Goal: Use online tool/utility: Utilize a website feature to perform a specific function

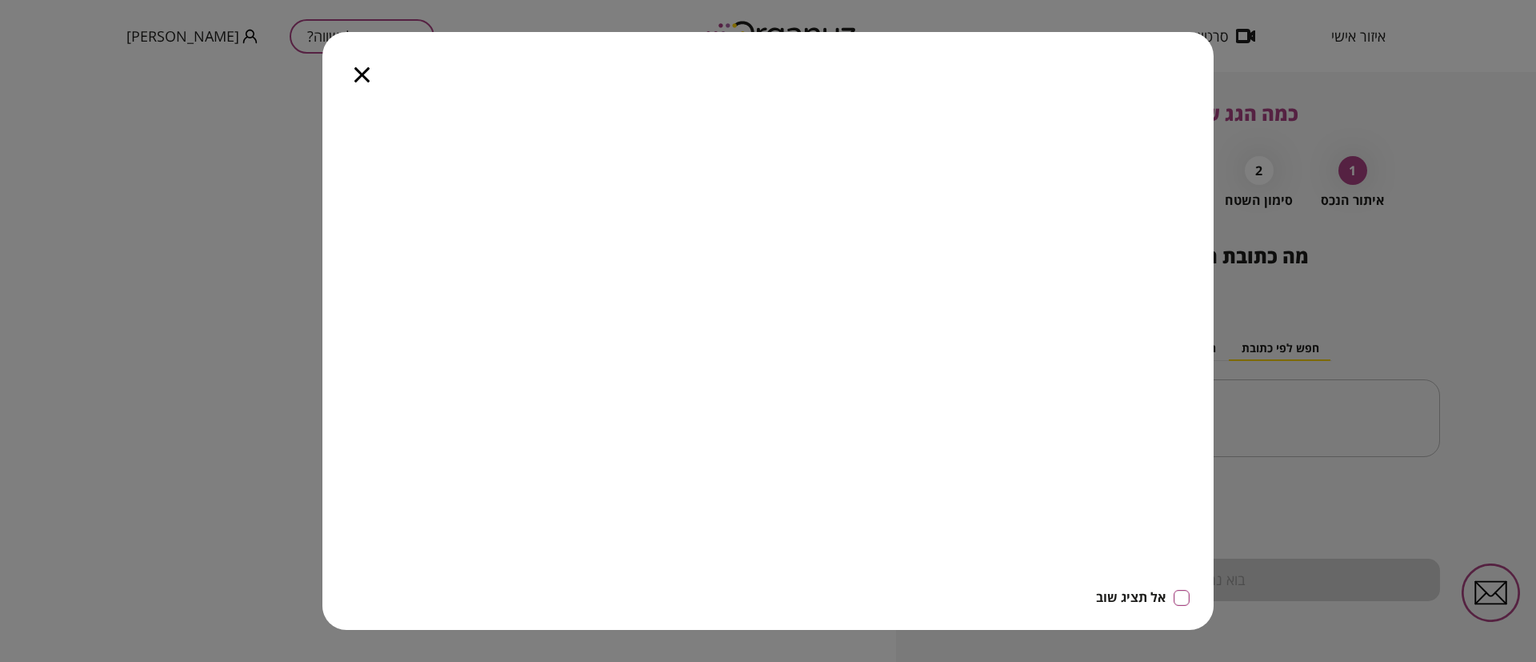
click at [366, 74] on icon "button" at bounding box center [362, 74] width 15 height 15
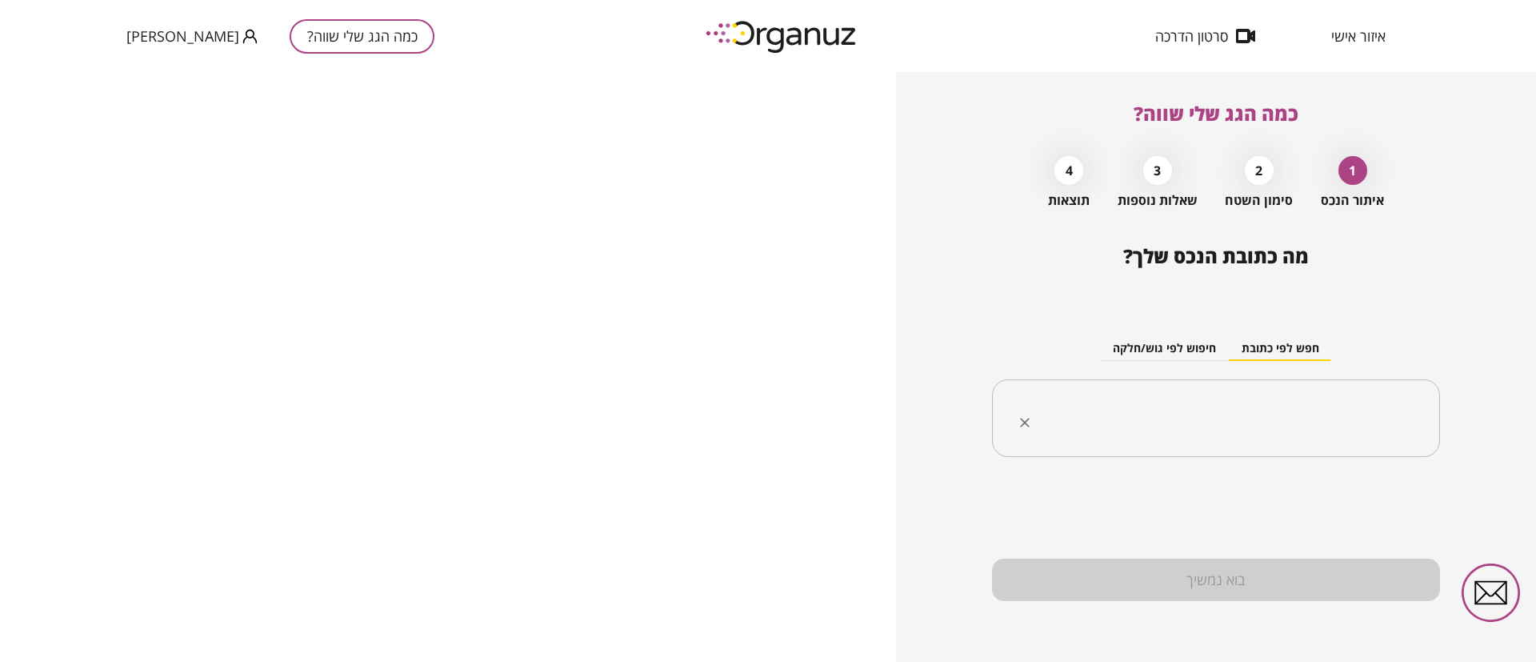
click at [1264, 416] on input "text" at bounding box center [1222, 419] width 398 height 40
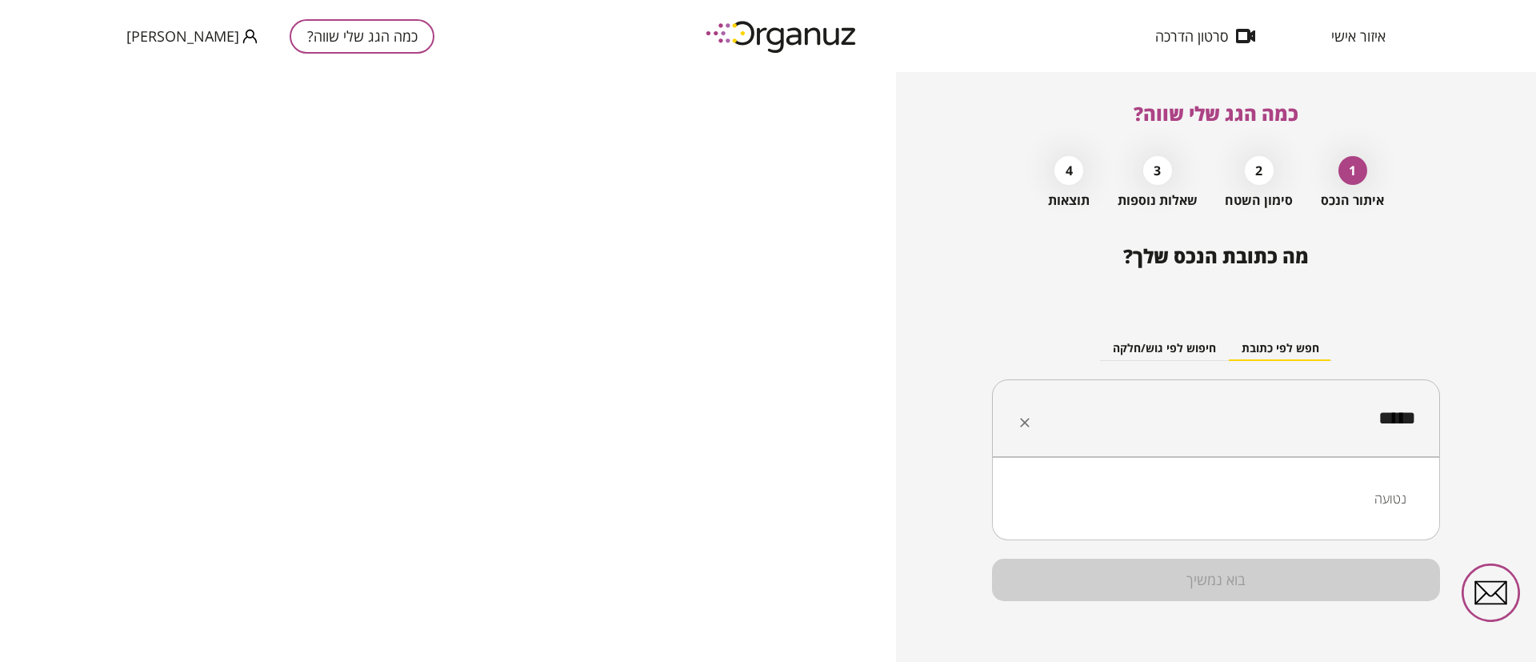
click at [1387, 497] on li "נטועה" at bounding box center [1216, 498] width 407 height 29
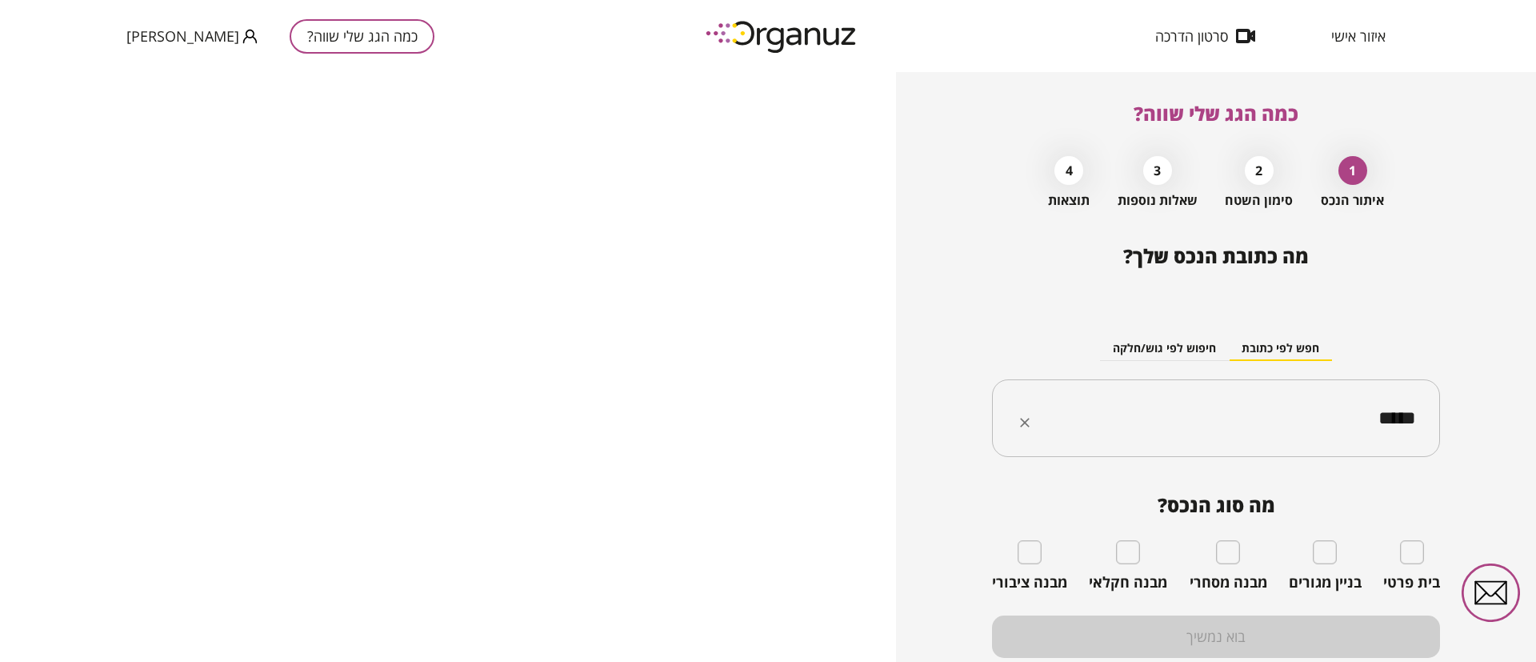
type input "*****"
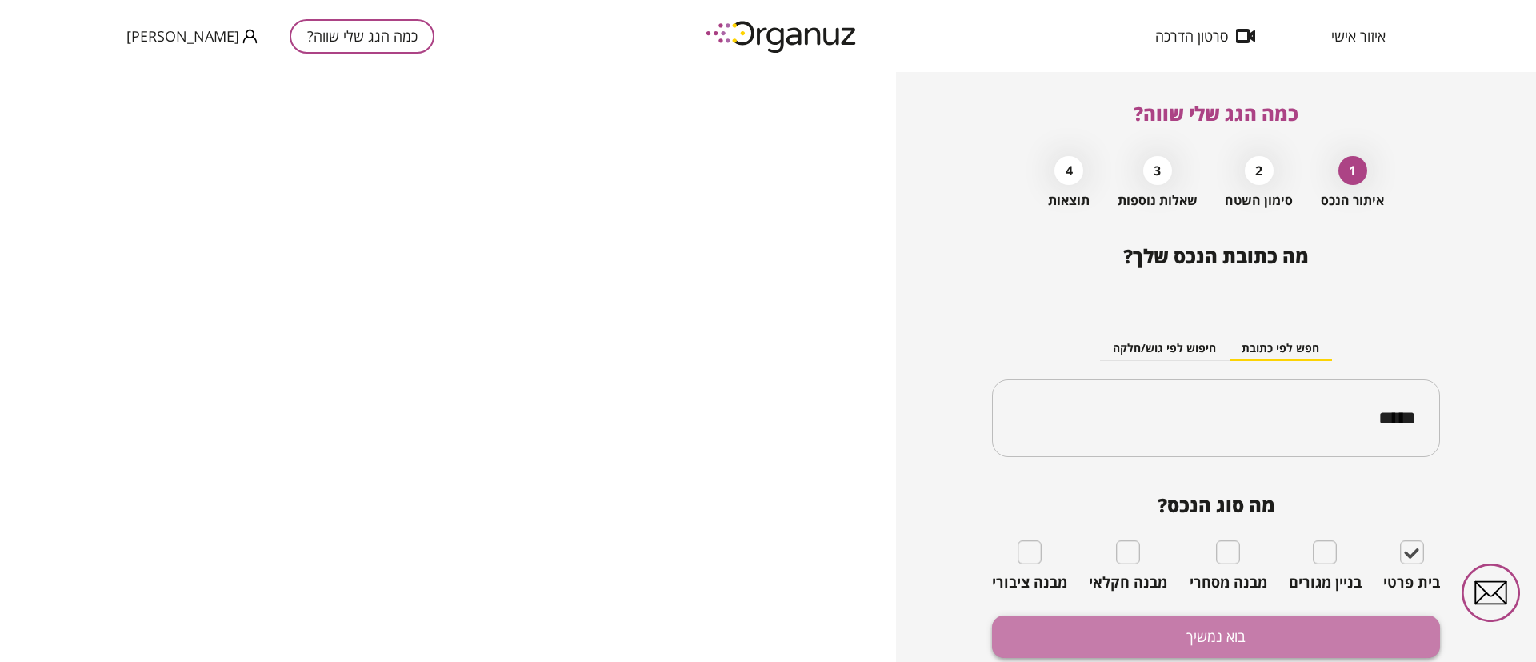
click at [1356, 629] on button "בוא נמשיך" at bounding box center [1216, 636] width 448 height 42
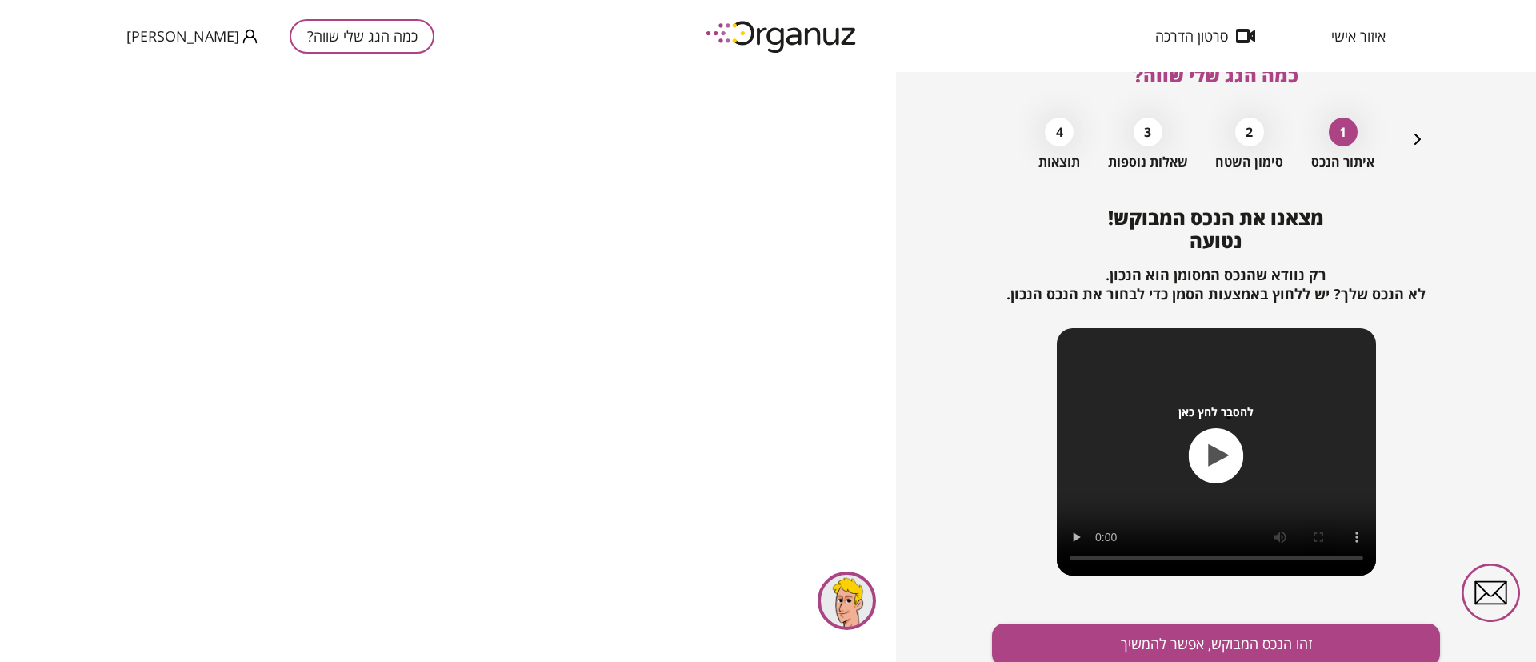
scroll to position [103, 0]
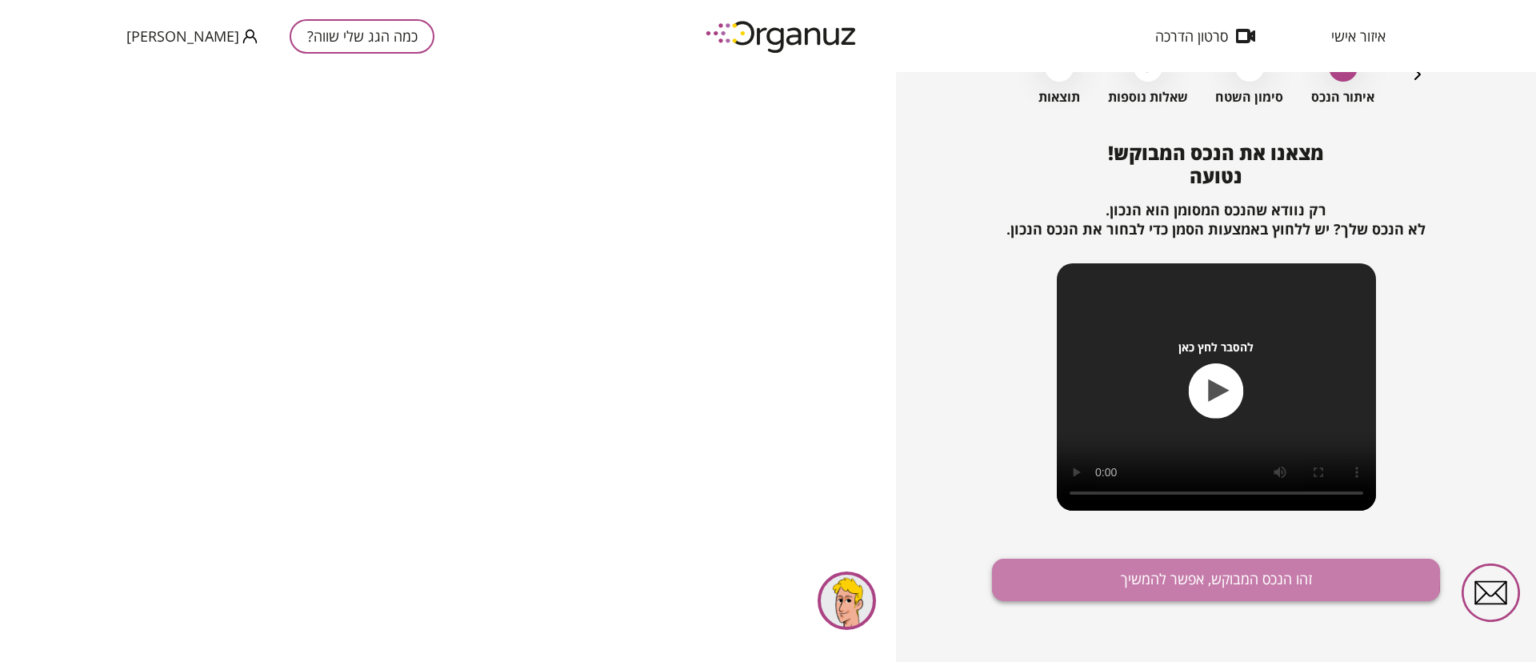
click at [1163, 578] on button "זהו הנכס המבוקש, אפשר להמשיך" at bounding box center [1216, 580] width 448 height 42
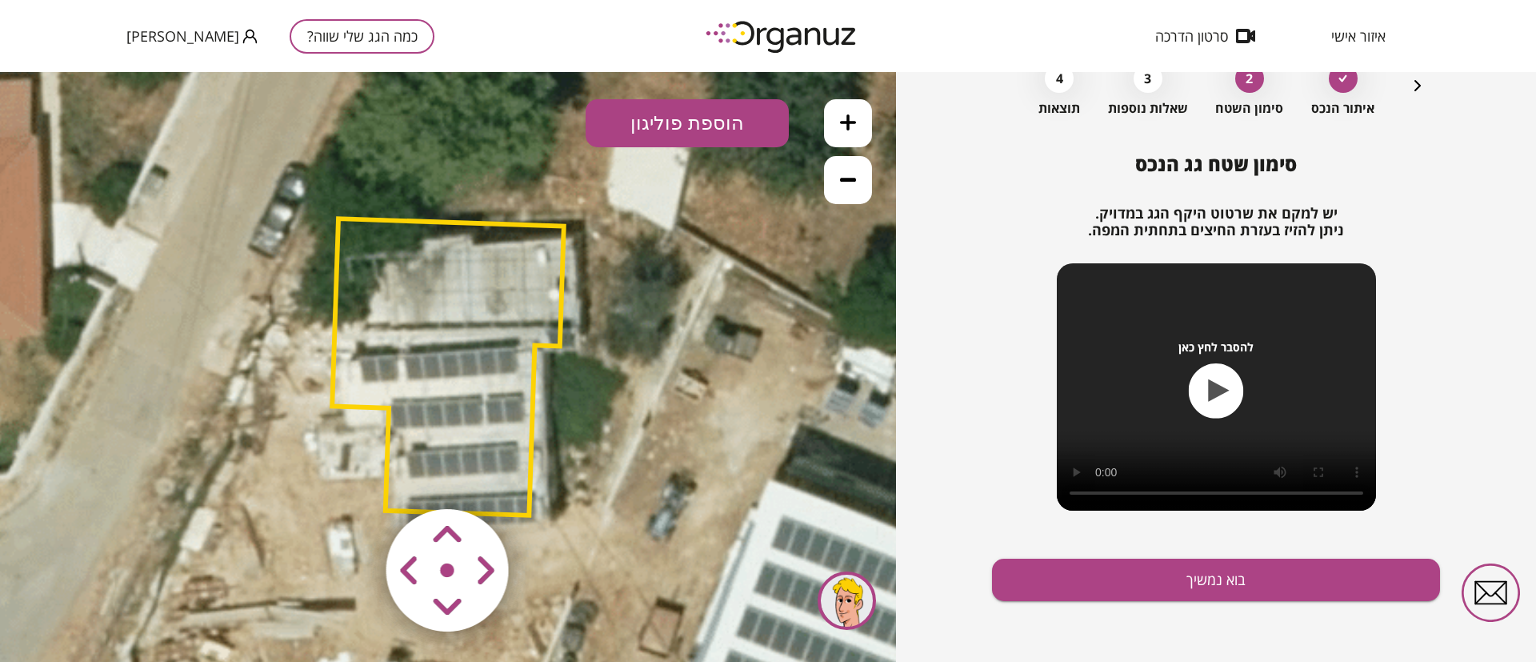
click at [461, 345] on polygon at bounding box center [448, 366] width 232 height 297
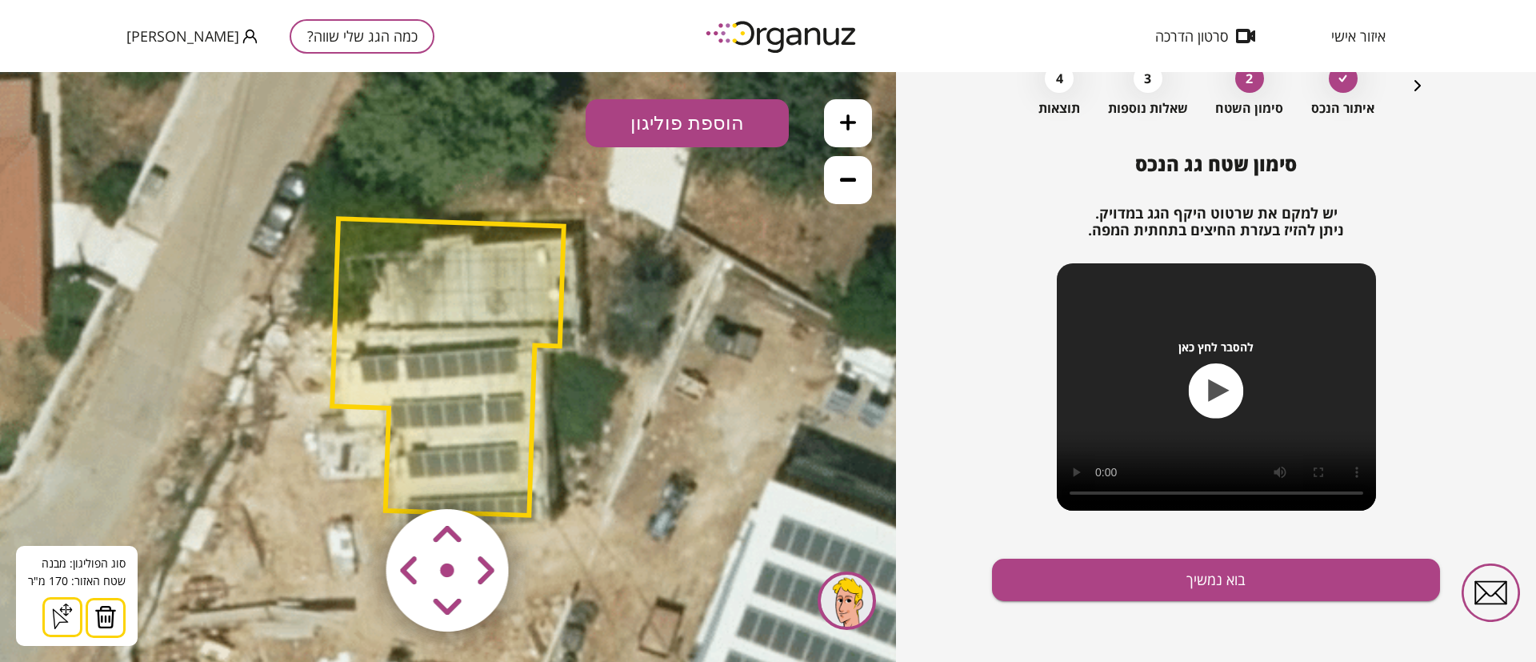
click at [111, 617] on img at bounding box center [105, 617] width 22 height 24
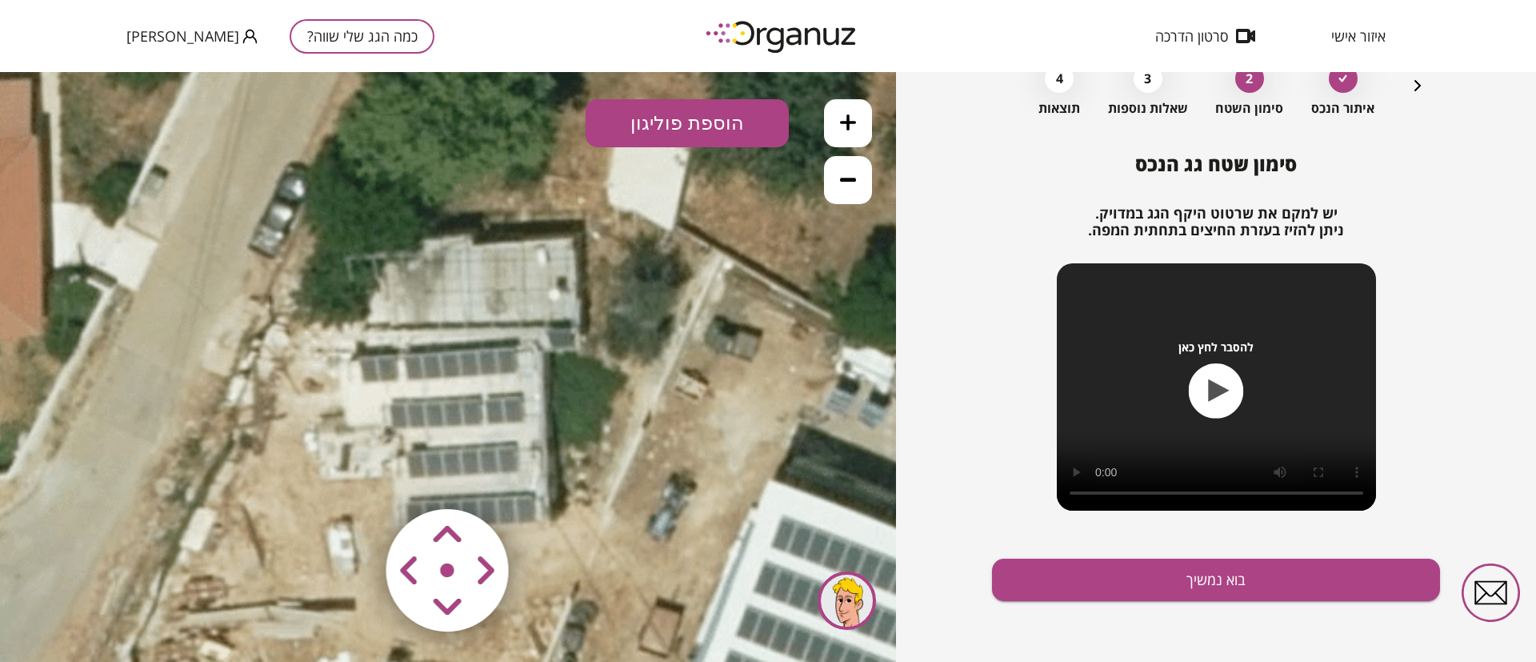
click at [855, 183] on icon at bounding box center [848, 179] width 16 height 16
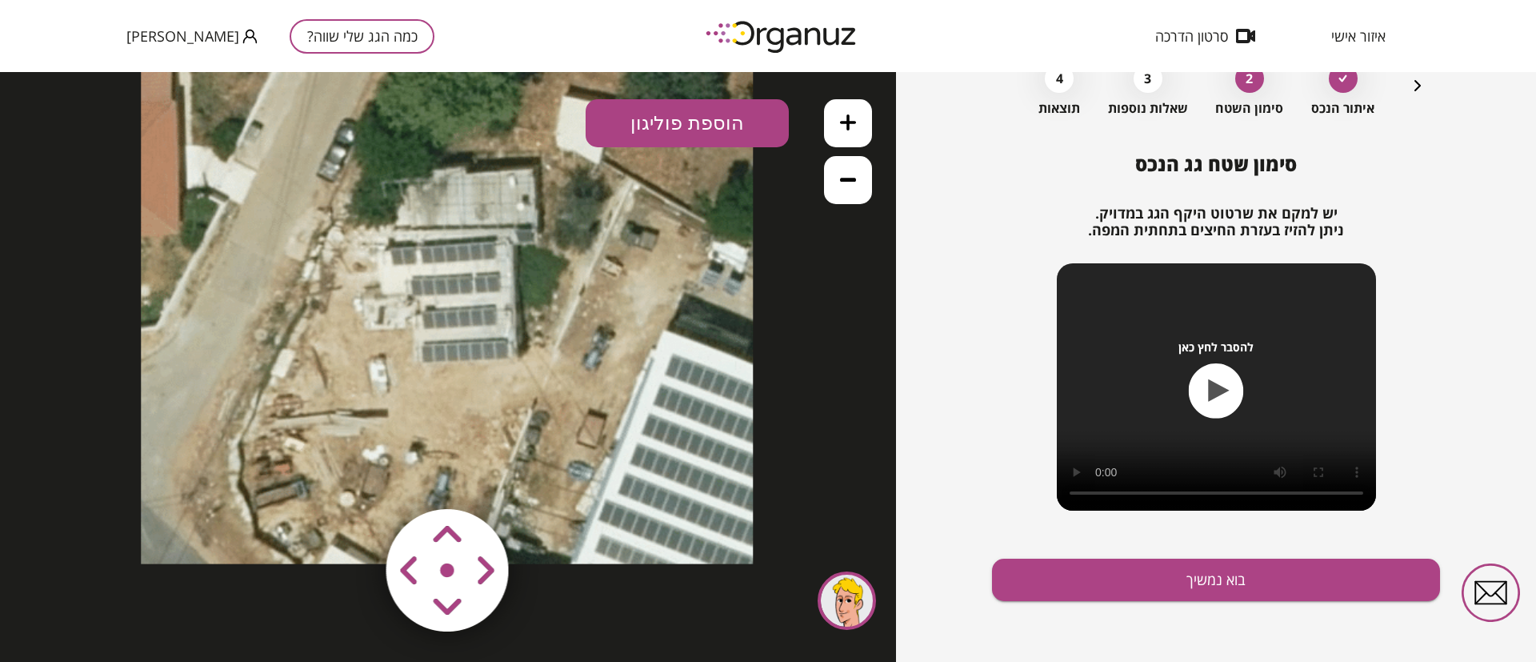
drag, startPoint x: 620, startPoint y: 447, endPoint x: 621, endPoint y: 334, distance: 112.0
click at [621, 334] on icon at bounding box center [447, 258] width 612 height 612
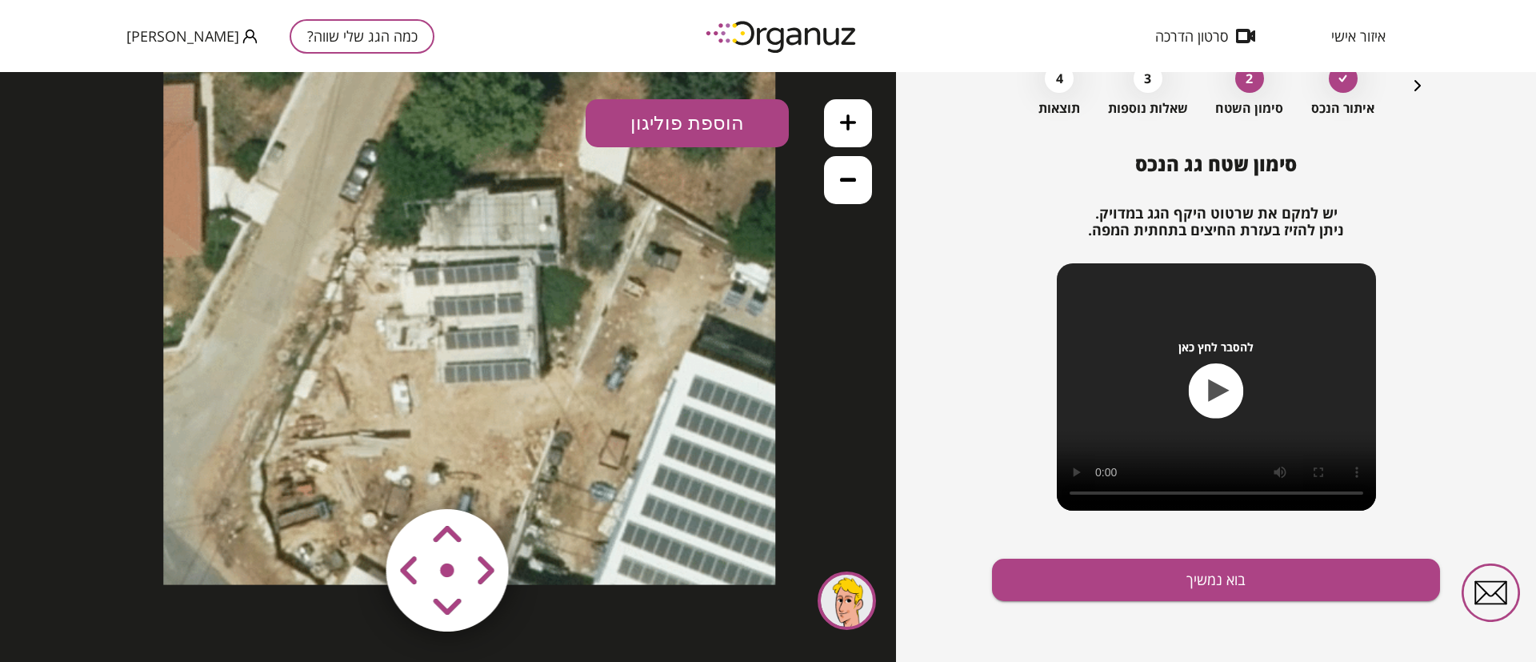
drag, startPoint x: 565, startPoint y: 427, endPoint x: 591, endPoint y: 452, distance: 36.8
click at [591, 452] on icon at bounding box center [469, 279] width 612 height 612
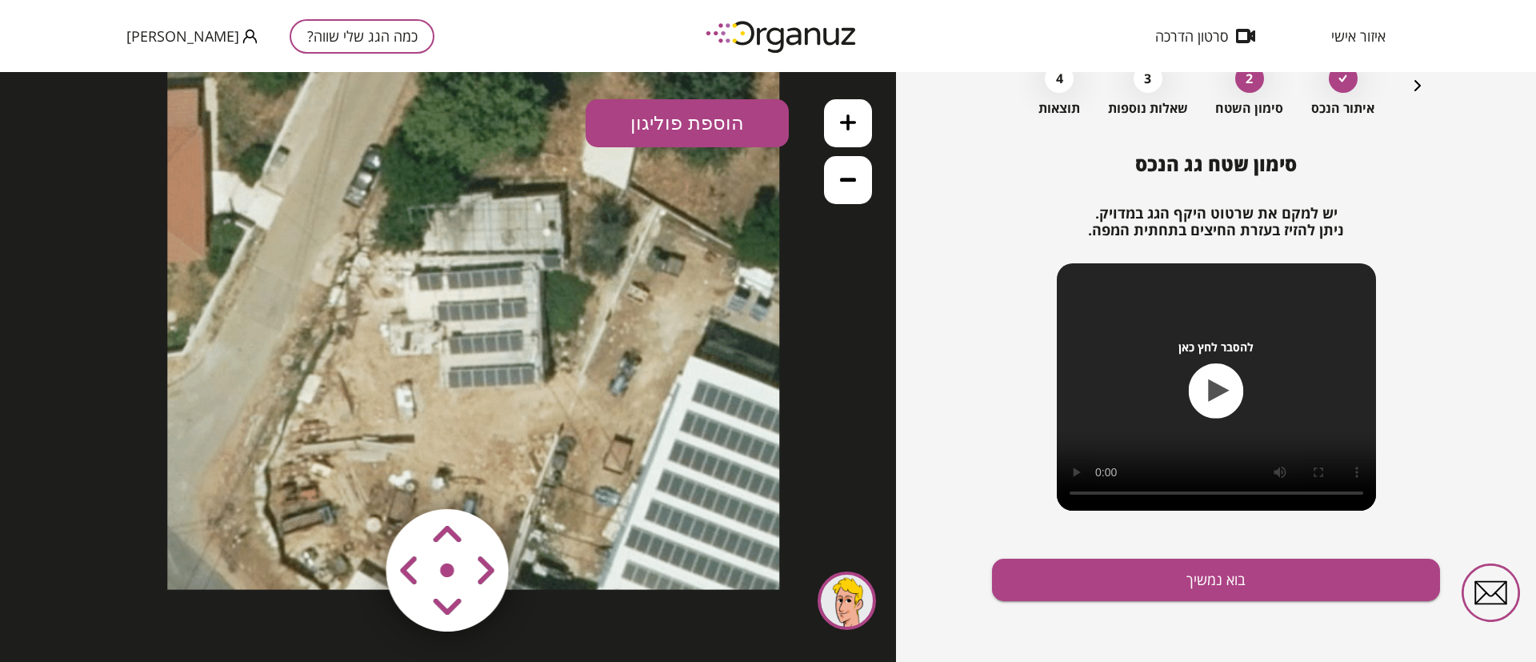
drag, startPoint x: 852, startPoint y: 119, endPoint x: 829, endPoint y: 146, distance: 35.2
click at [852, 122] on icon at bounding box center [848, 122] width 16 height 16
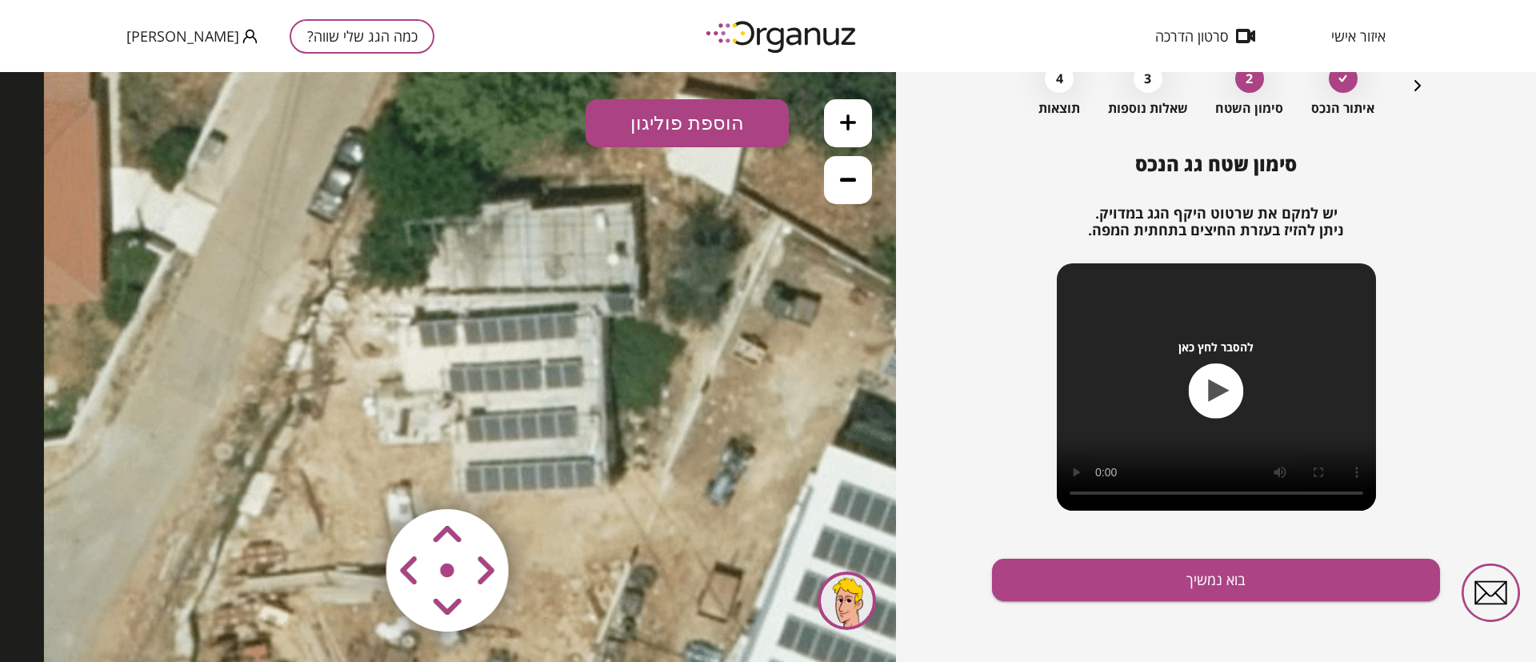
drag, startPoint x: 613, startPoint y: 309, endPoint x: 630, endPoint y: 403, distance: 95.9
click at [630, 403] on icon at bounding box center [503, 336] width 919 height 919
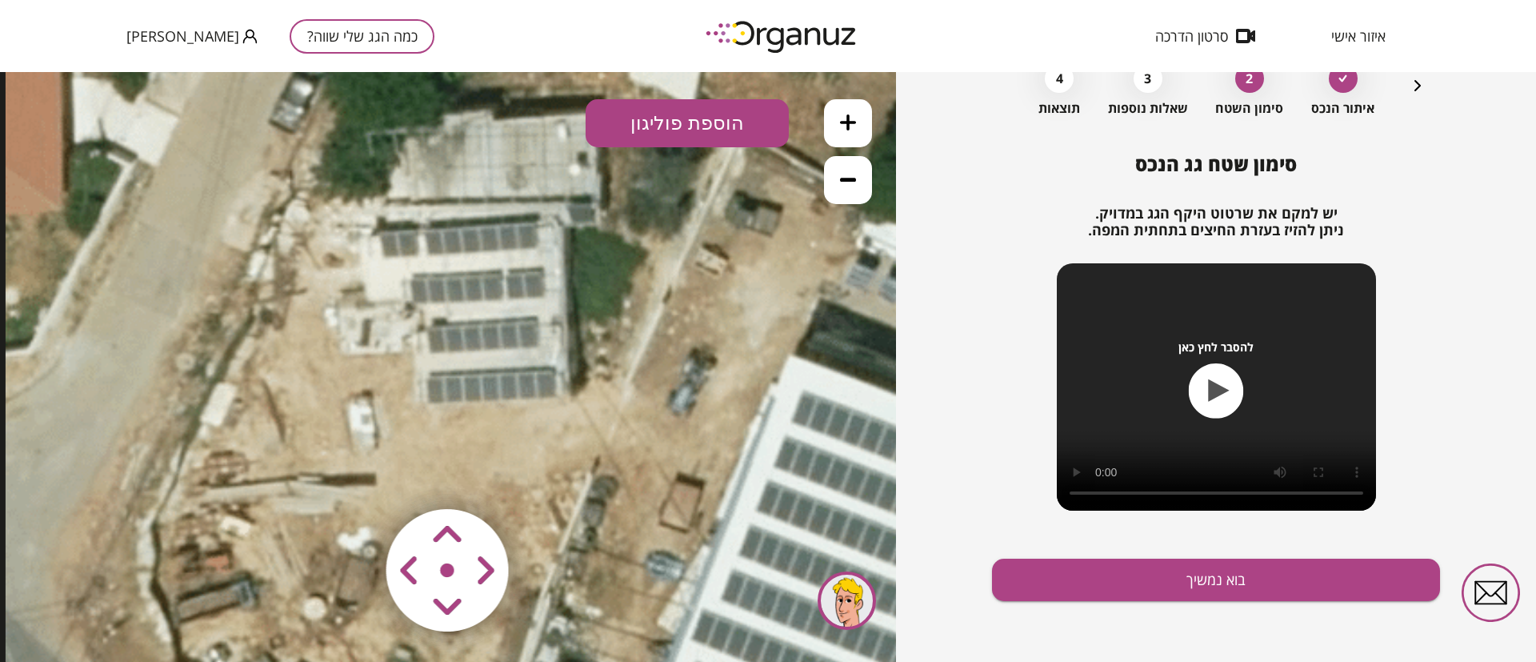
drag, startPoint x: 588, startPoint y: 335, endPoint x: 585, endPoint y: 325, distance: 10.9
click at [585, 325] on icon at bounding box center [465, 246] width 919 height 919
click at [841, 123] on icon at bounding box center [848, 122] width 16 height 16
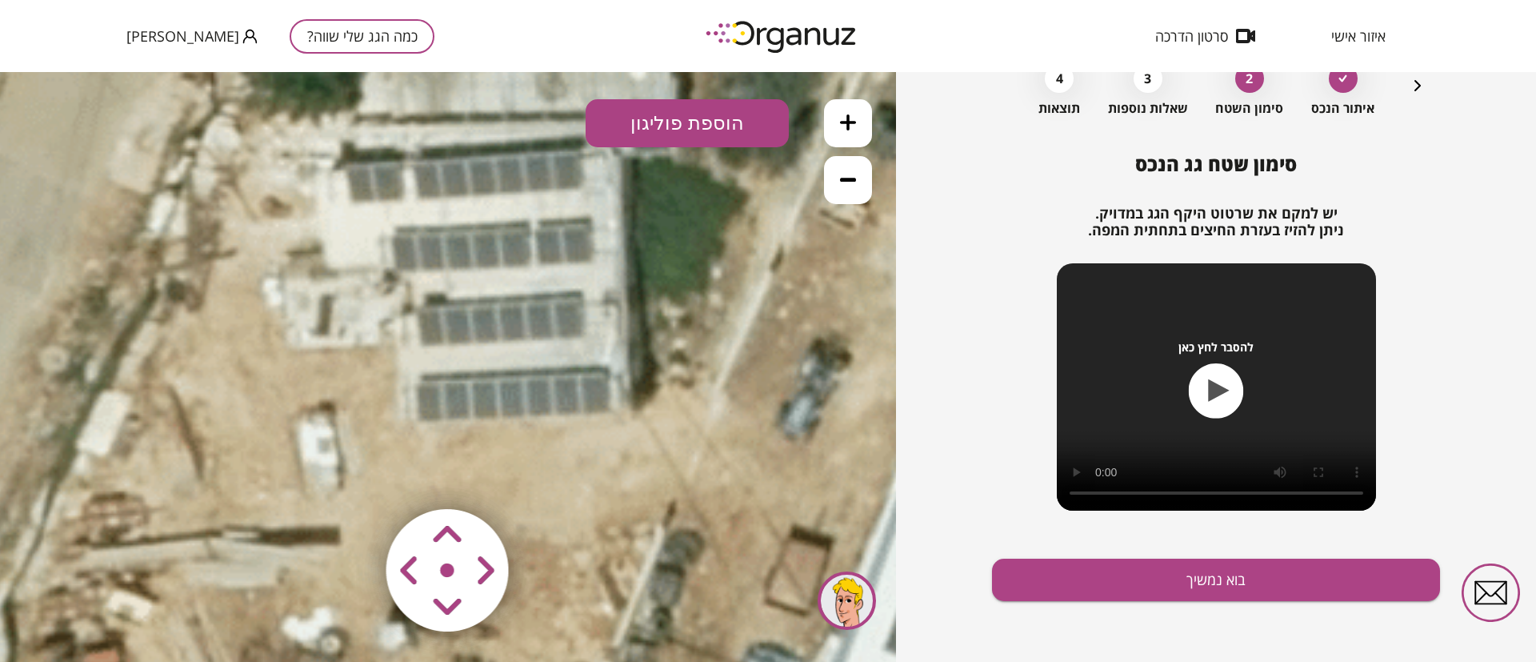
click at [840, 128] on icon at bounding box center [848, 122] width 16 height 16
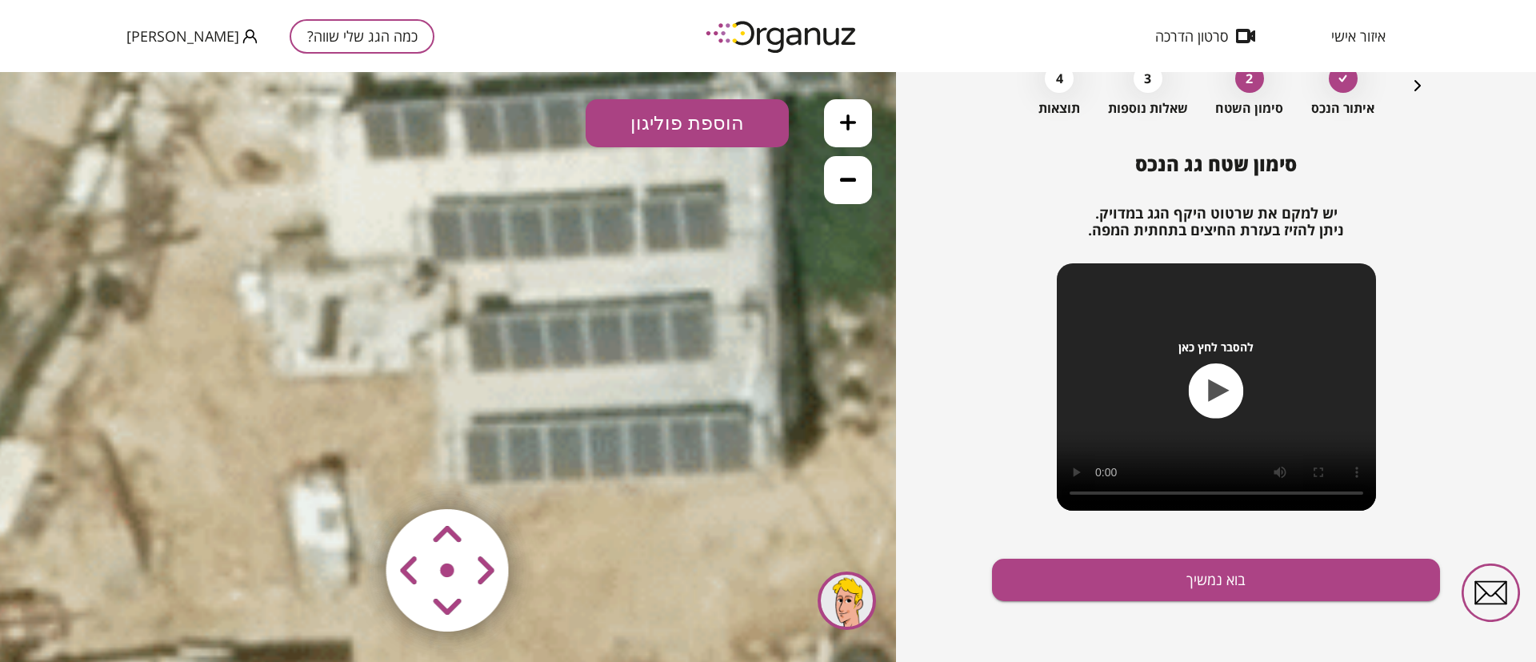
drag, startPoint x: 563, startPoint y: 435, endPoint x: 595, endPoint y: 450, distance: 34.7
click at [595, 450] on icon at bounding box center [549, 136] width 2041 height 2041
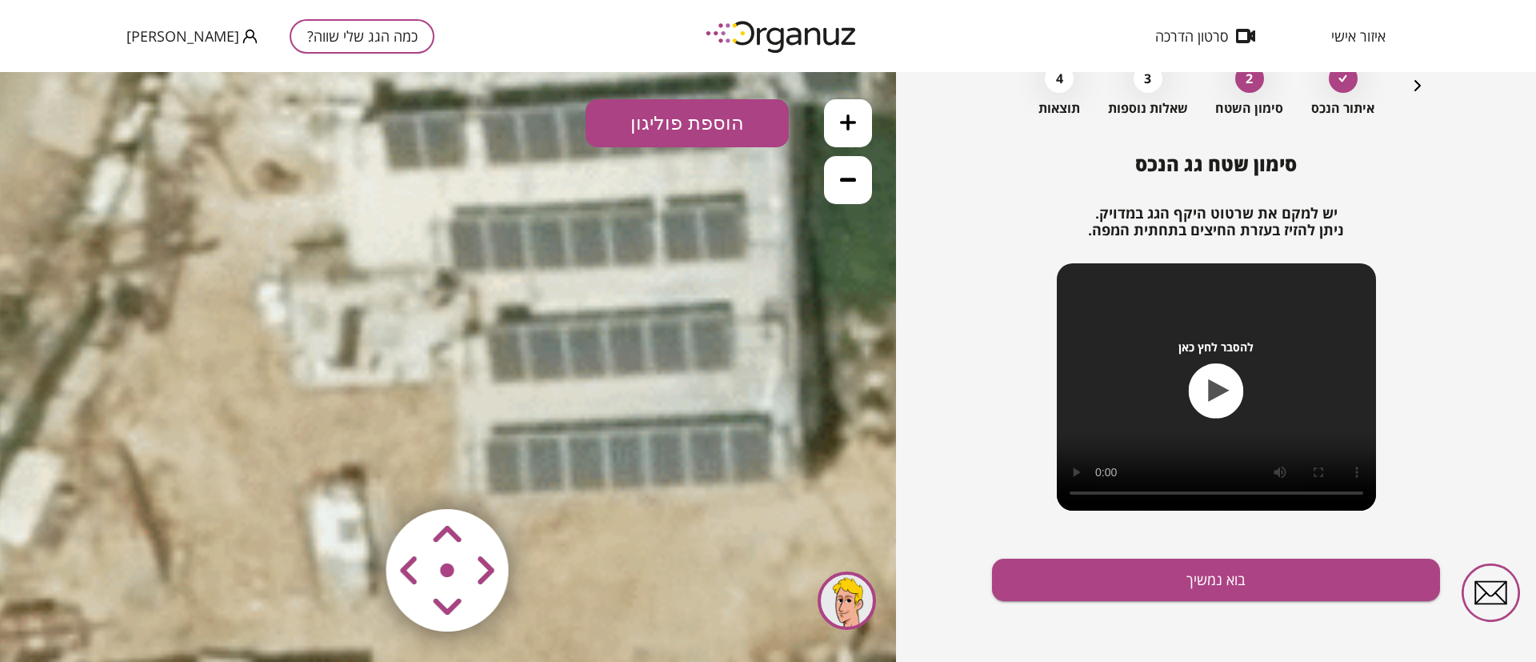
click at [851, 175] on icon at bounding box center [848, 179] width 16 height 16
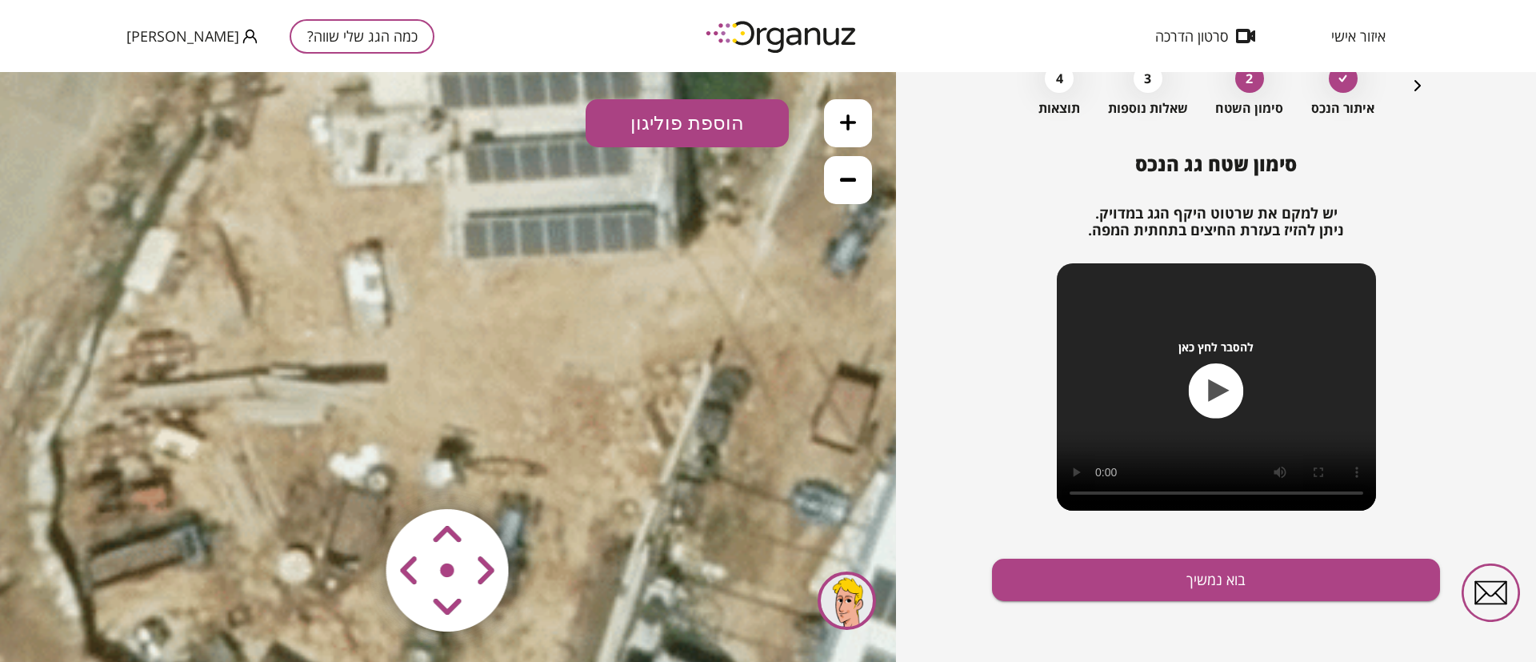
drag, startPoint x: 623, startPoint y: 440, endPoint x: 583, endPoint y: 222, distance: 222.1
click at [583, 222] on icon at bounding box center [519, 23] width 1377 height 1377
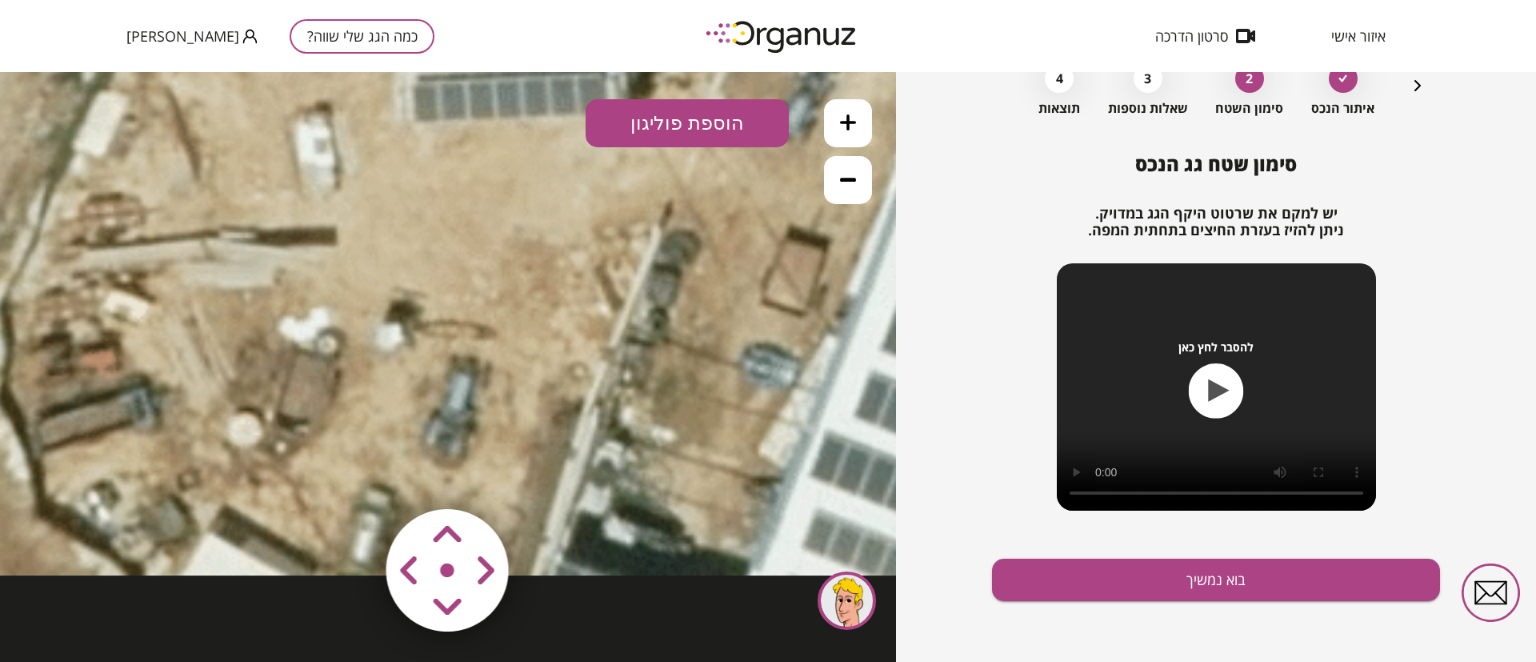
drag, startPoint x: 430, startPoint y: 411, endPoint x: 461, endPoint y: 430, distance: 36.6
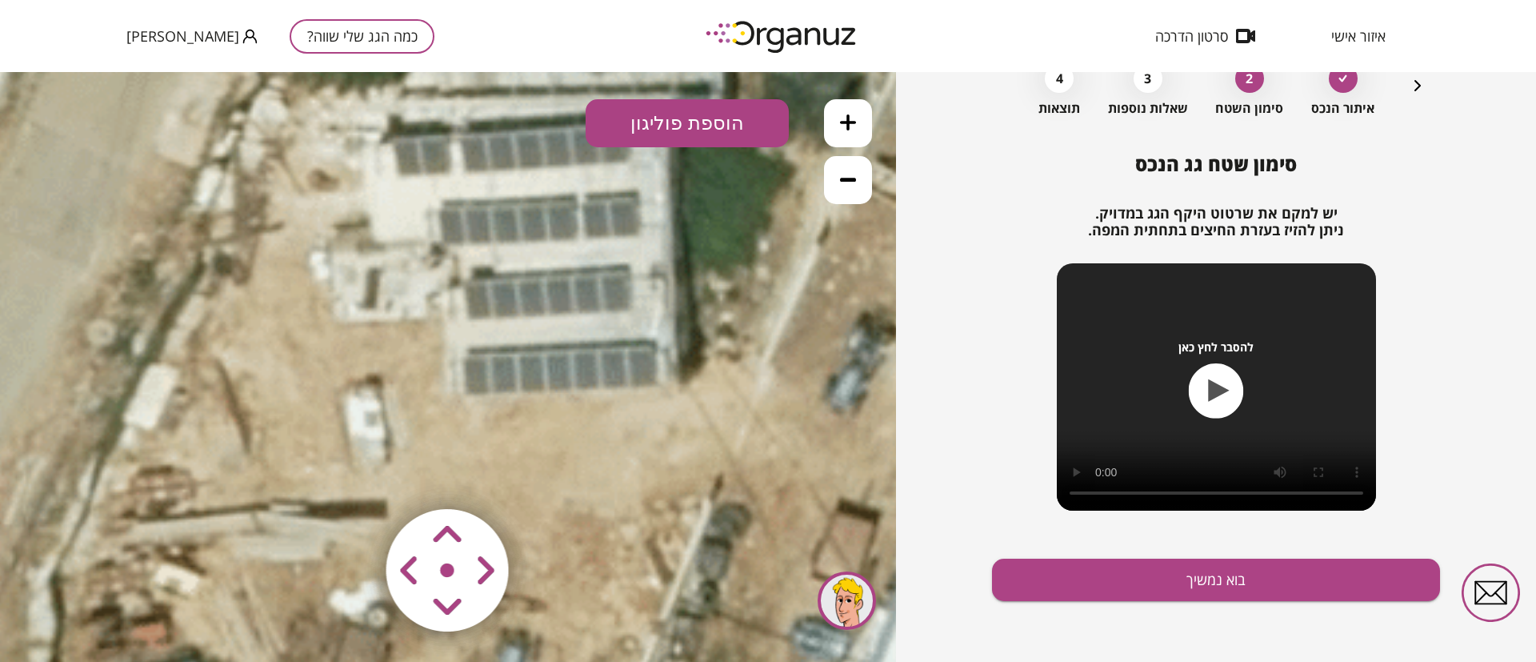
drag, startPoint x: 540, startPoint y: 235, endPoint x: 543, endPoint y: 396, distance: 160.9
click at [543, 396] on icon at bounding box center [519, 159] width 1377 height 1377
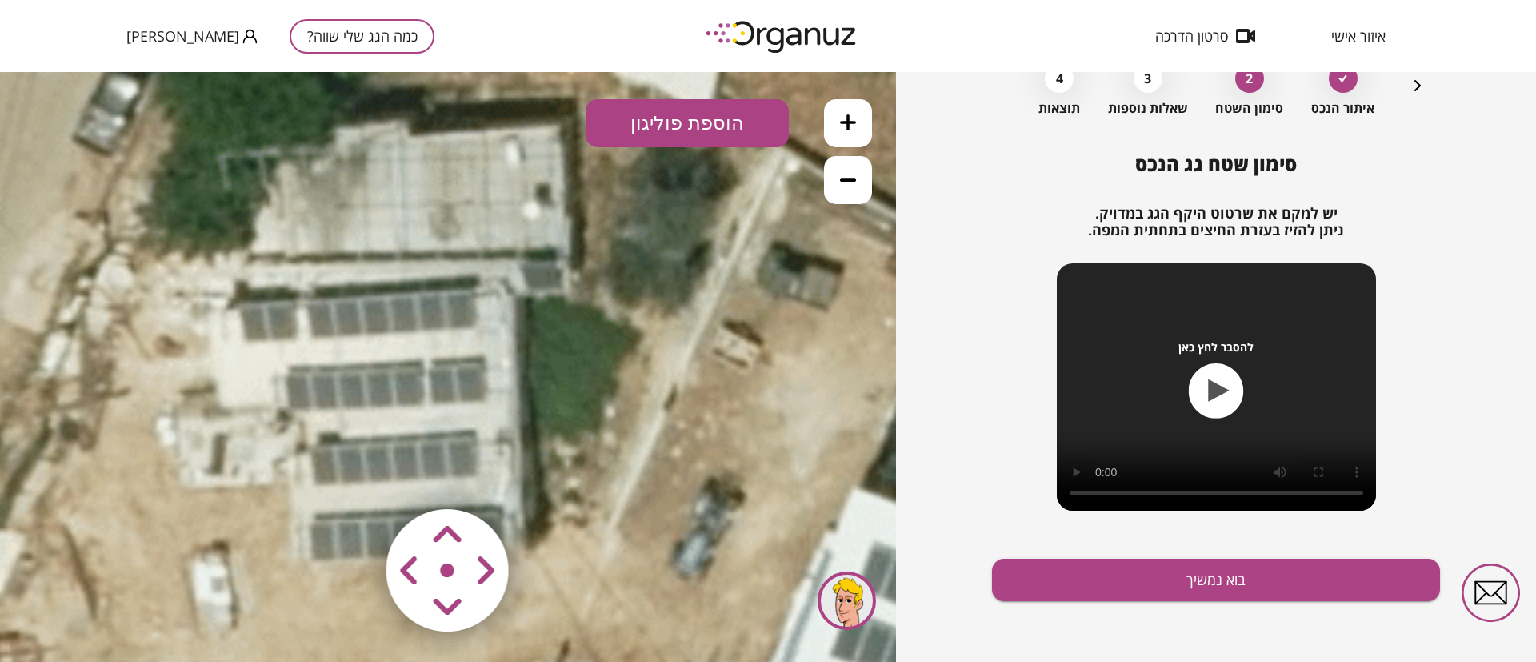
drag, startPoint x: 534, startPoint y: 411, endPoint x: 527, endPoint y: 422, distance: 12.9
click at [527, 422] on icon at bounding box center [366, 325] width 1377 height 1377
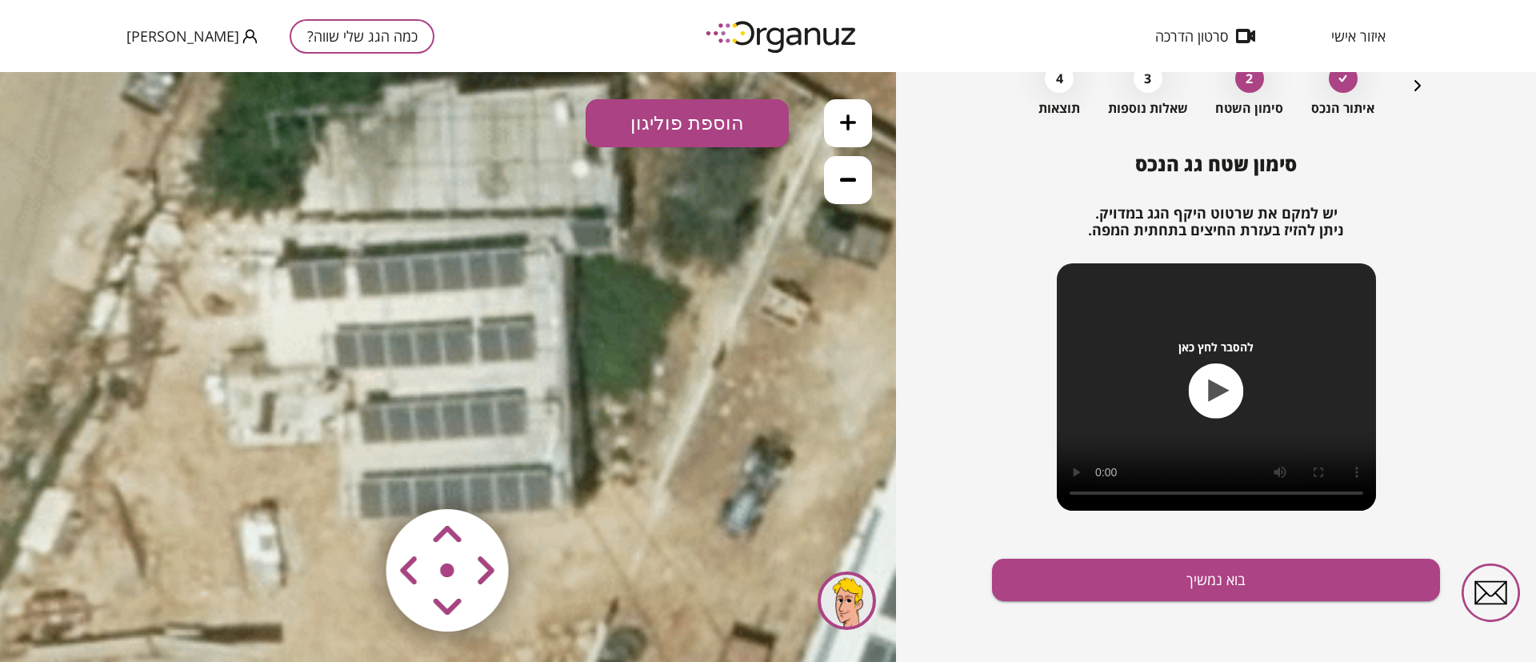
drag, startPoint x: 683, startPoint y: 307, endPoint x: 726, endPoint y: 241, distance: 78.8
click at [726, 241] on icon at bounding box center [414, 283] width 1377 height 1377
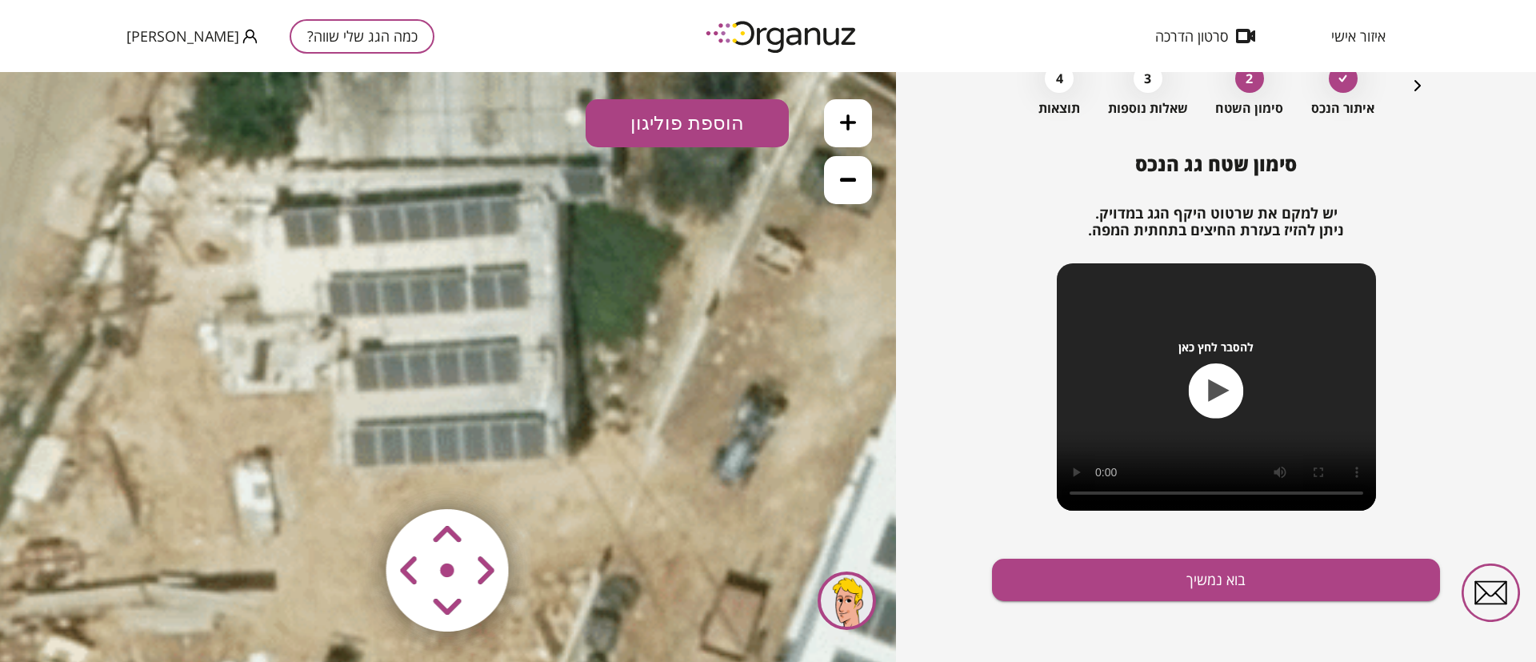
drag, startPoint x: 714, startPoint y: 307, endPoint x: 743, endPoint y: 278, distance: 41.3
click at [743, 278] on icon at bounding box center [408, 231] width 1377 height 1377
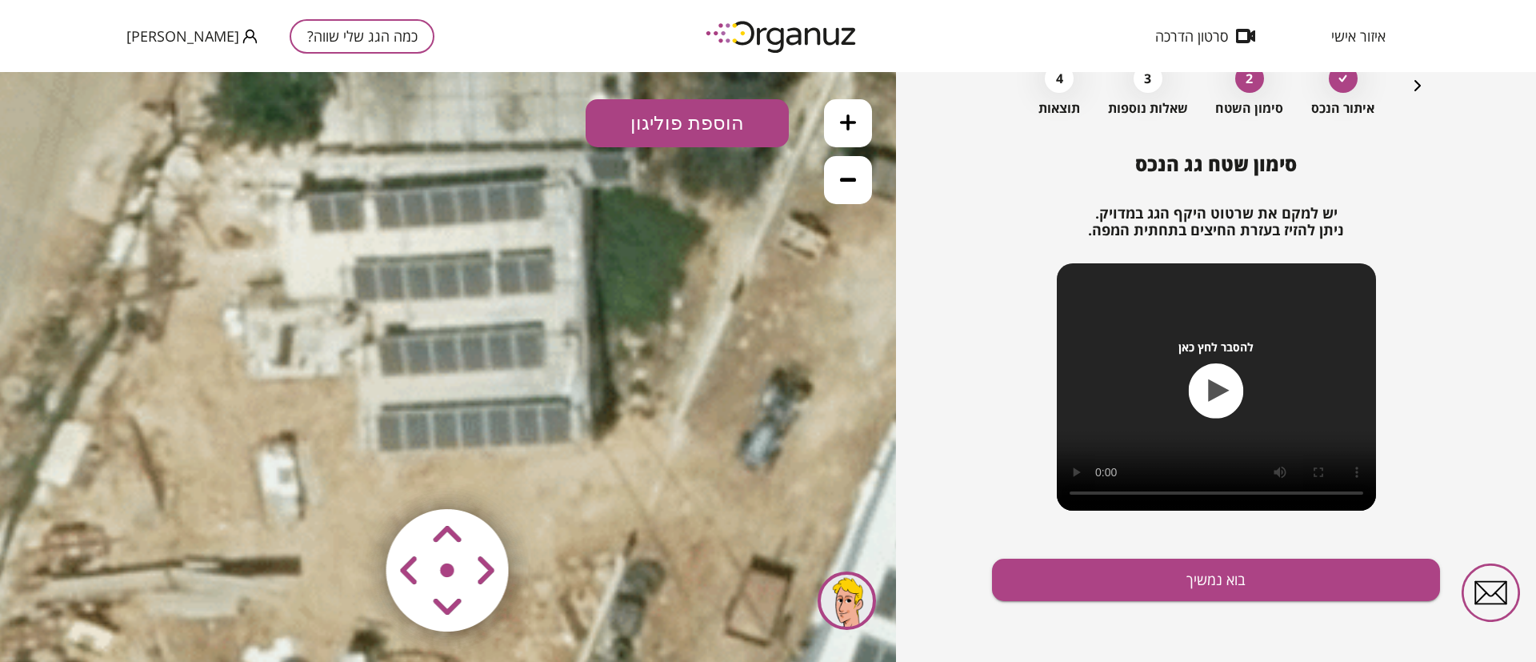
click at [827, 179] on button at bounding box center [848, 180] width 48 height 48
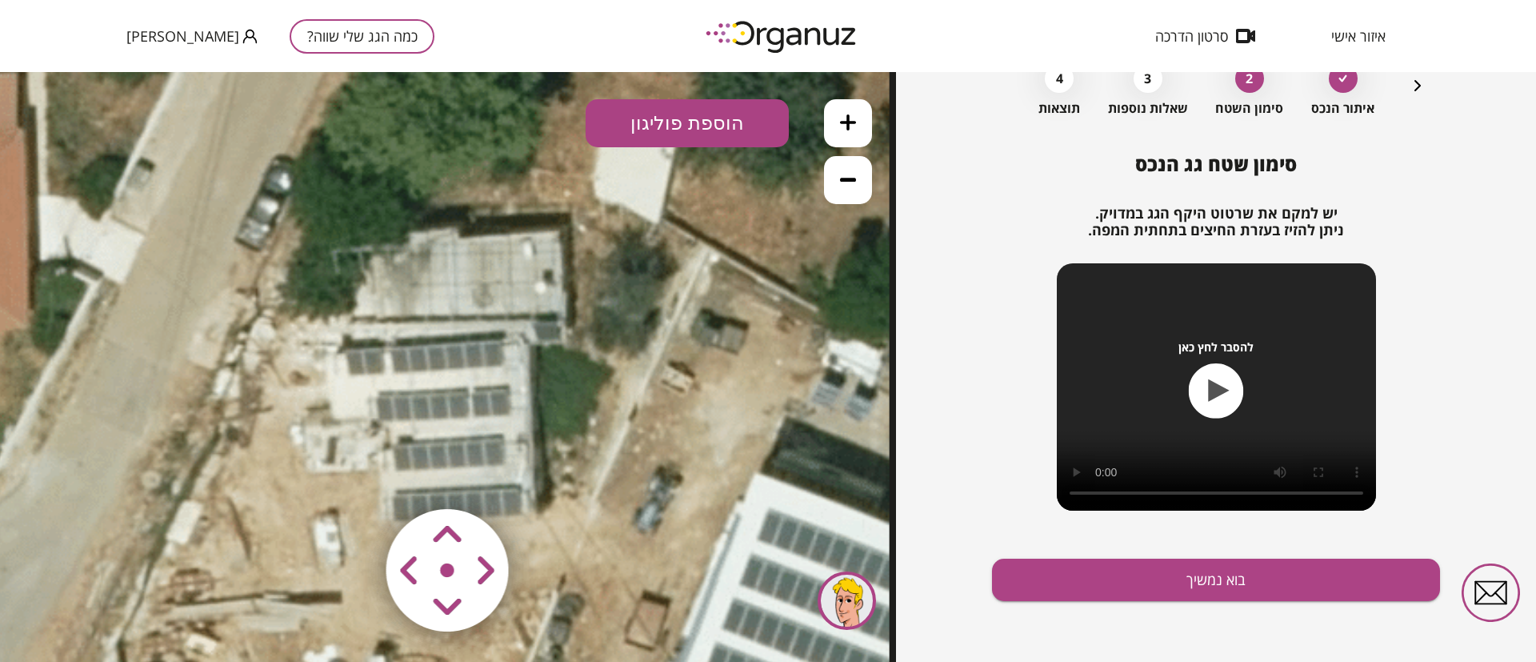
drag, startPoint x: 510, startPoint y: 266, endPoint x: 502, endPoint y: 363, distance: 98.0
click at [502, 363] on icon at bounding box center [430, 364] width 919 height 919
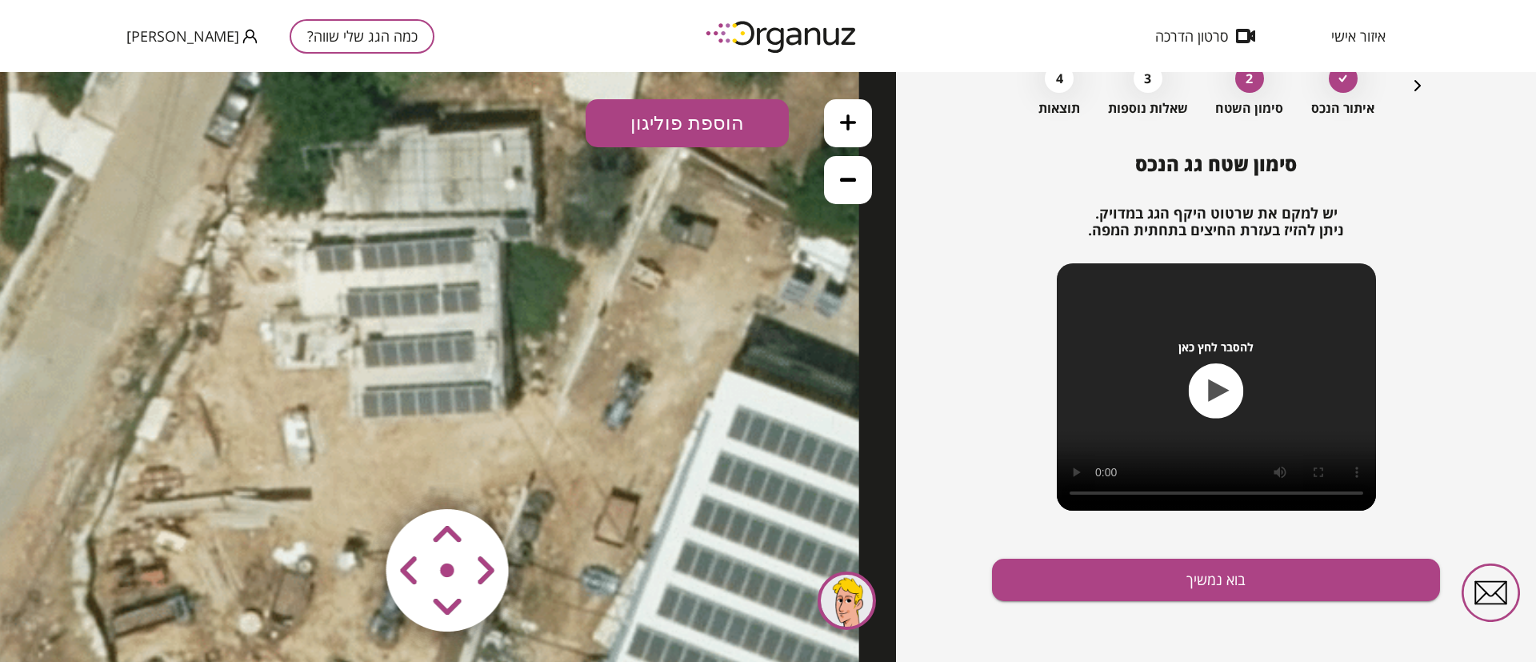
drag, startPoint x: 468, startPoint y: 409, endPoint x: 439, endPoint y: 306, distance: 107.4
click at [439, 306] on icon at bounding box center [400, 261] width 919 height 919
click at [692, 117] on button "הוספת פוליגון" at bounding box center [687, 123] width 203 height 48
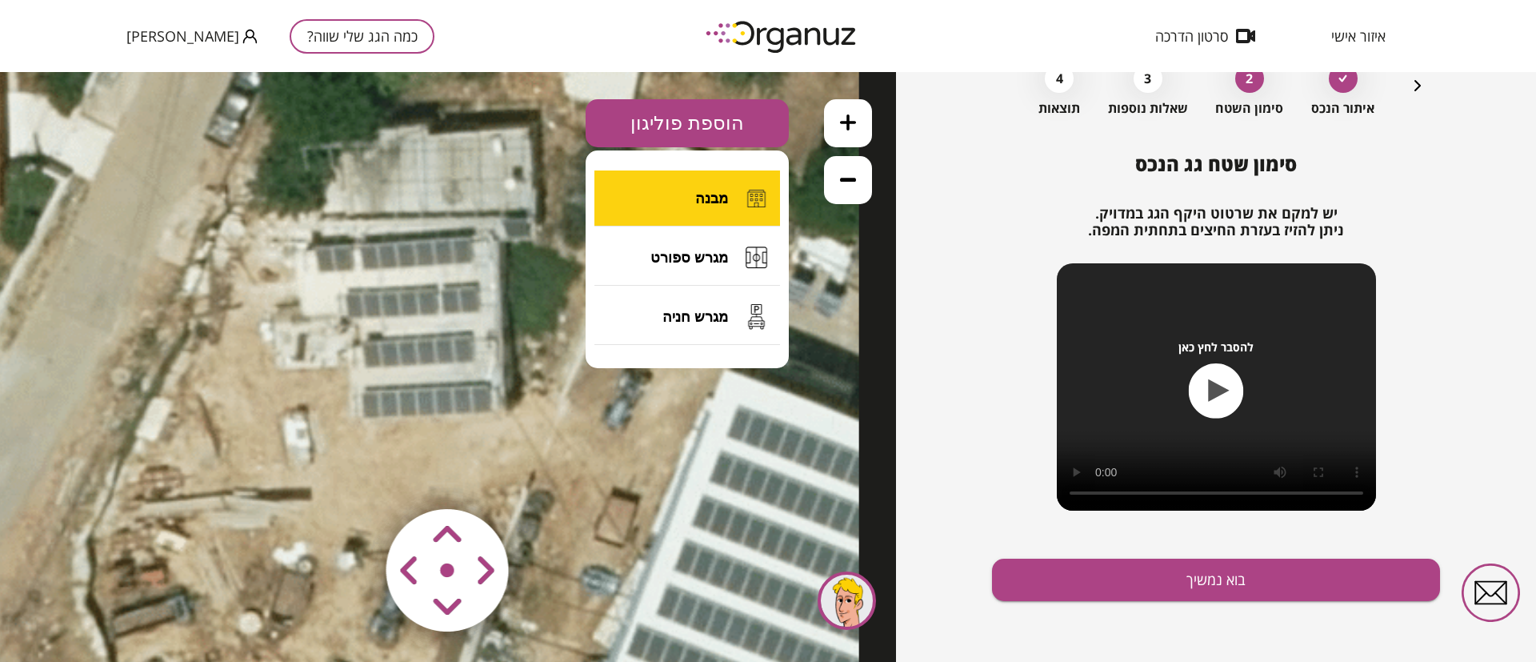
click at [707, 191] on span "מבנה" at bounding box center [711, 199] width 33 height 18
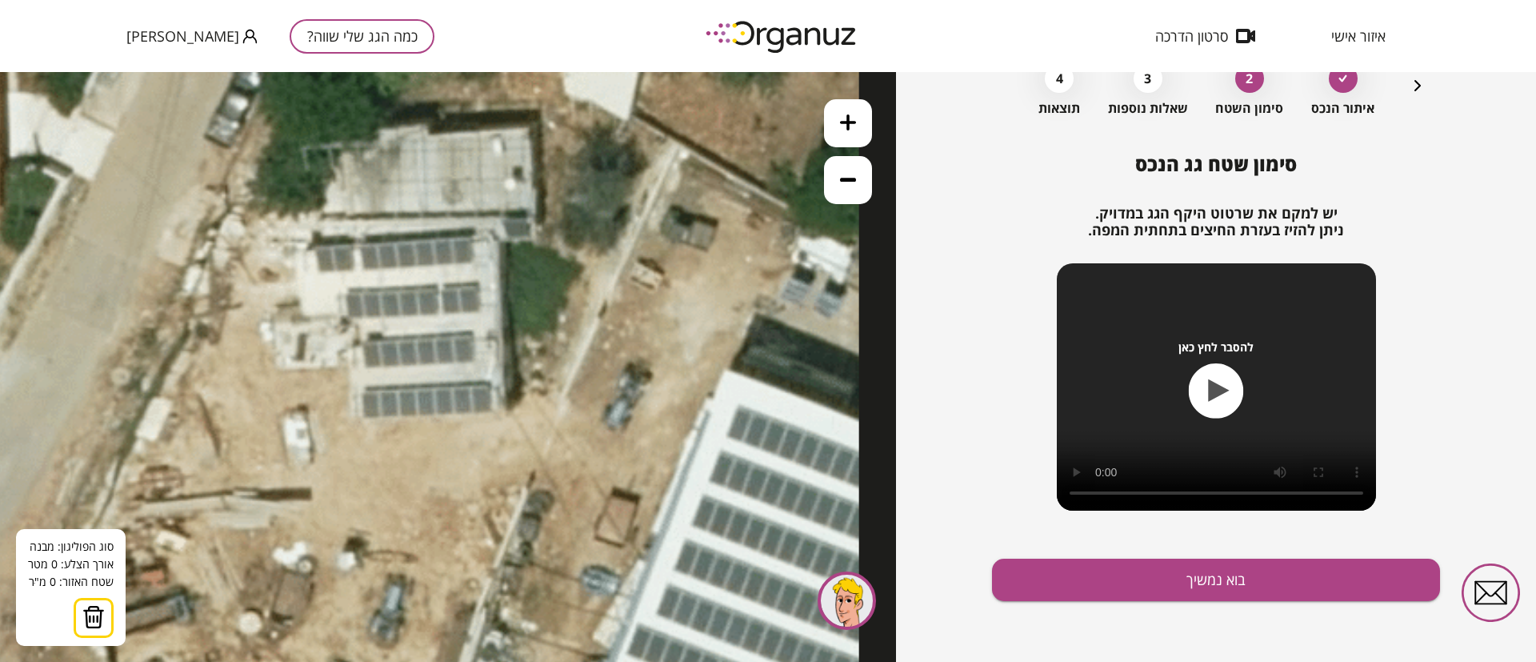
click at [528, 126] on icon at bounding box center [400, 261] width 919 height 919
click at [534, 220] on icon at bounding box center [400, 261] width 919 height 919
click at [489, 217] on polygon at bounding box center [511, 173] width 45 height 94
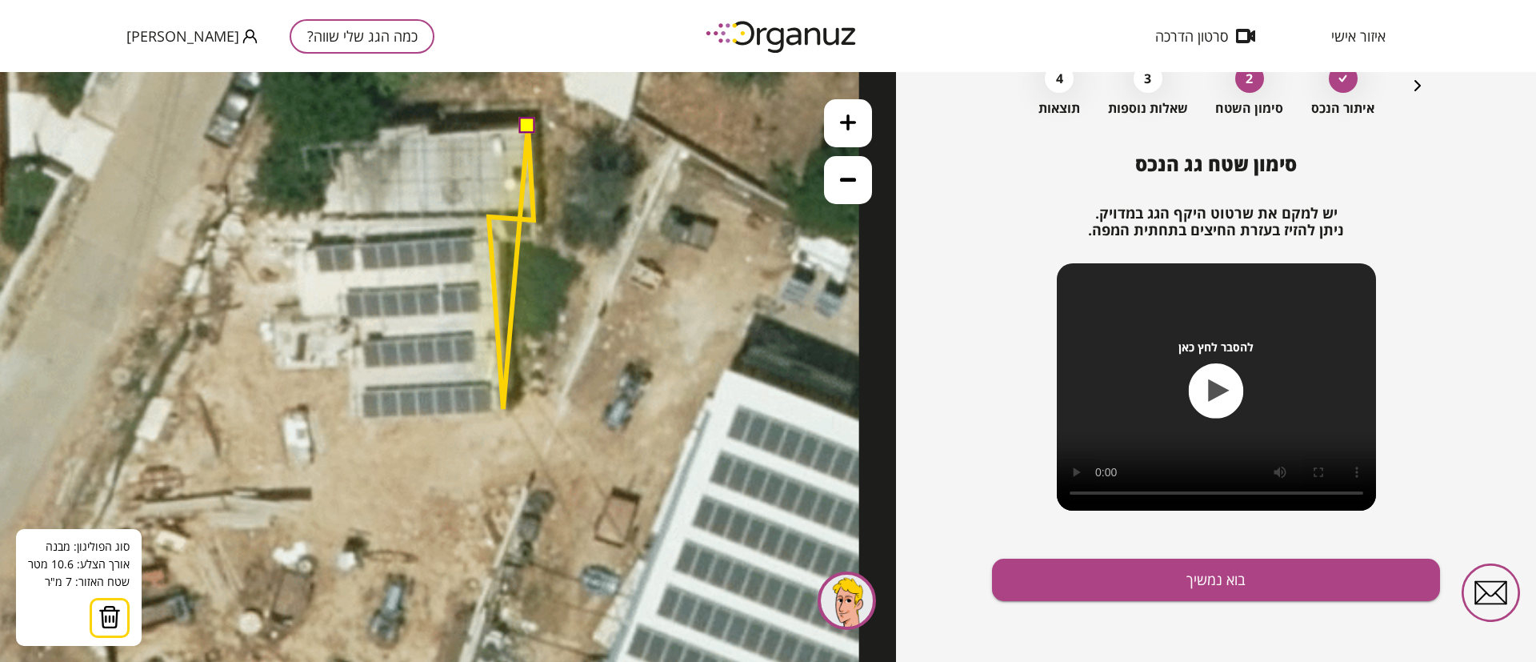
click at [503, 410] on icon at bounding box center [400, 261] width 919 height 919
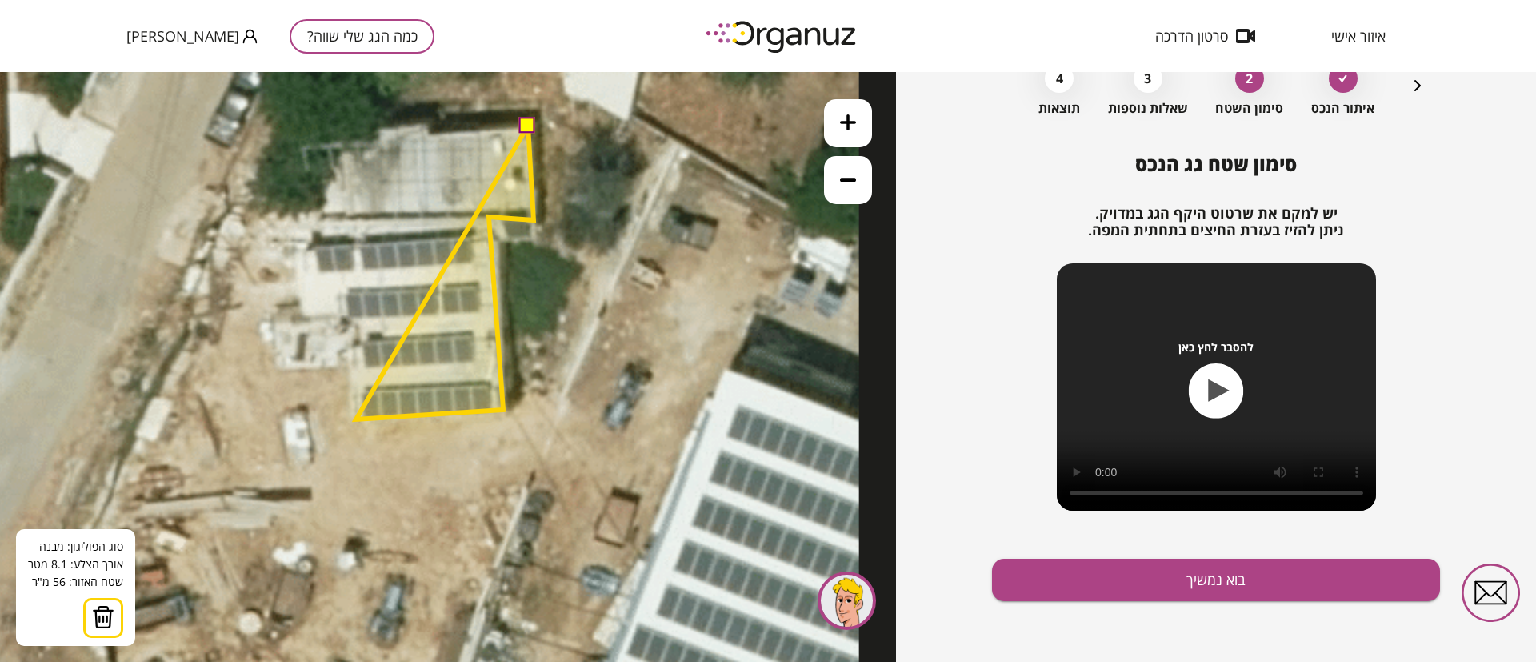
click at [356, 419] on polygon at bounding box center [445, 273] width 178 height 294
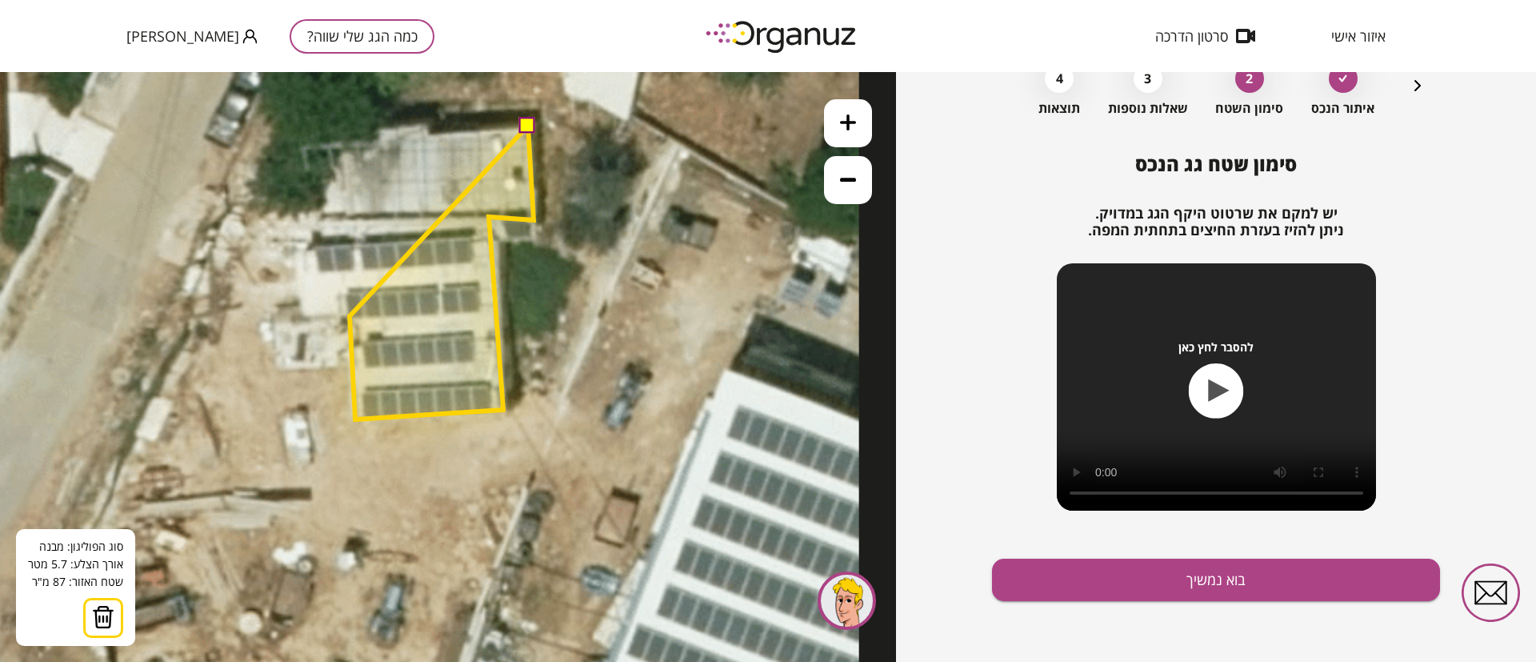
click at [350, 315] on polygon at bounding box center [442, 273] width 184 height 294
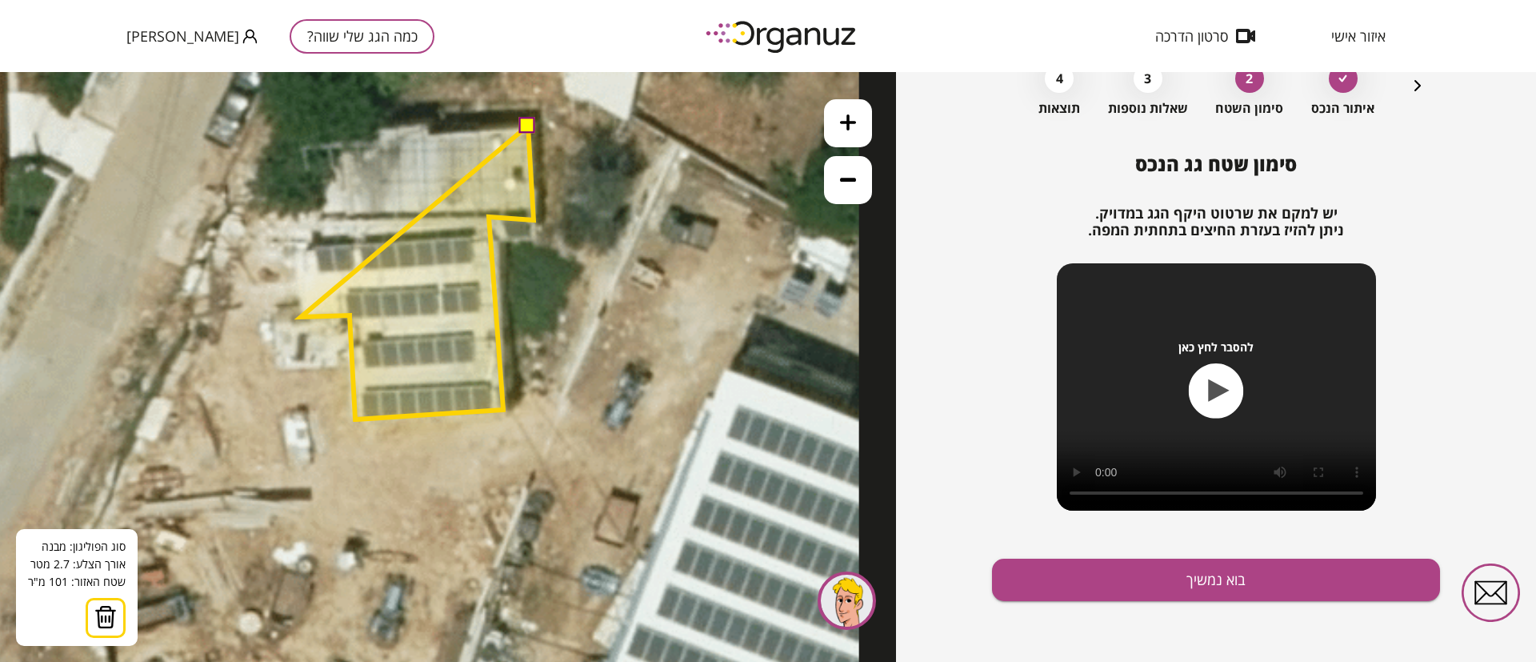
click at [301, 317] on polygon at bounding box center [417, 273] width 233 height 294
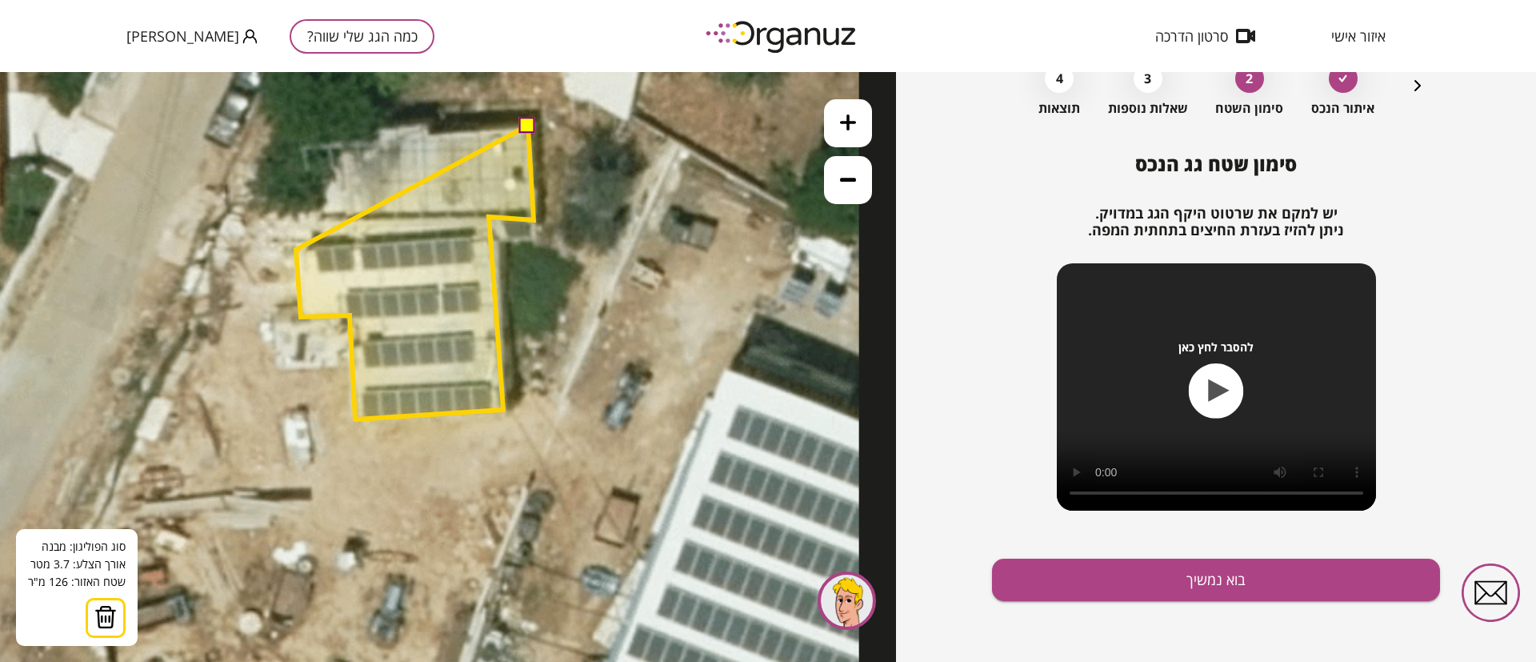
click at [296, 249] on polygon at bounding box center [415, 273] width 238 height 294
click at [320, 246] on polygon at bounding box center [415, 273] width 238 height 294
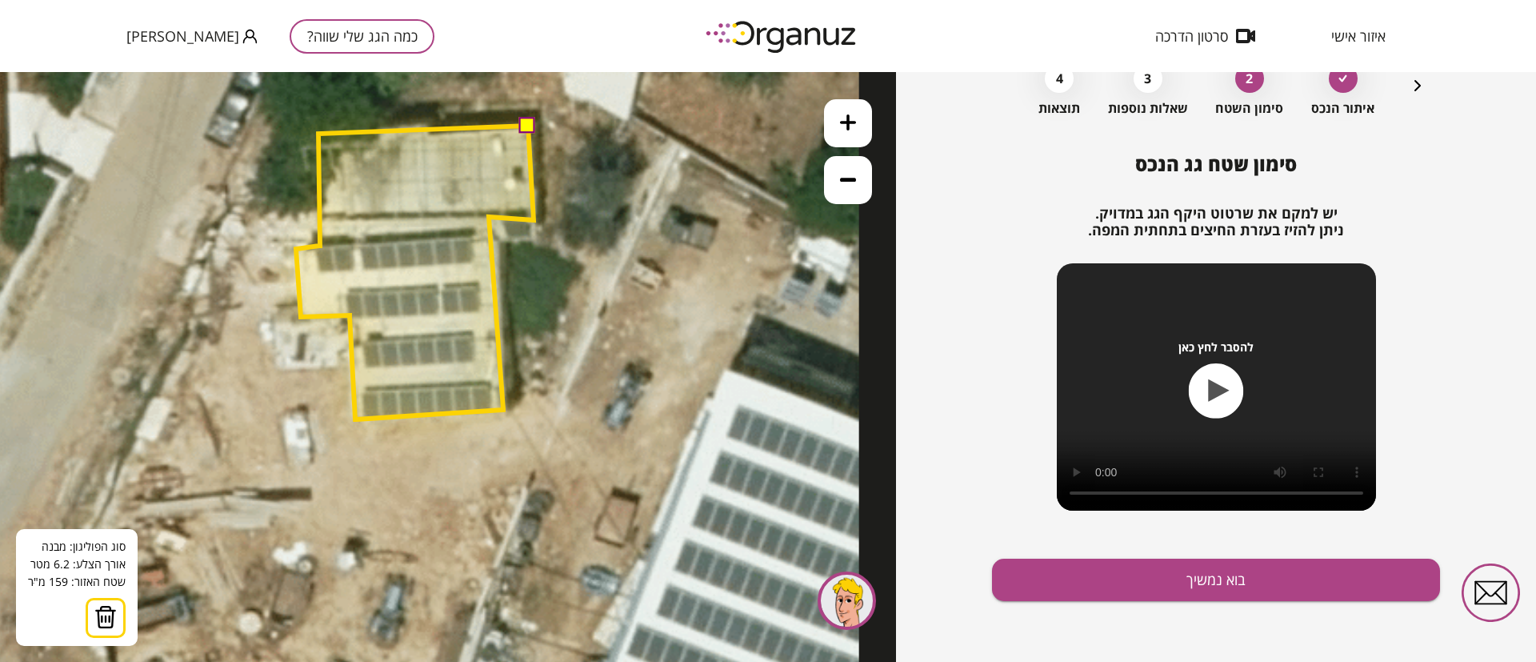
click at [318, 134] on polygon at bounding box center [415, 273] width 238 height 294
click at [524, 127] on button at bounding box center [527, 125] width 16 height 16
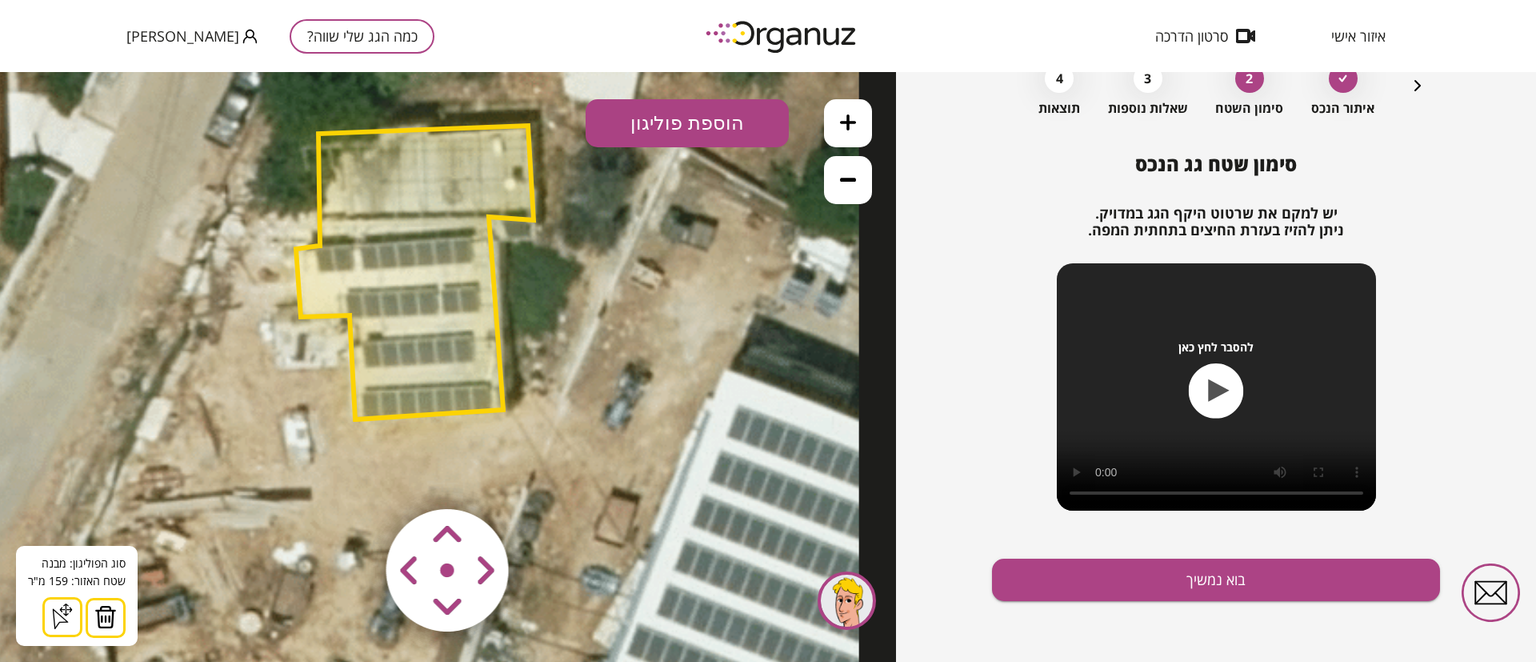
click at [463, 186] on polygon at bounding box center [415, 273] width 238 height 294
click at [848, 186] on icon at bounding box center [848, 179] width 16 height 16
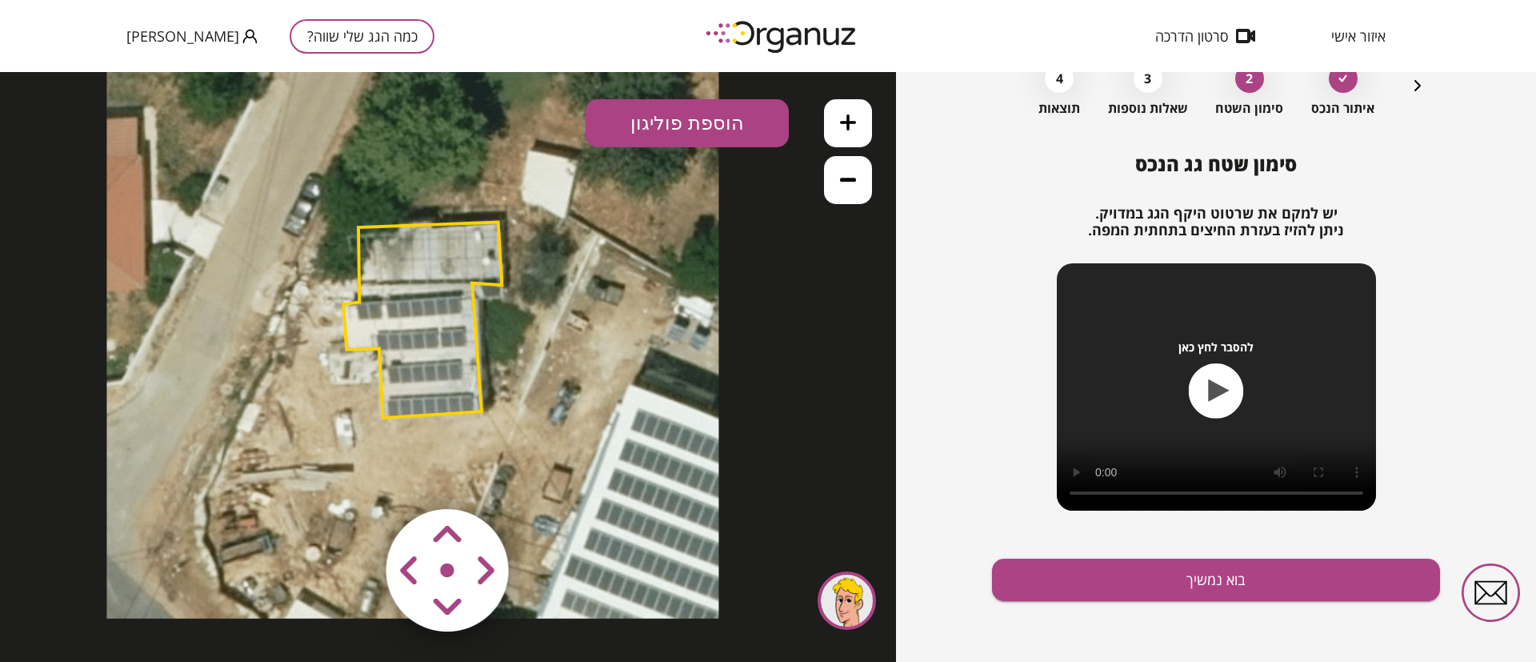
drag, startPoint x: 716, startPoint y: 290, endPoint x: 713, endPoint y: 328, distance: 37.7
click at [713, 328] on icon at bounding box center [412, 312] width 612 height 612
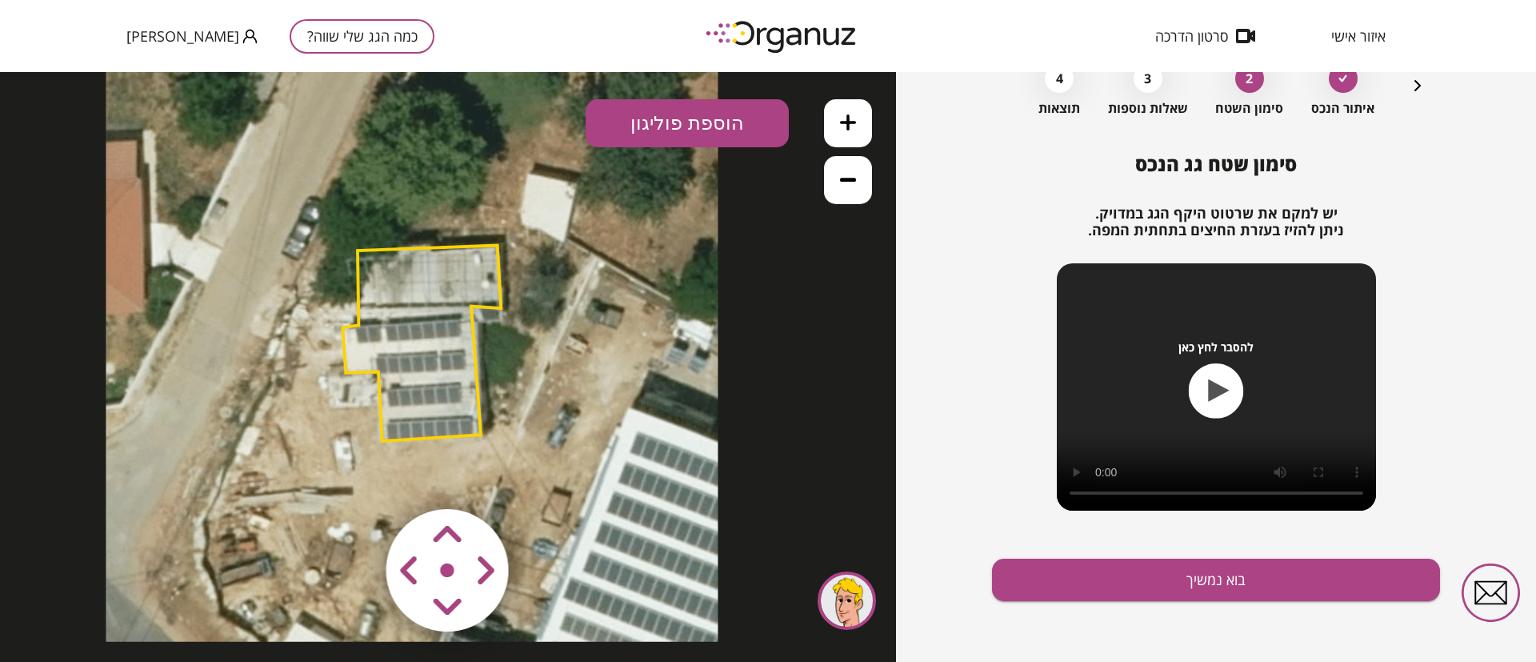
click at [701, 122] on button "הוספת פוליגון" at bounding box center [687, 123] width 203 height 48
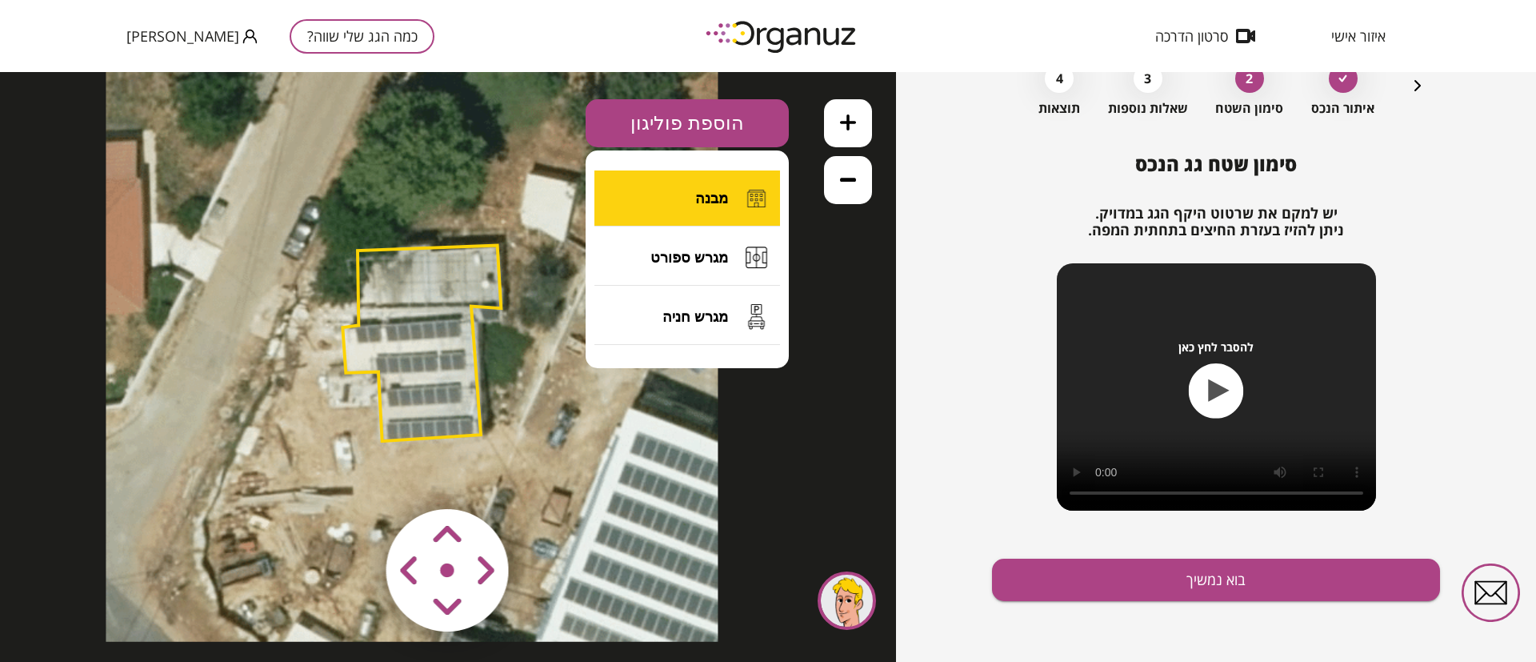
click at [702, 202] on span "מבנה" at bounding box center [711, 199] width 33 height 18
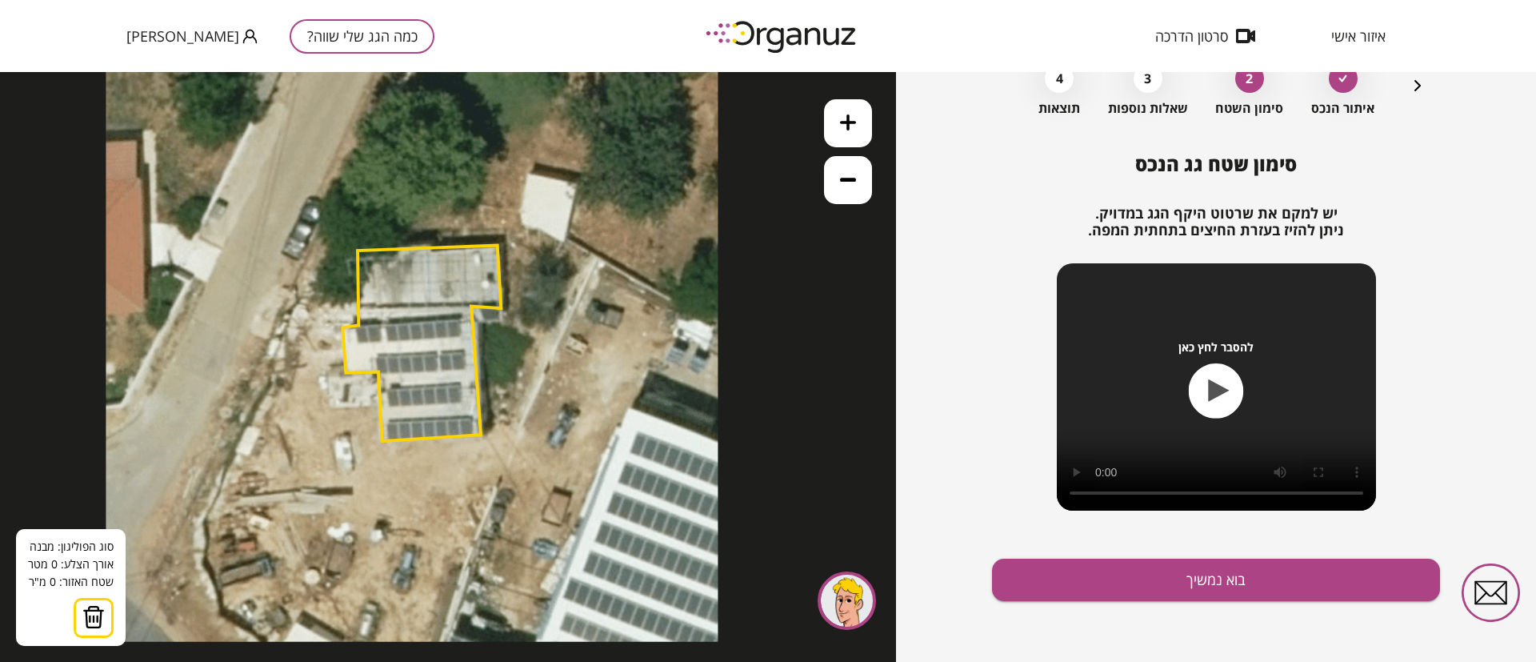
click at [851, 115] on icon at bounding box center [848, 122] width 16 height 16
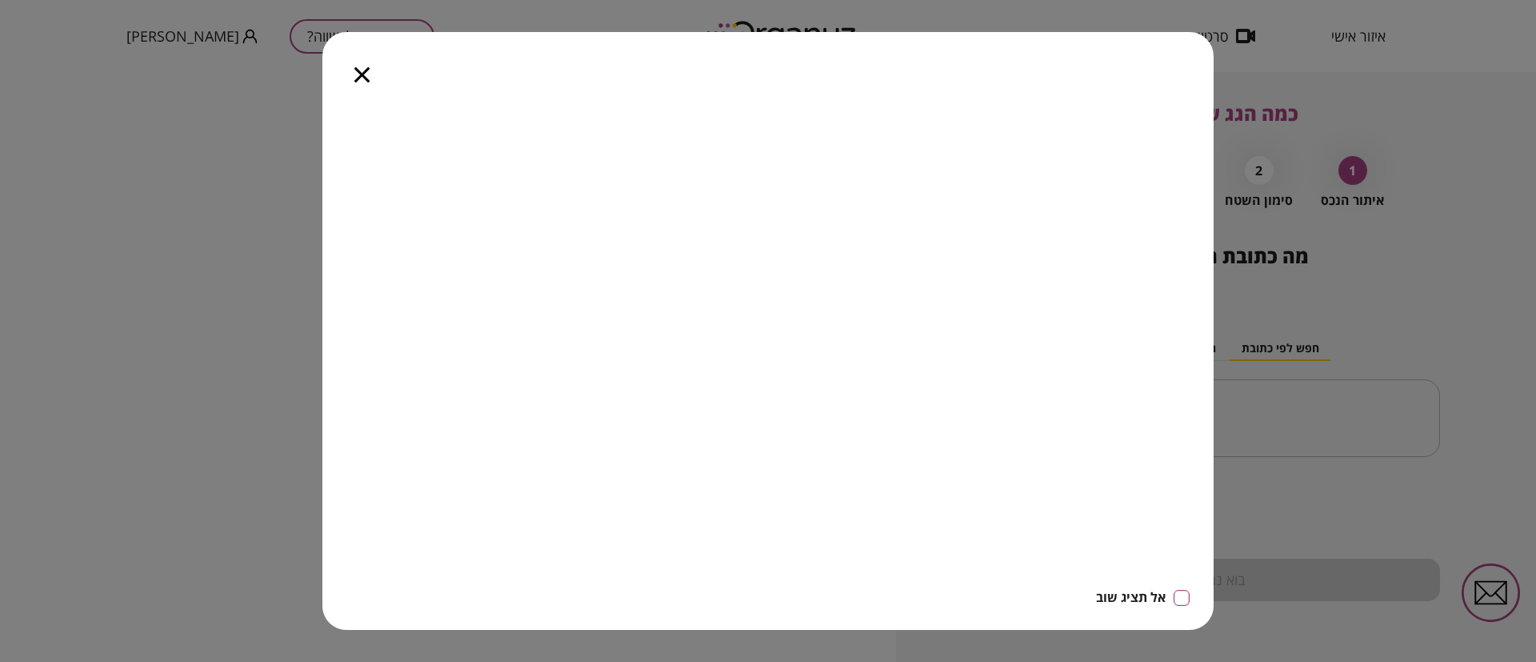
drag, startPoint x: 365, startPoint y: 74, endPoint x: 375, endPoint y: 82, distance: 12.5
click at [365, 75] on icon "button" at bounding box center [362, 74] width 15 height 15
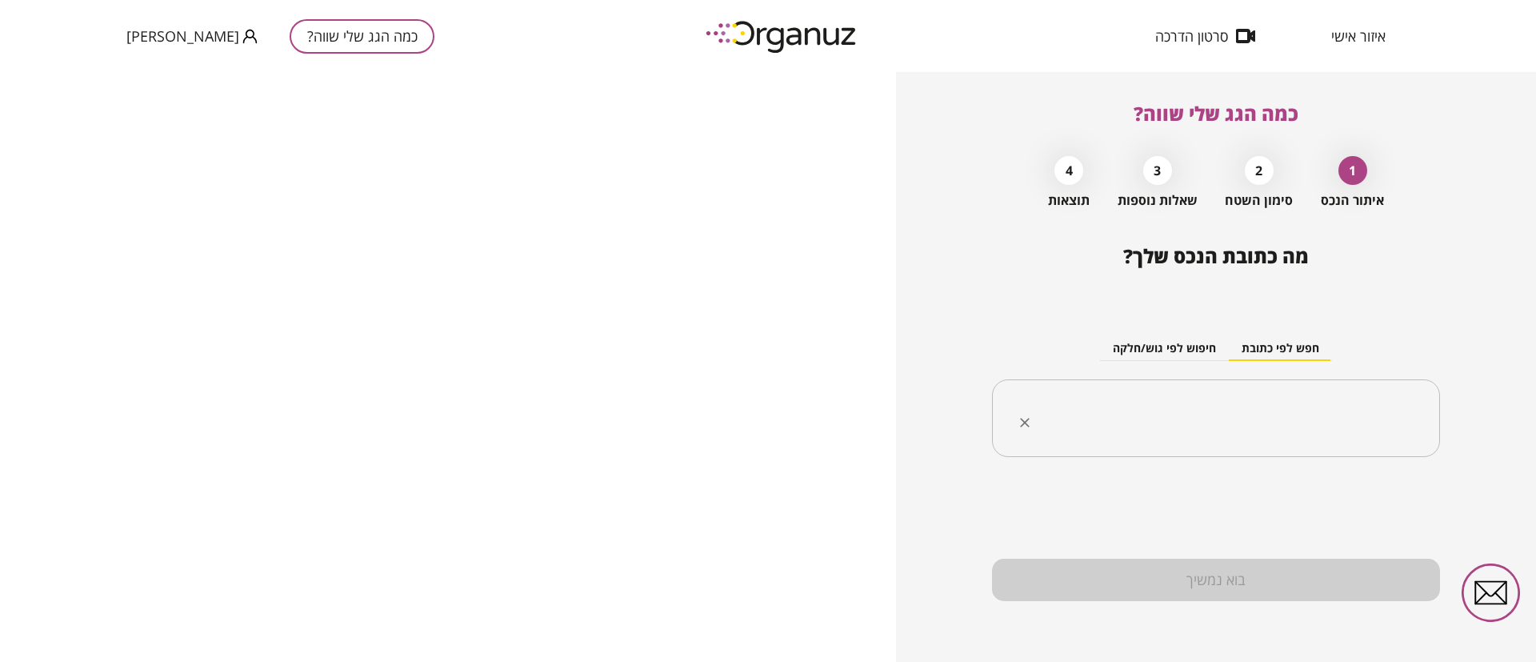
click at [1195, 403] on input "text" at bounding box center [1222, 419] width 398 height 40
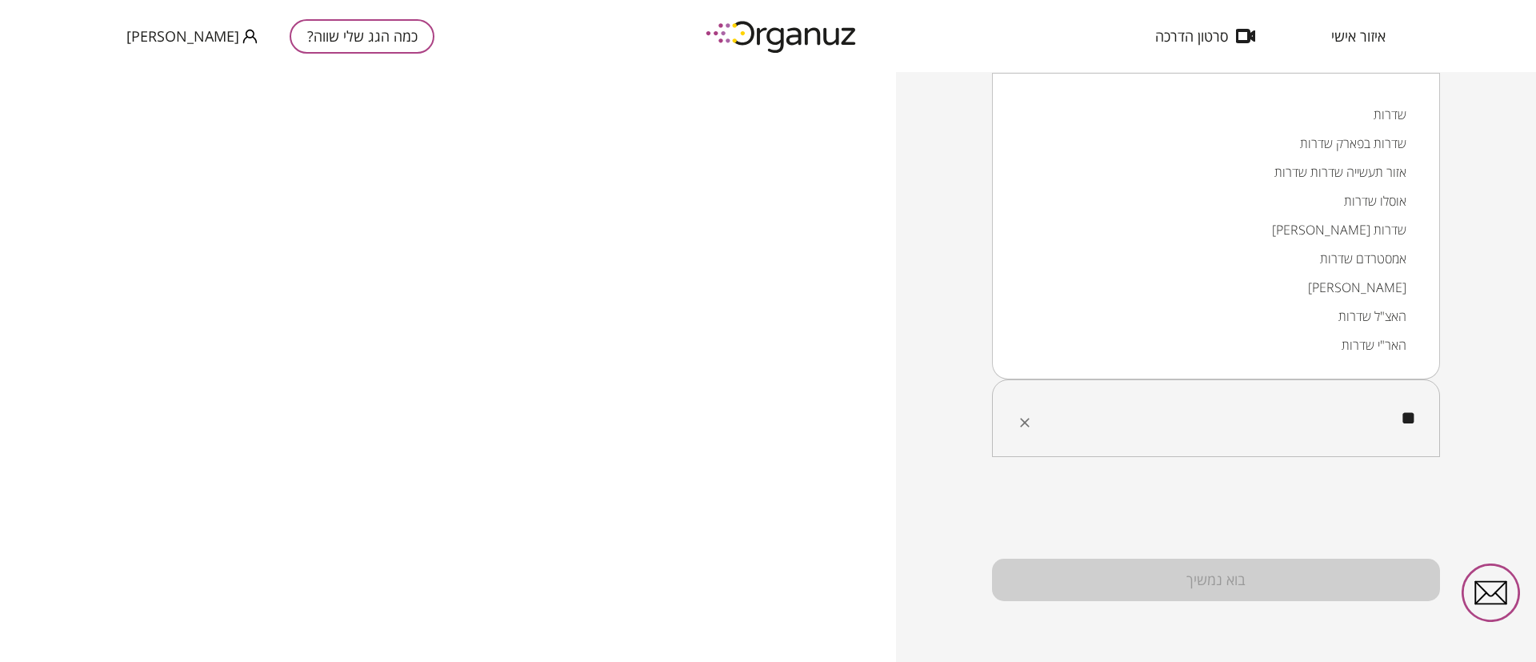
type input "*"
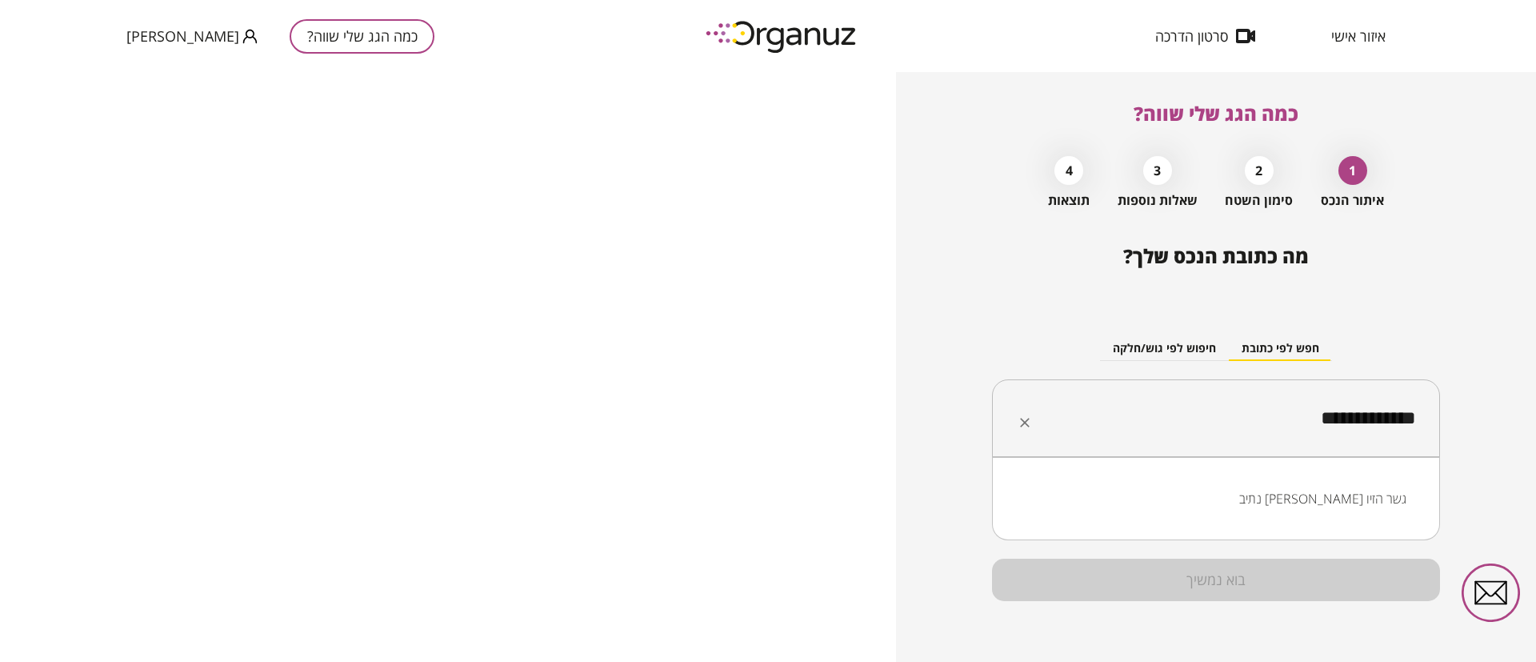
click at [1332, 495] on li "נתיב המרגנית גשר הזיו" at bounding box center [1216, 498] width 407 height 29
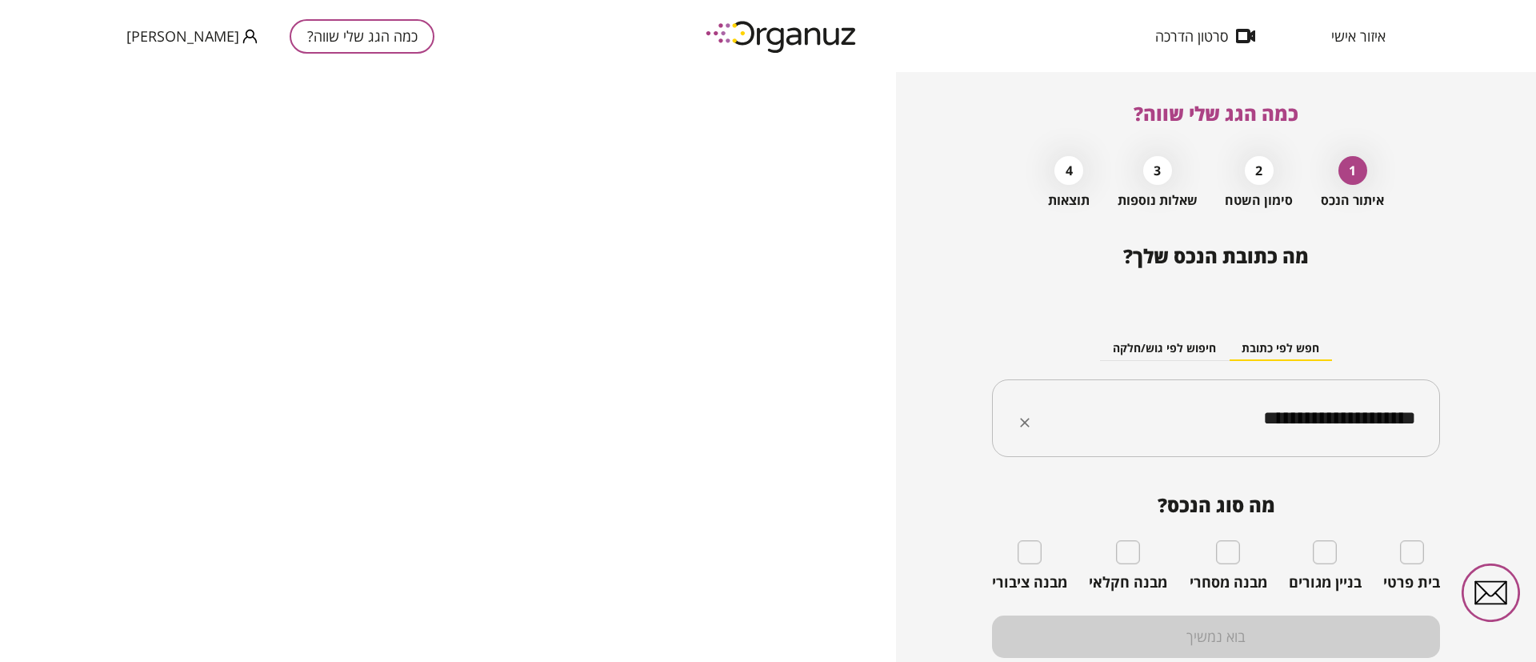
type input "**********"
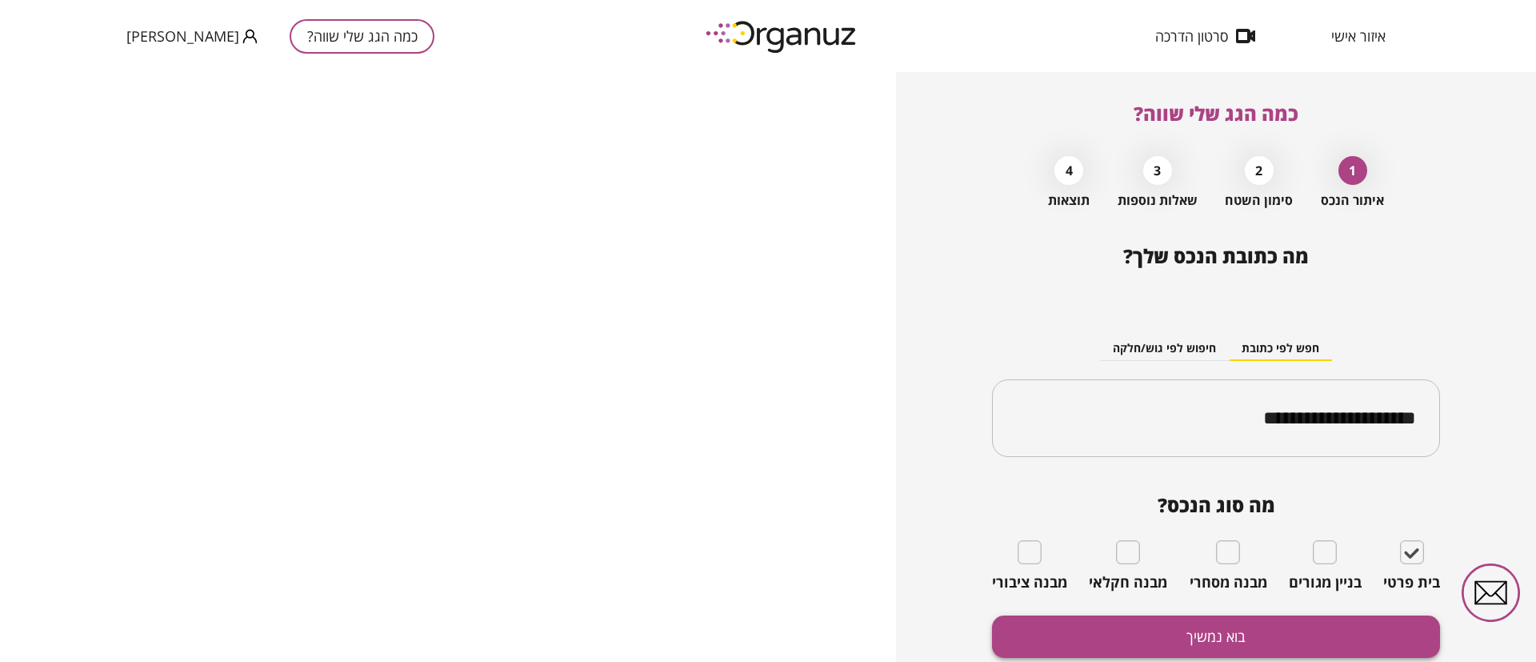
click at [1290, 640] on button "בוא נמשיך" at bounding box center [1216, 636] width 448 height 42
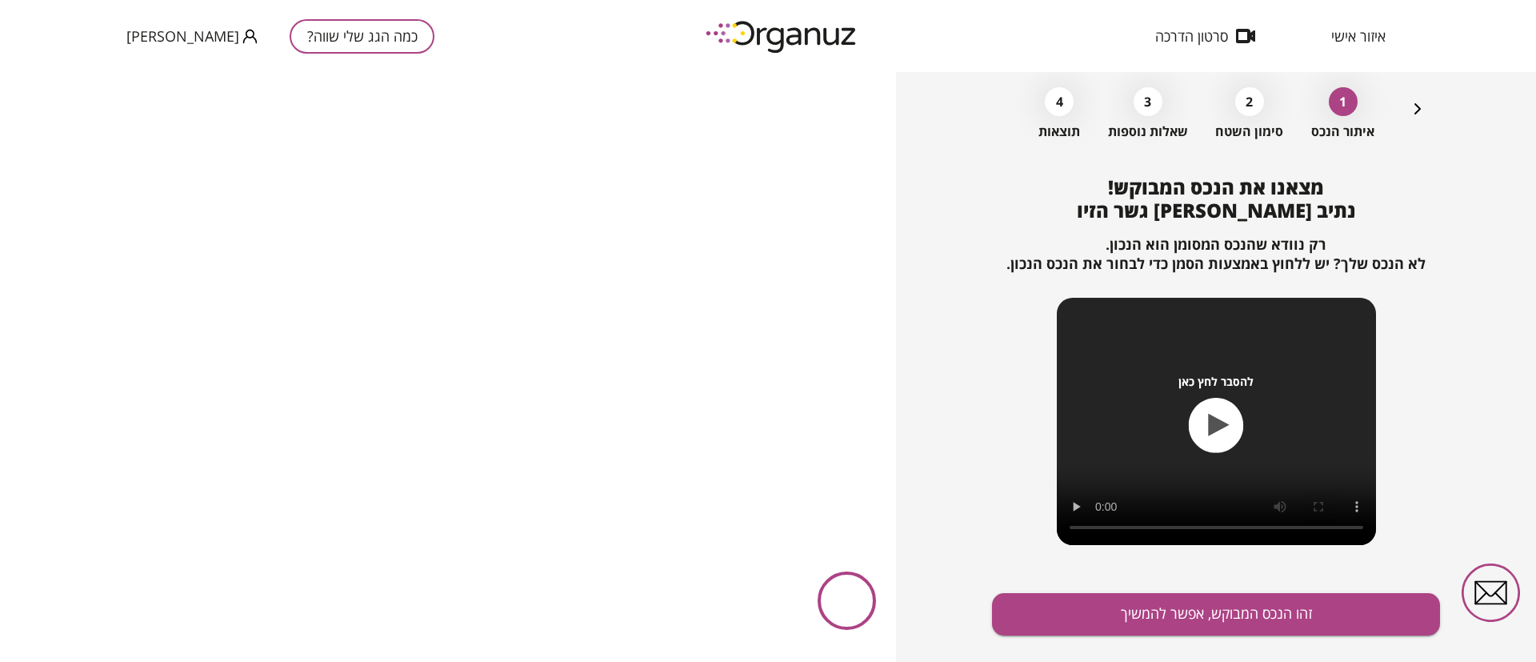
scroll to position [103, 0]
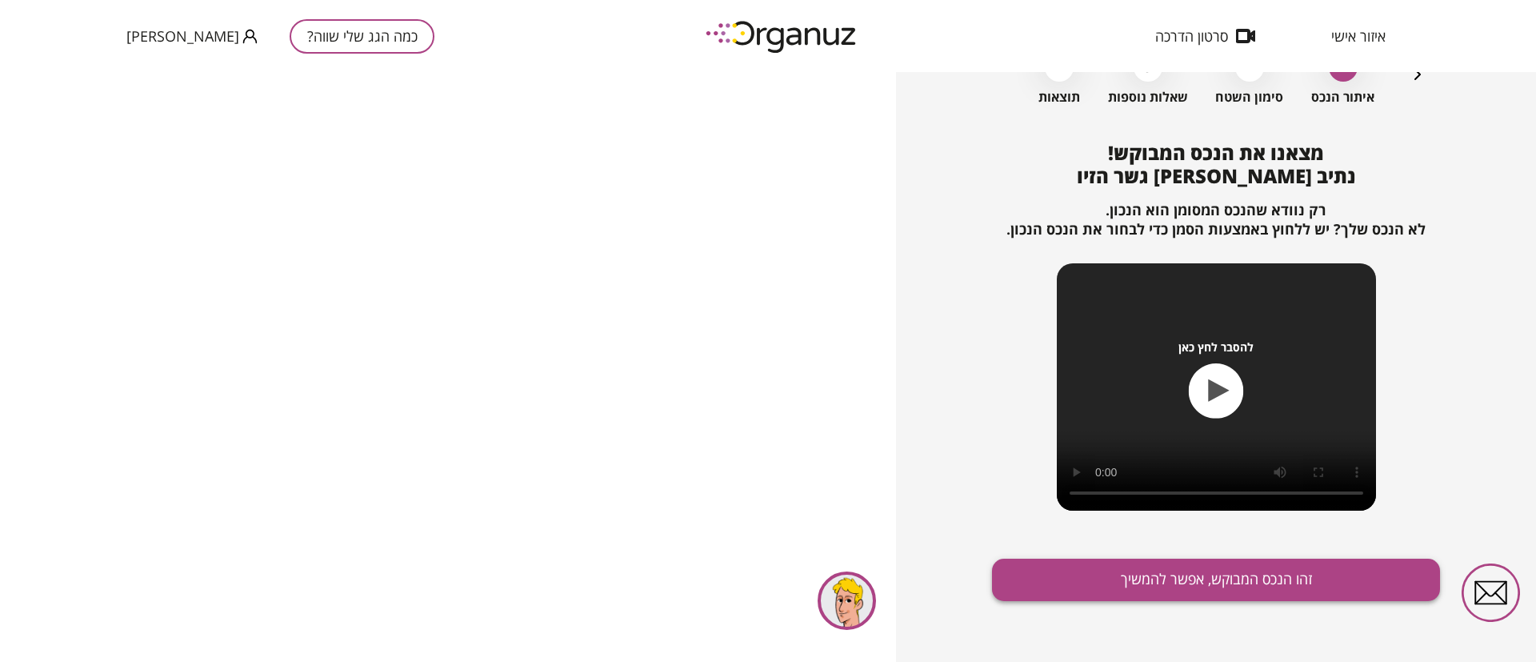
click at [1176, 575] on button "זהו הנכס המבוקש, אפשר להמשיך" at bounding box center [1216, 580] width 448 height 42
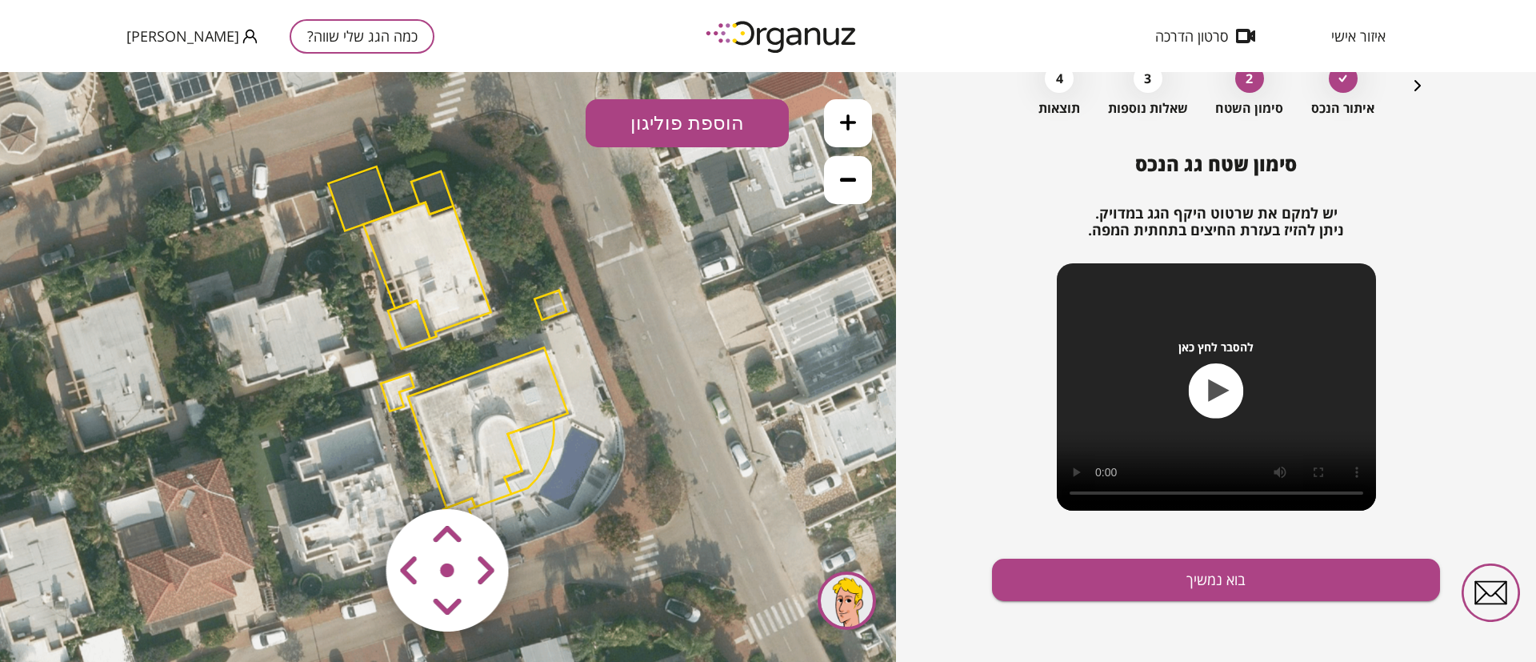
click at [359, 193] on polygon at bounding box center [360, 198] width 65 height 64
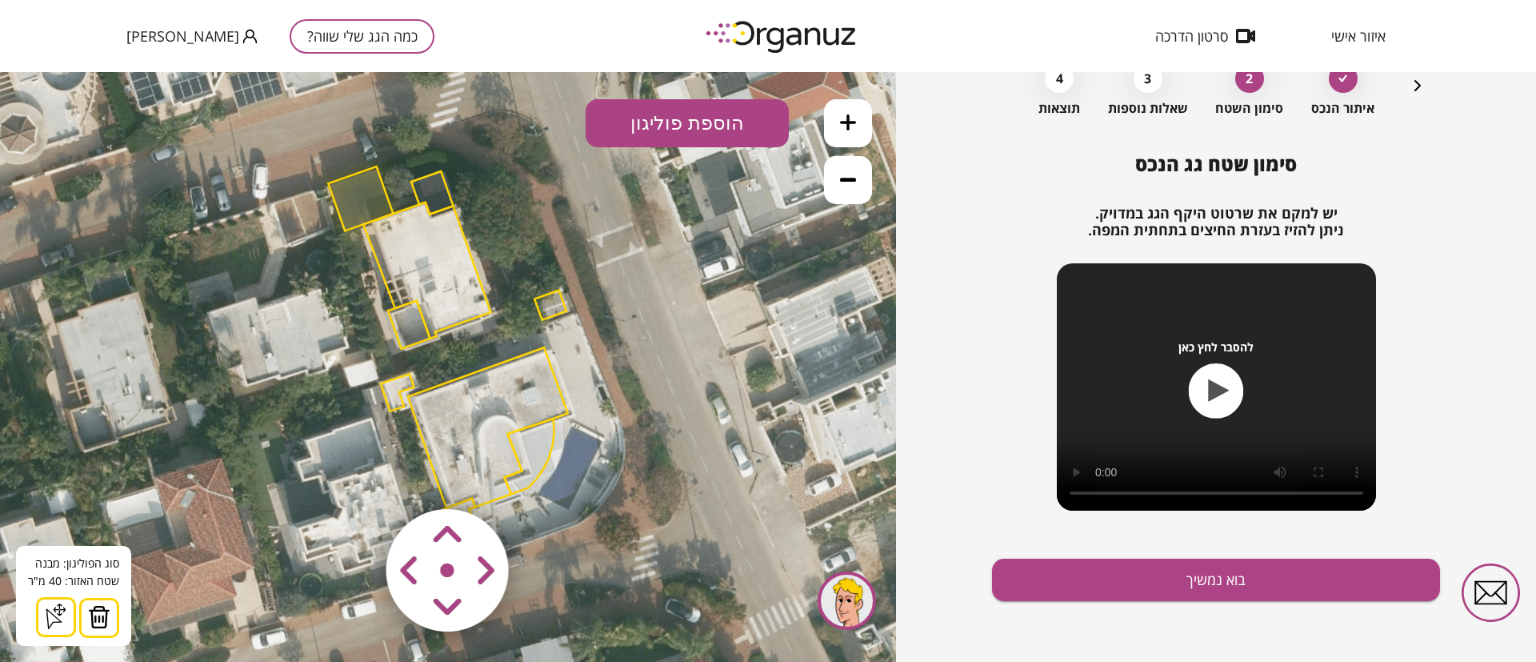
click at [95, 611] on img at bounding box center [99, 617] width 22 height 24
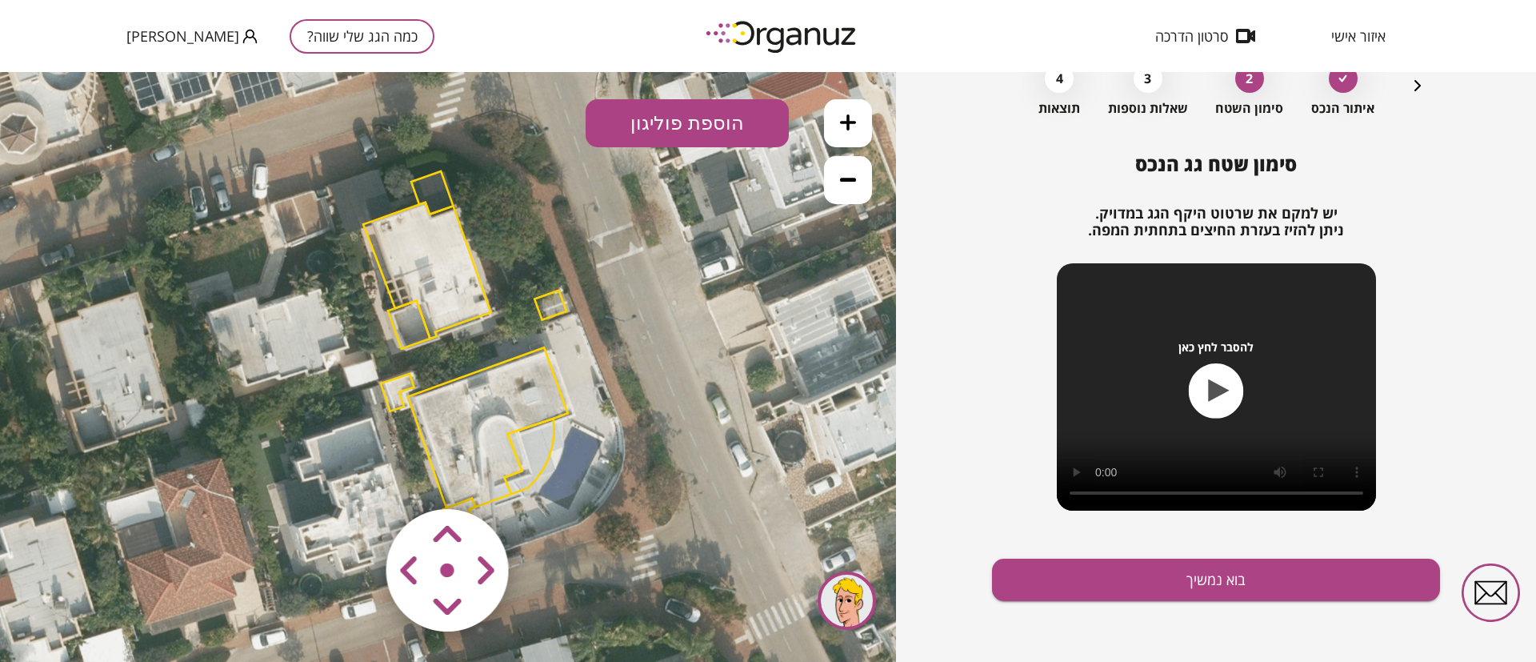
click at [427, 187] on polygon at bounding box center [432, 192] width 42 height 43
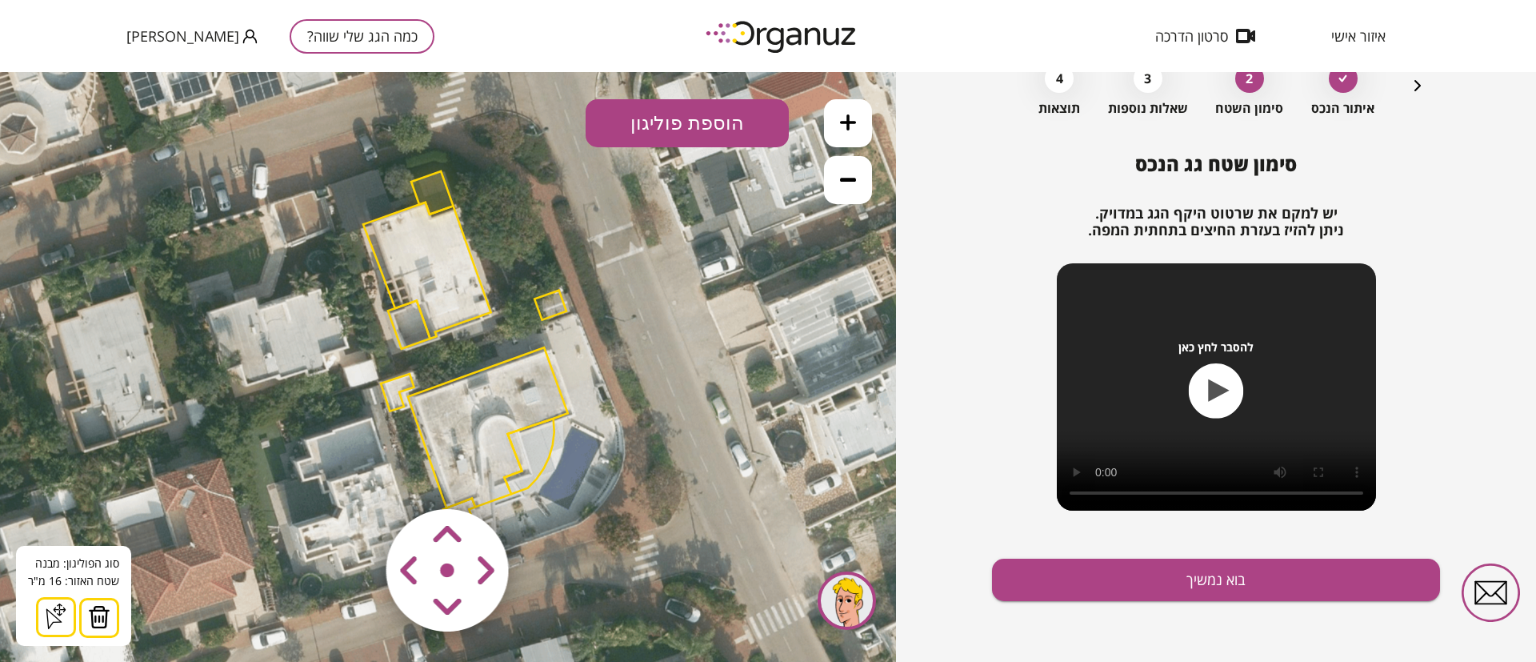
click at [98, 622] on img at bounding box center [99, 617] width 22 height 24
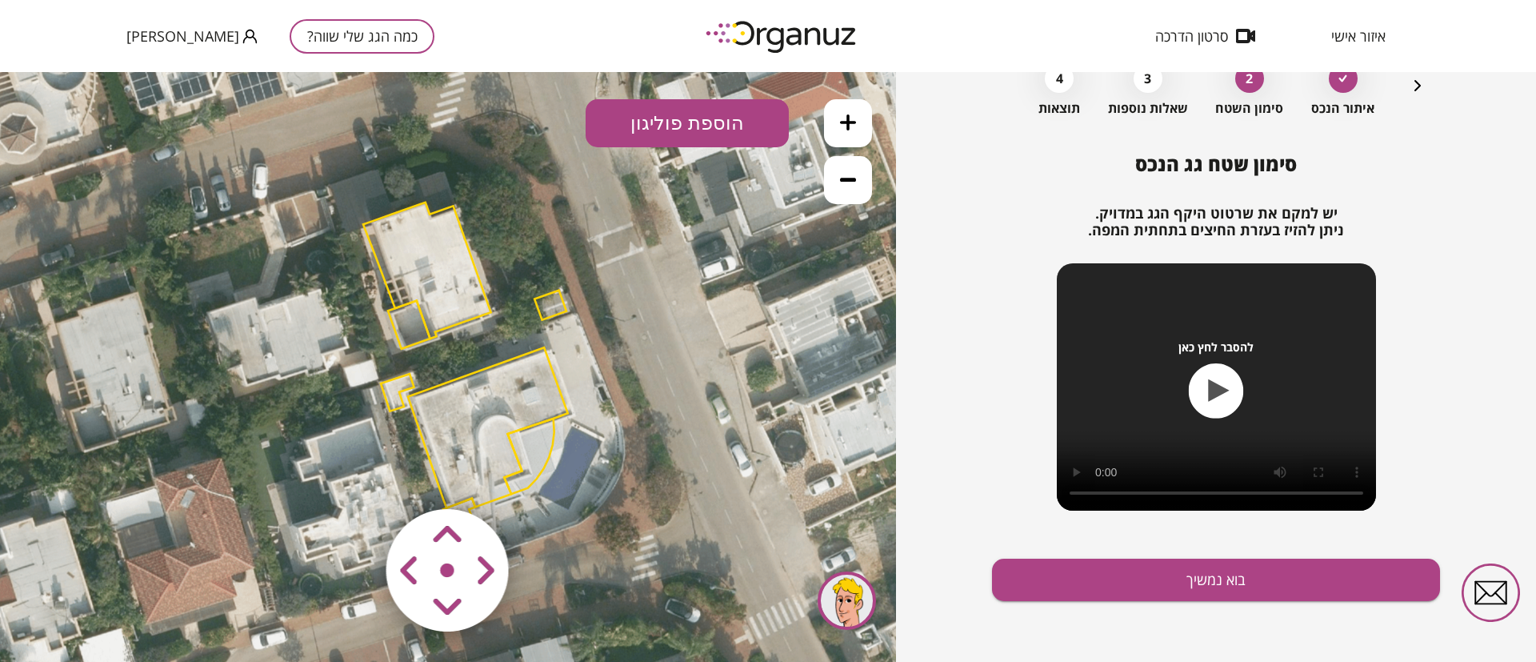
click at [429, 242] on polygon at bounding box center [427, 270] width 128 height 136
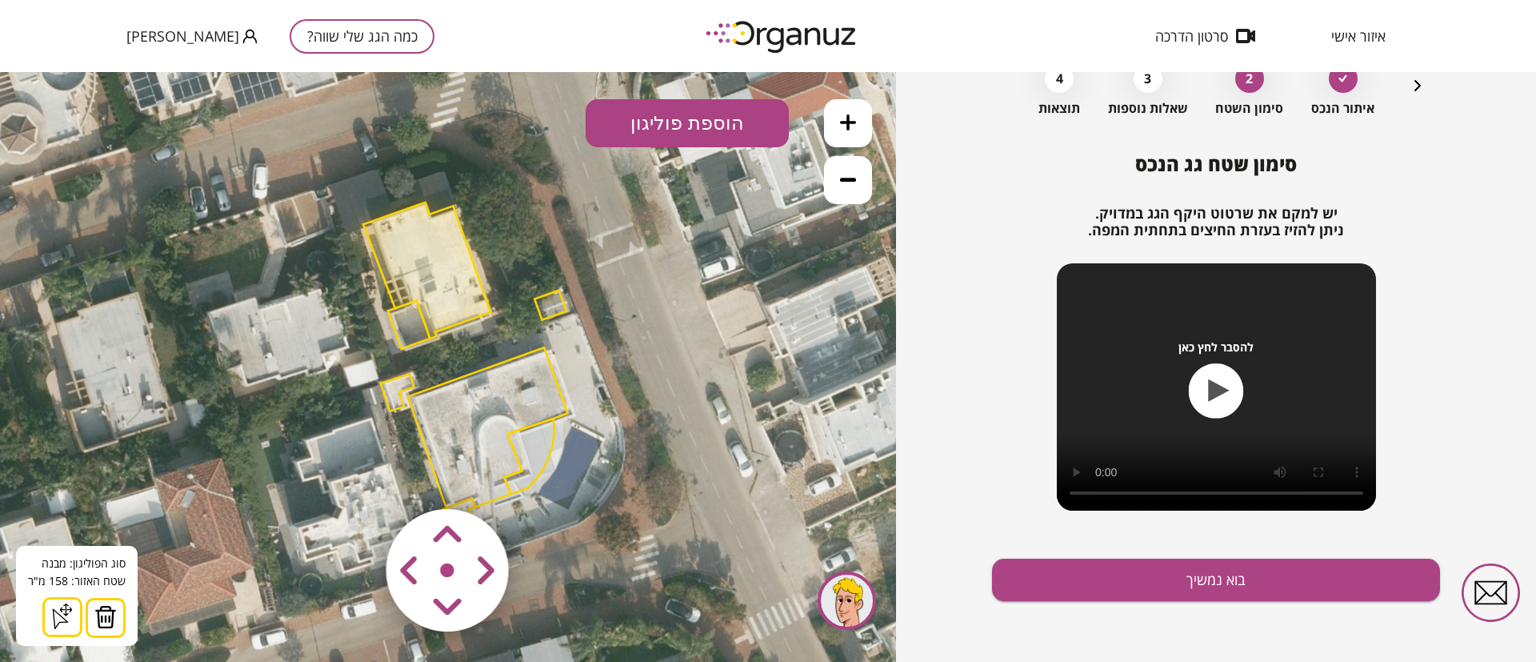
click at [108, 613] on img at bounding box center [105, 617] width 22 height 24
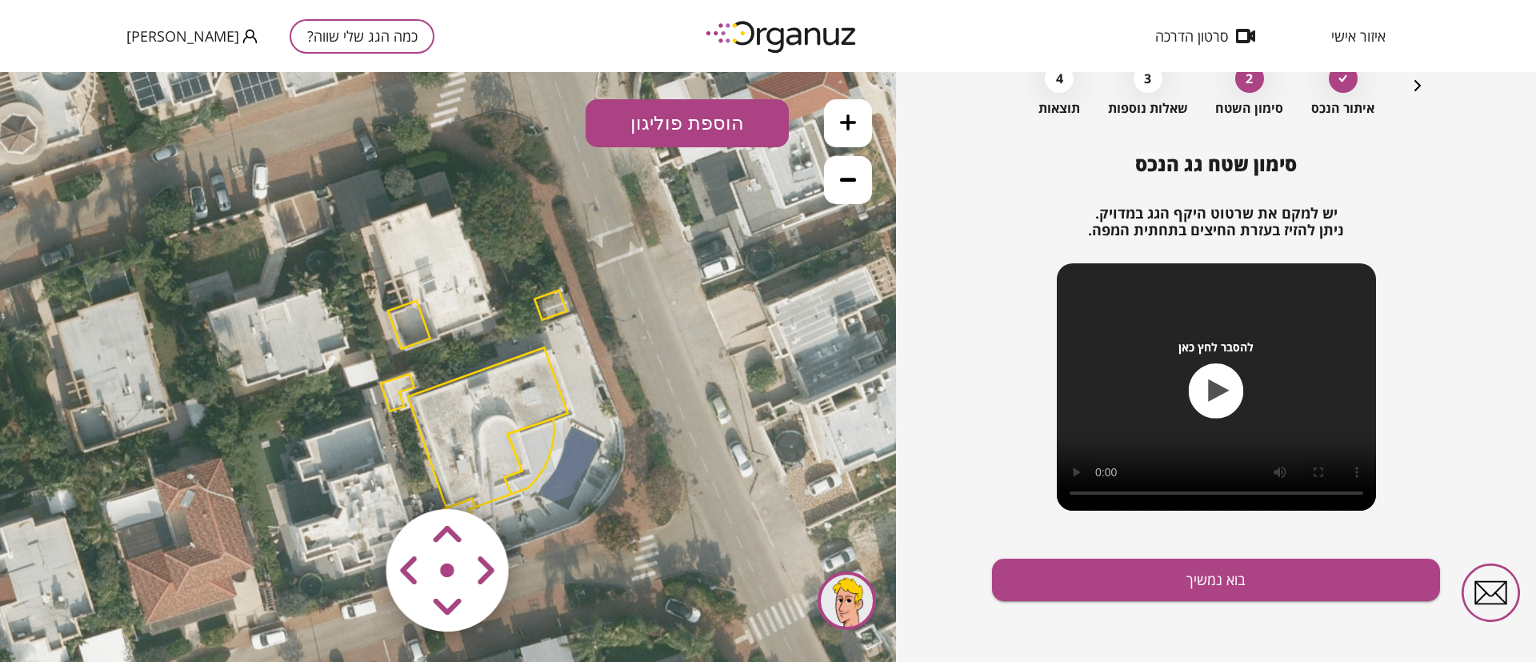
click at [413, 329] on polygon at bounding box center [409, 325] width 42 height 48
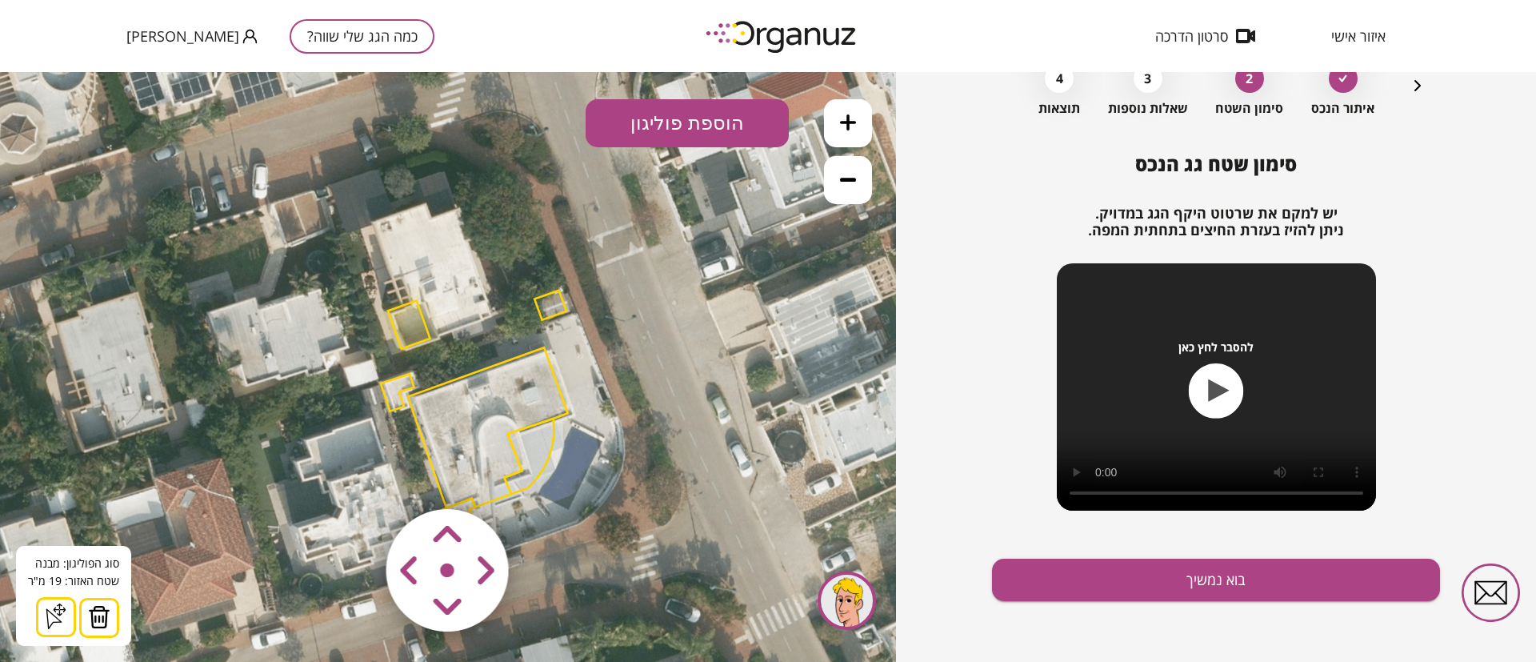
click at [403, 323] on polygon at bounding box center [409, 325] width 42 height 48
click at [93, 615] on img at bounding box center [99, 617] width 22 height 24
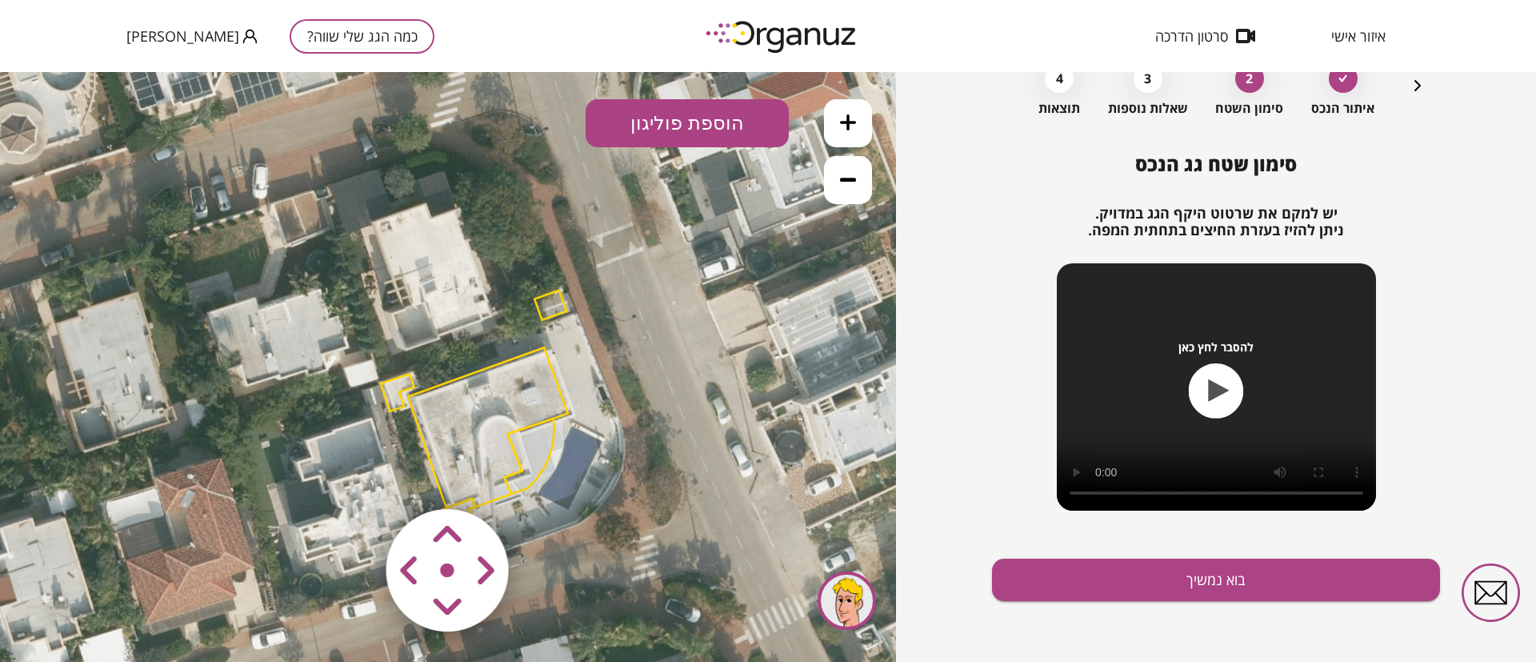
click at [551, 302] on polygon at bounding box center [551, 305] width 32 height 30
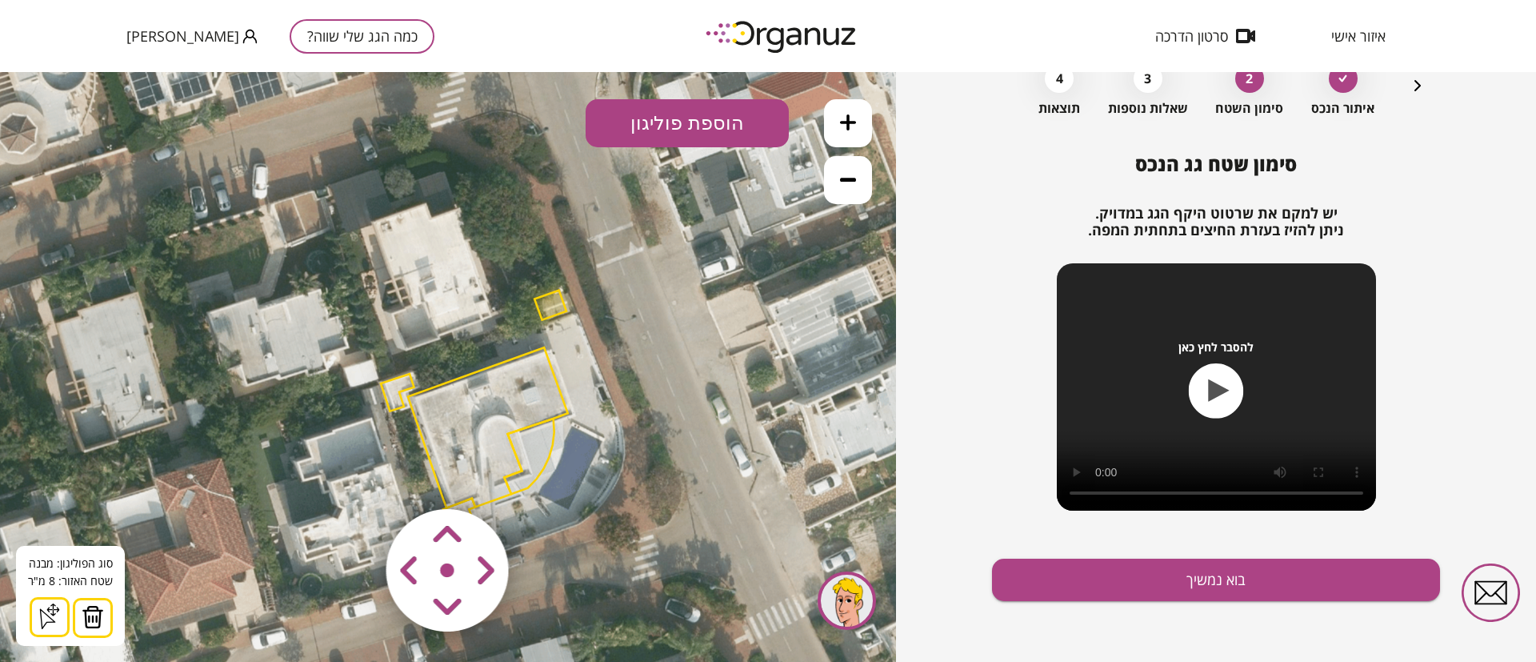
click at [88, 623] on img at bounding box center [93, 617] width 22 height 24
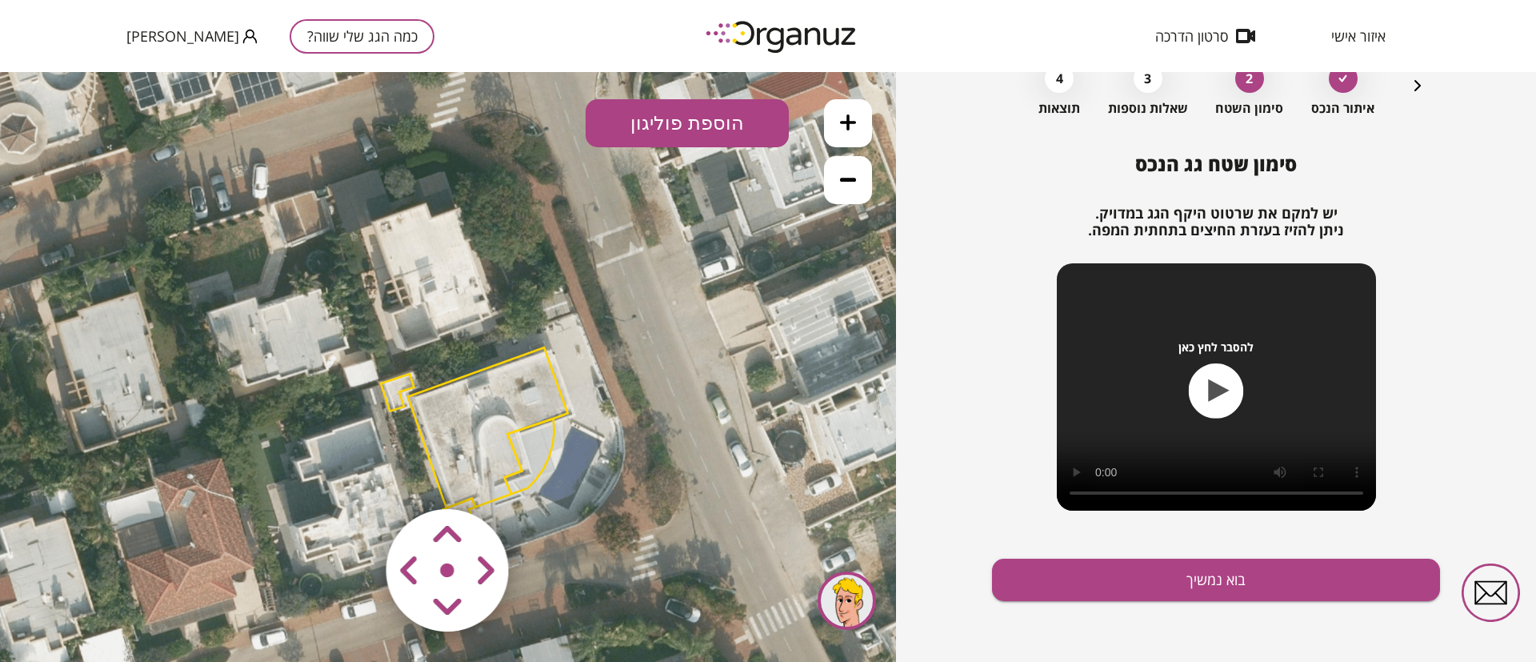
click at [391, 386] on polygon at bounding box center [397, 392] width 33 height 37
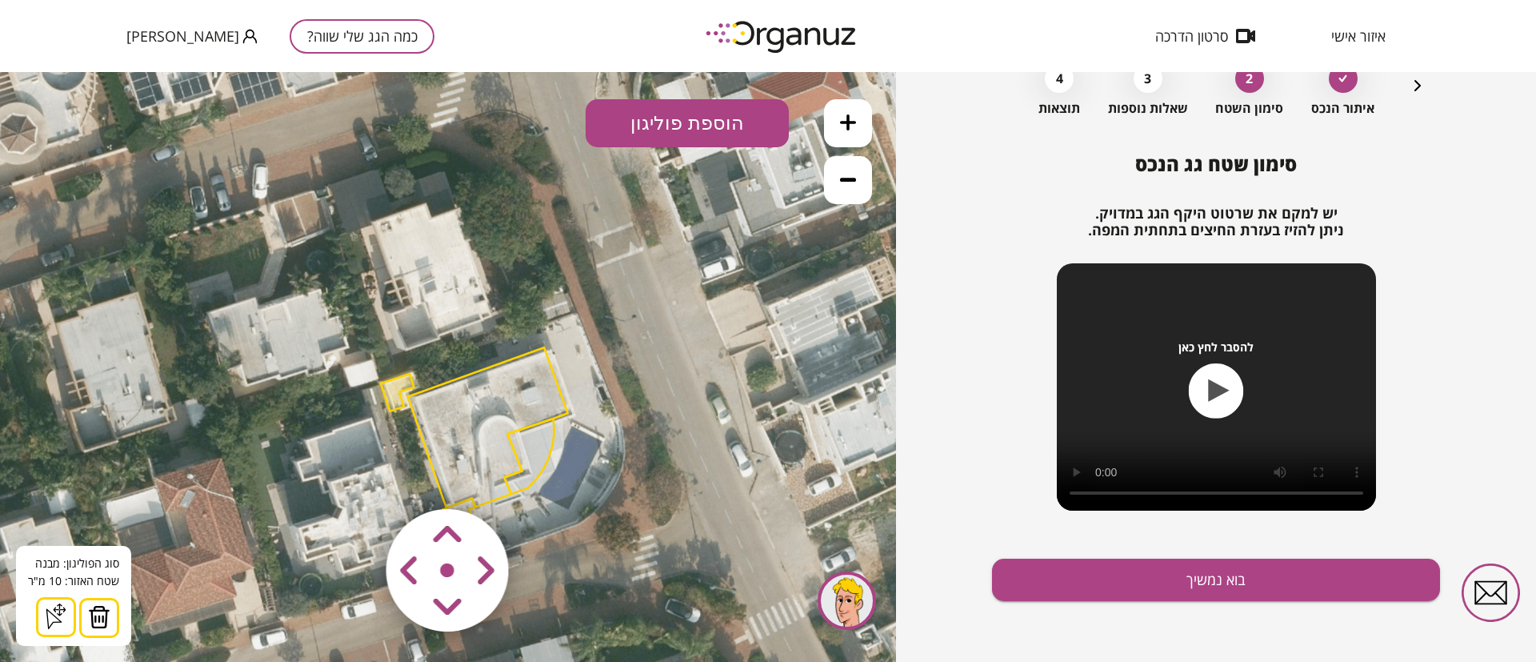
click at [107, 614] on img at bounding box center [99, 617] width 22 height 24
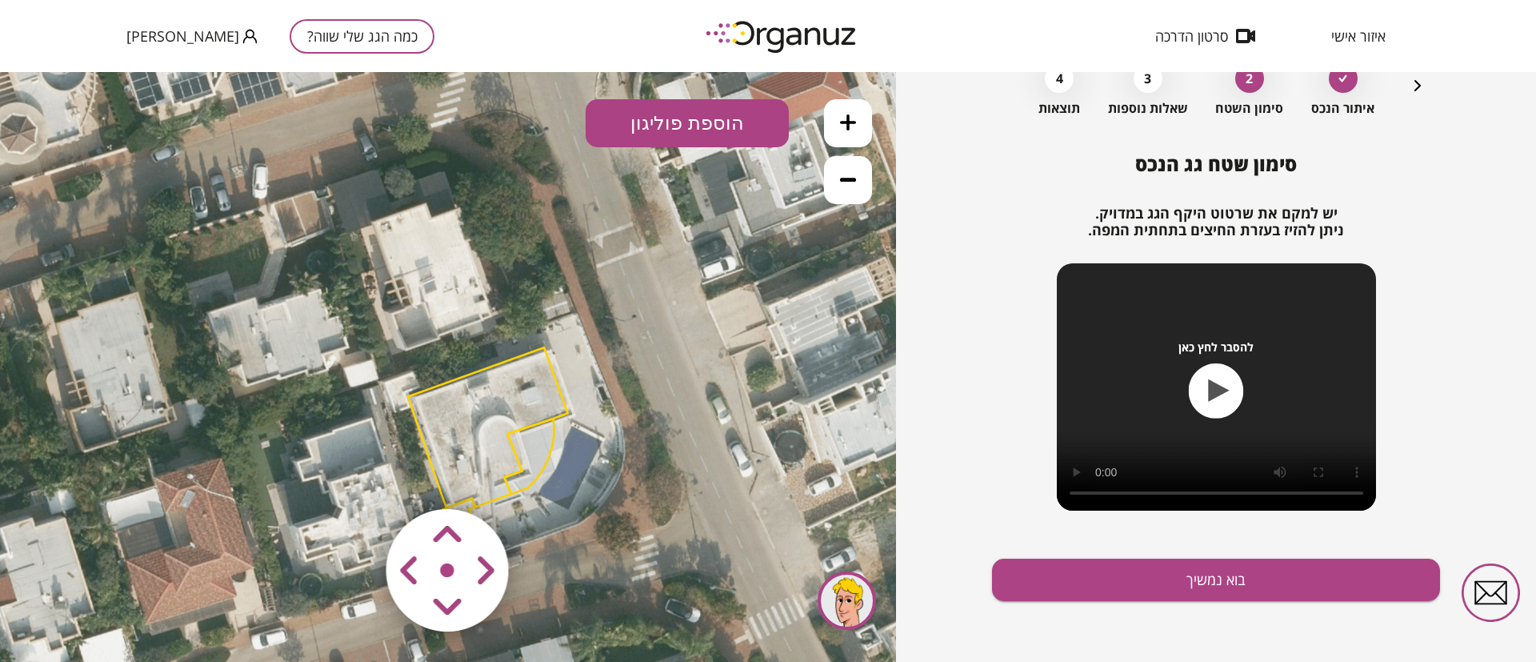
click at [504, 384] on polygon at bounding box center [488, 427] width 160 height 160
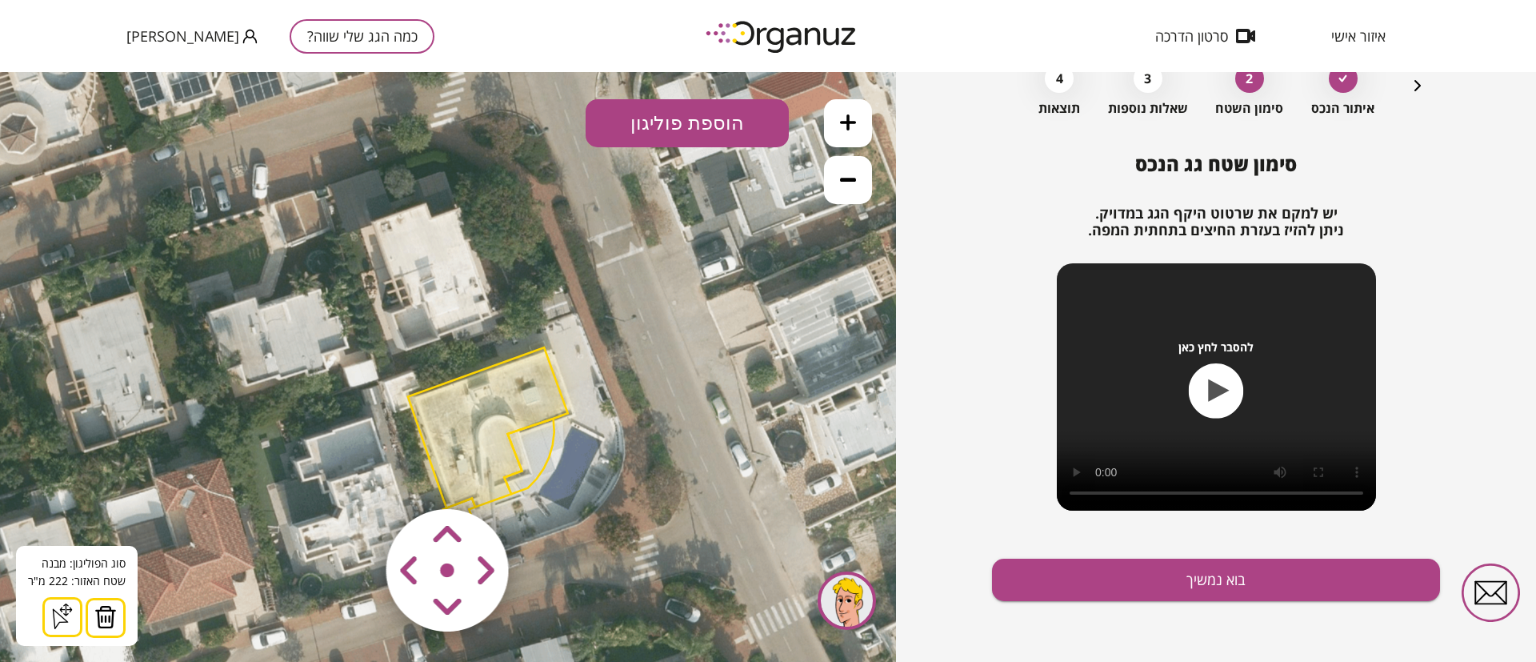
click at [106, 611] on img at bounding box center [105, 617] width 22 height 24
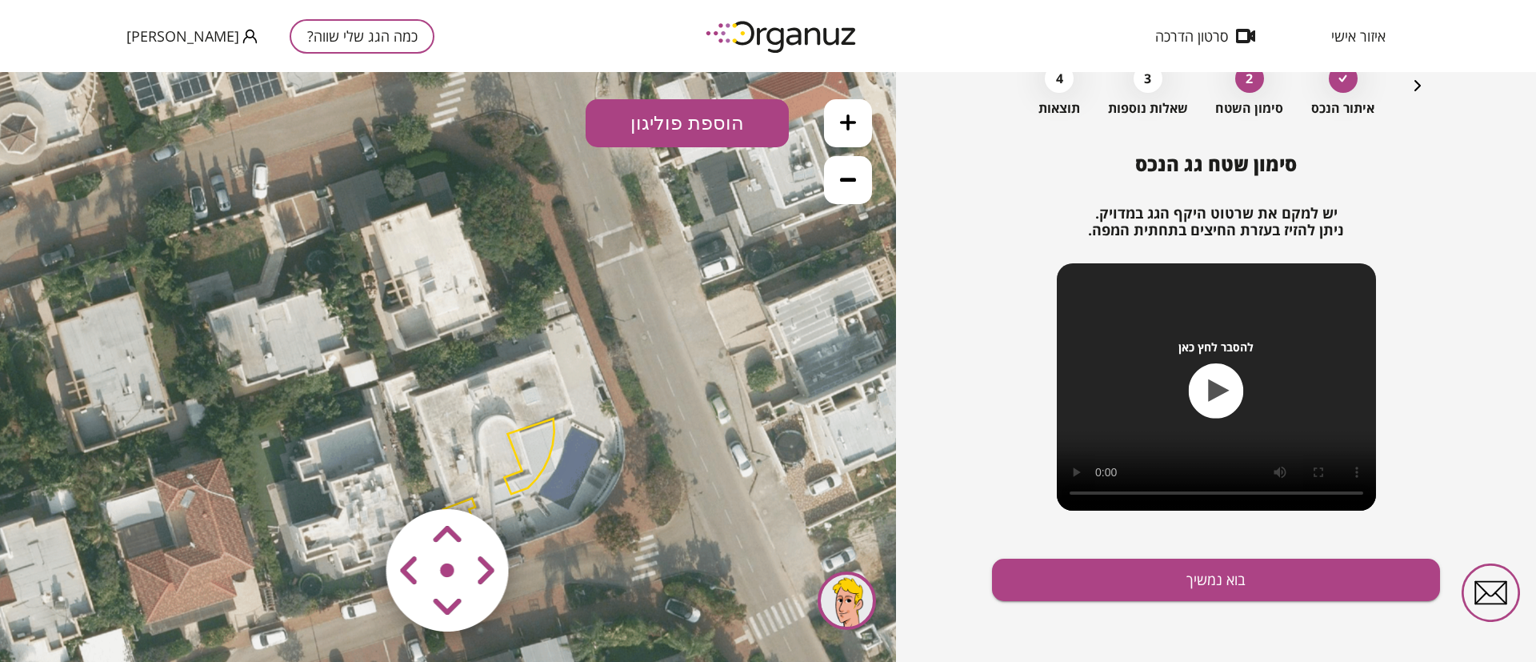
click at [534, 436] on polygon at bounding box center [529, 456] width 50 height 75
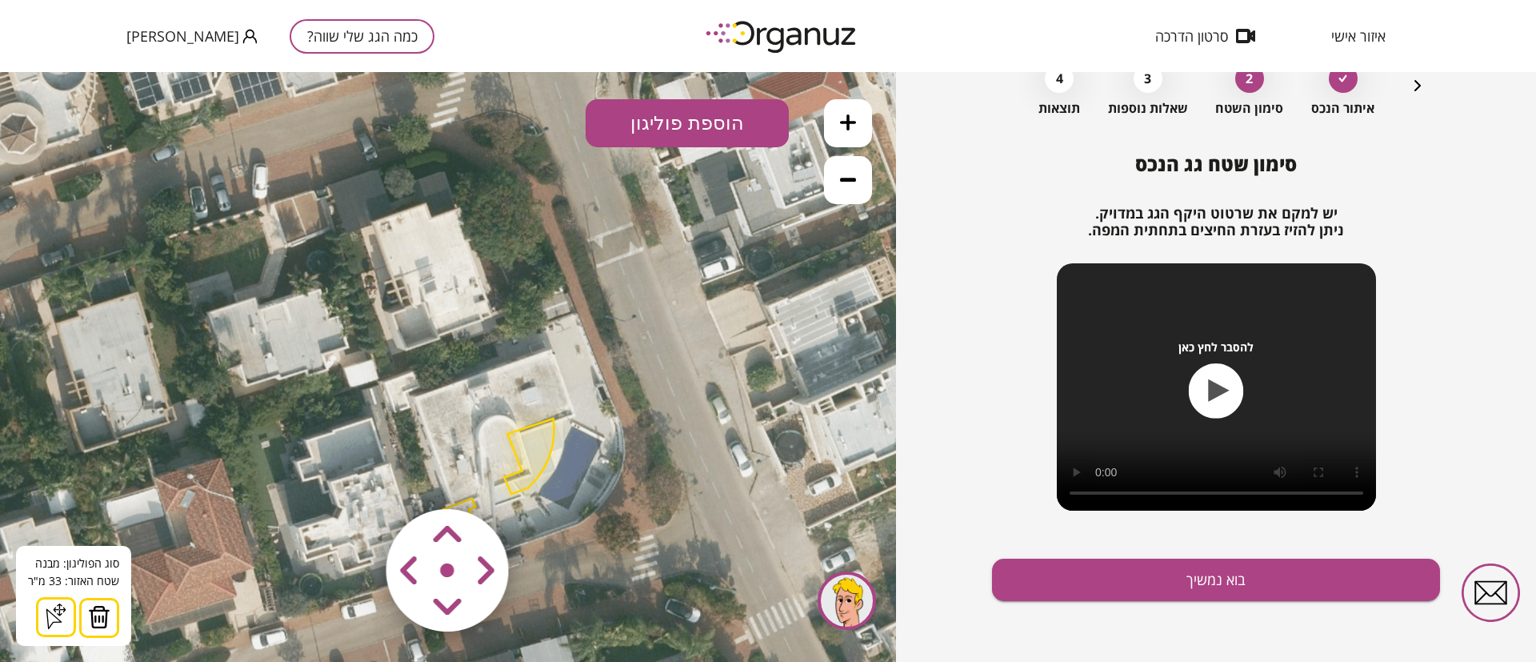
click at [100, 610] on img at bounding box center [99, 617] width 22 height 24
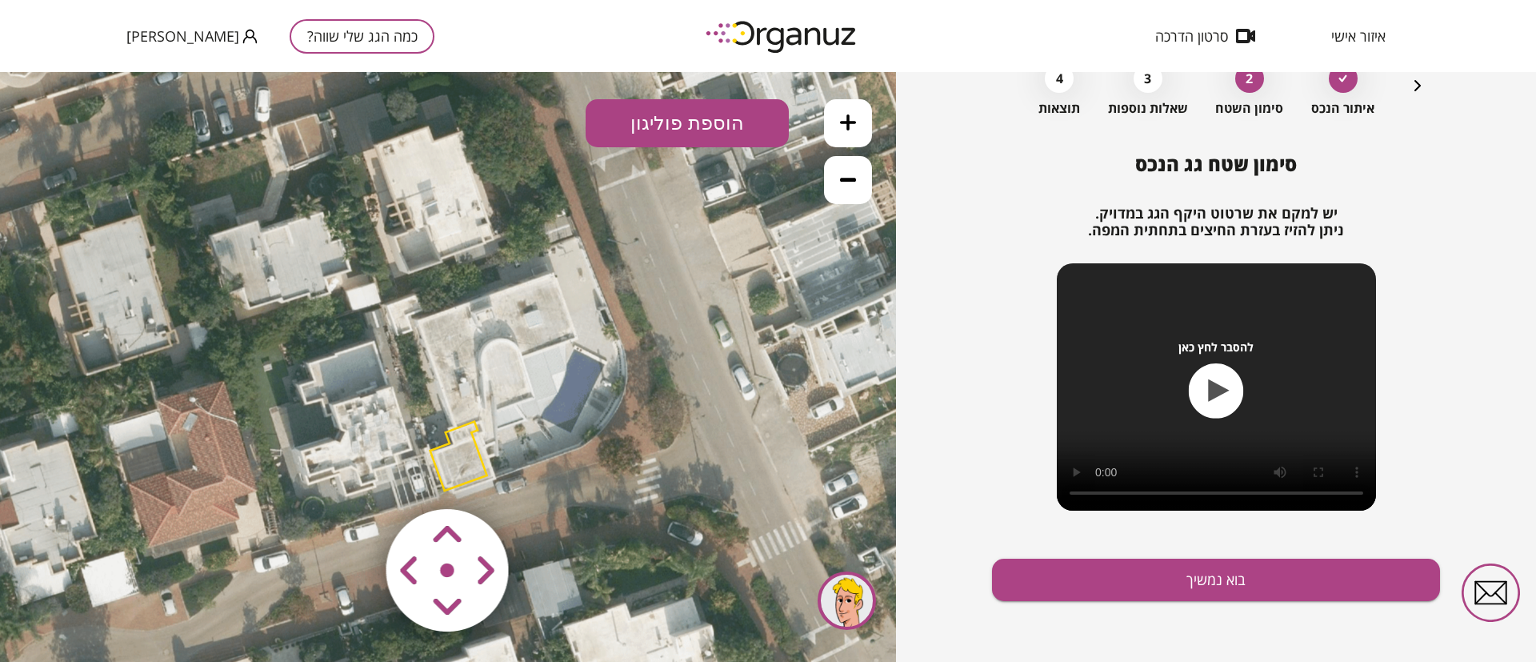
drag, startPoint x: 543, startPoint y: 431, endPoint x: 544, endPoint y: 350, distance: 80.8
click at [544, 350] on icon at bounding box center [451, 286] width 1224 height 1224
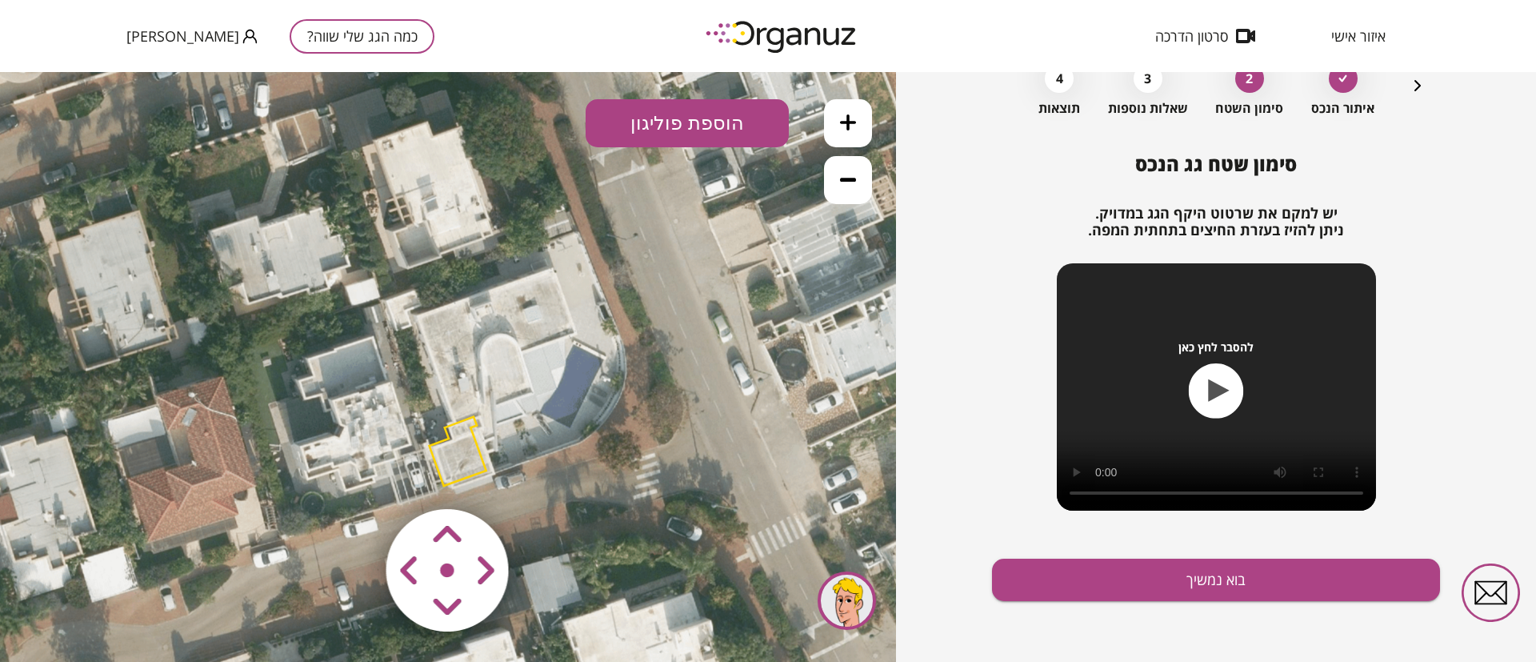
click at [458, 450] on polygon at bounding box center [458, 451] width 57 height 69
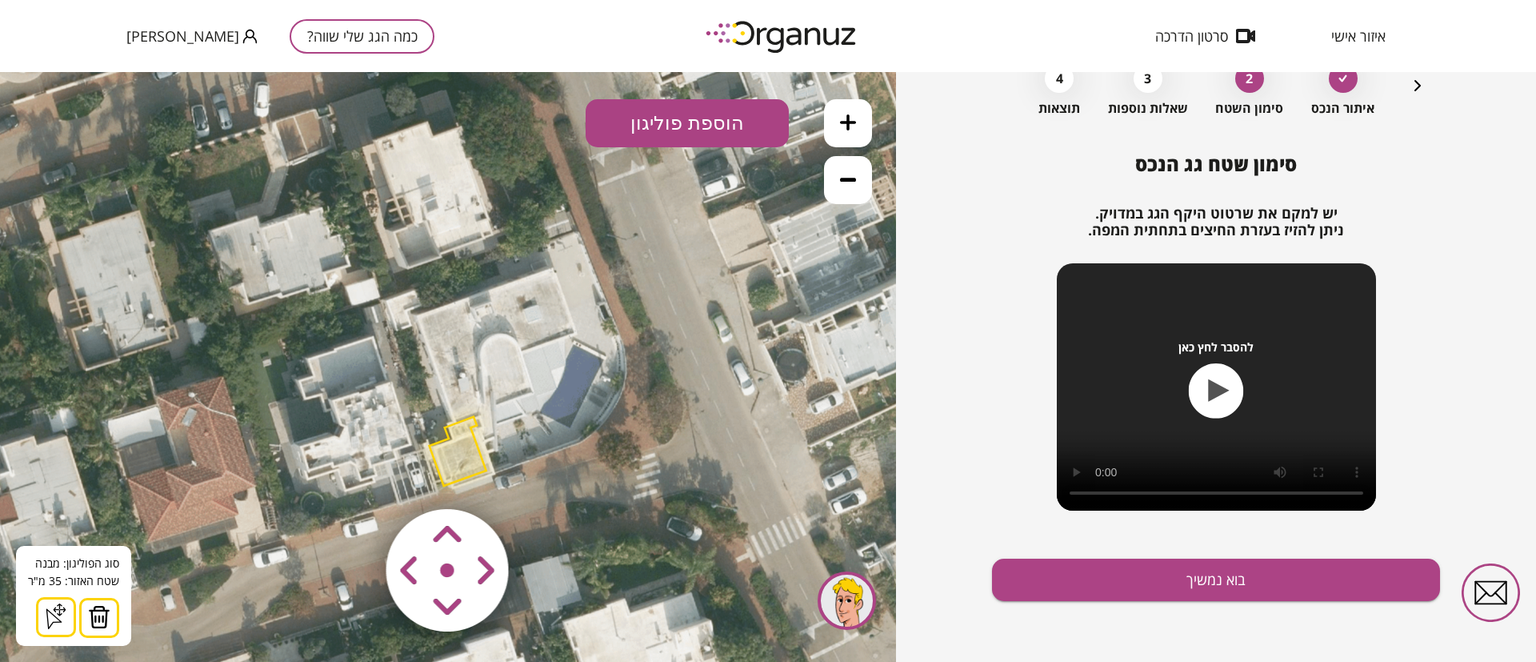
click at [102, 614] on img at bounding box center [99, 617] width 22 height 24
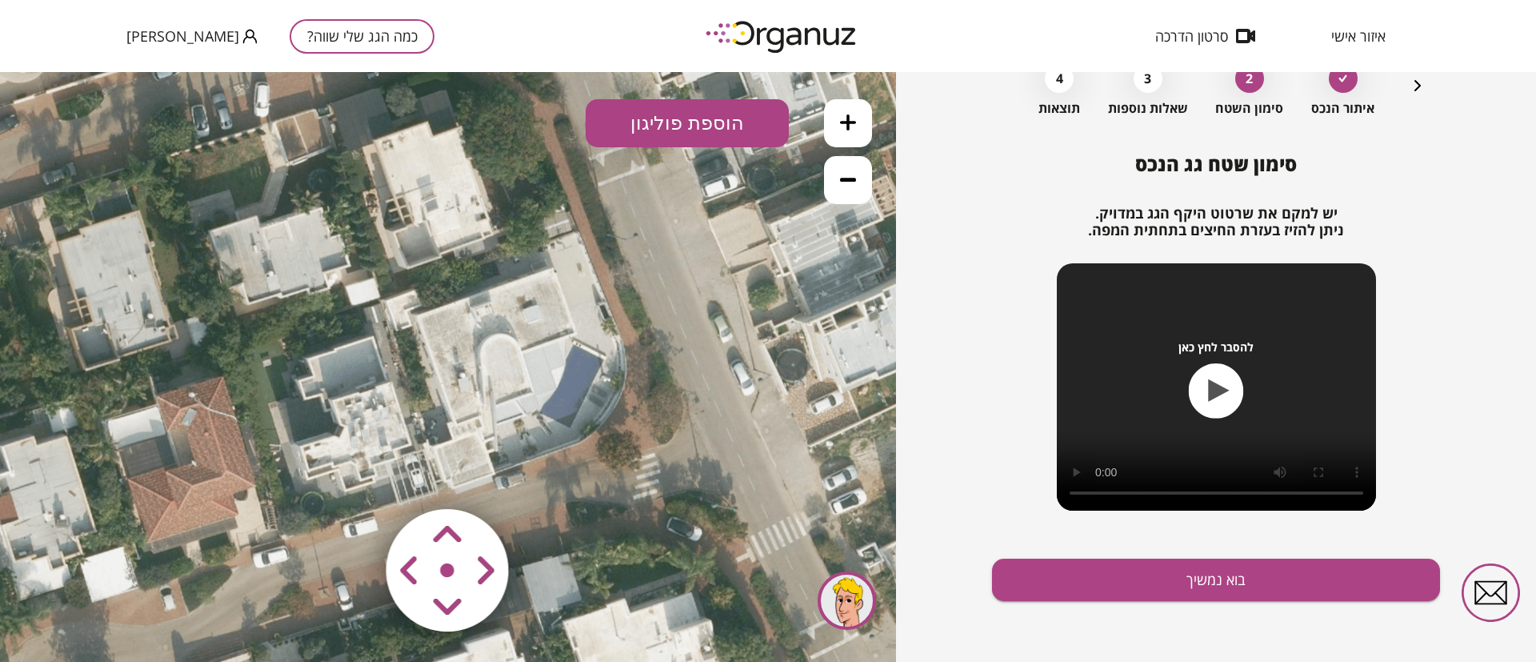
click at [856, 123] on button at bounding box center [848, 123] width 48 height 48
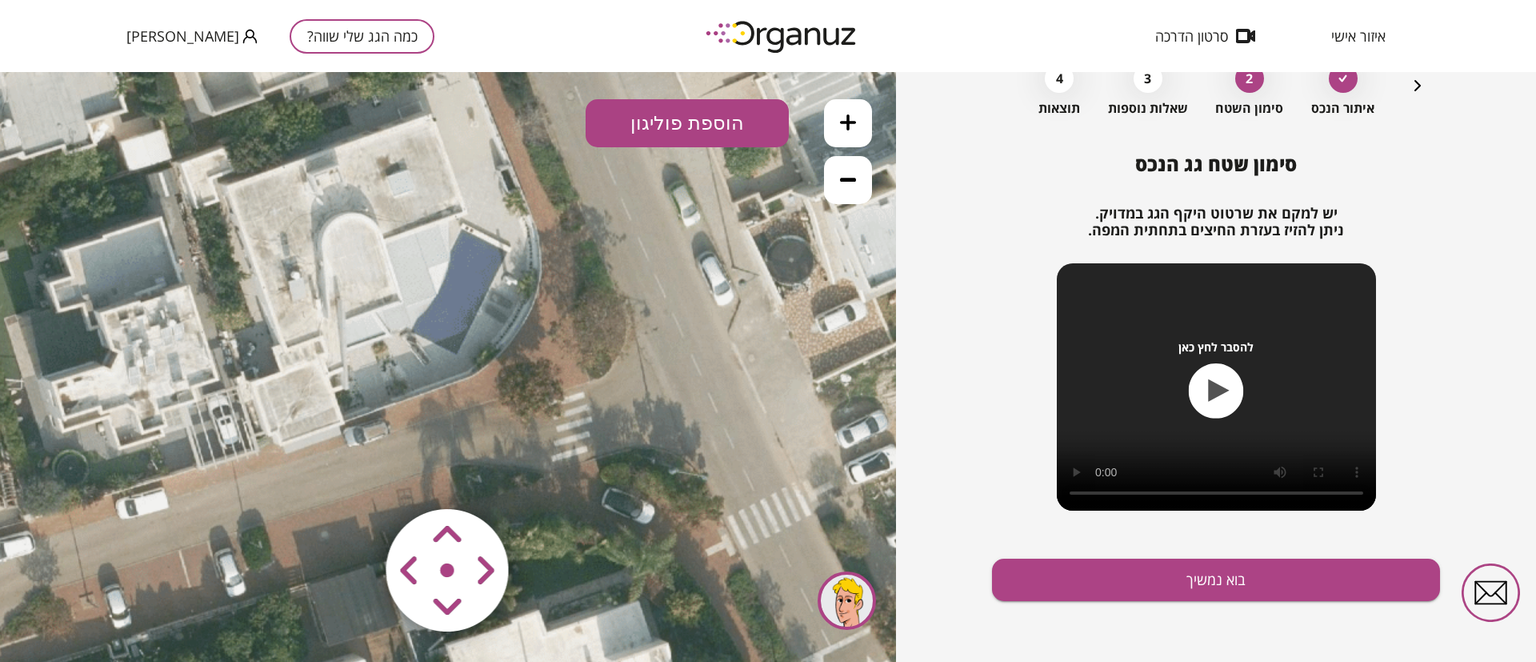
drag, startPoint x: 655, startPoint y: 375, endPoint x: 471, endPoint y: 271, distance: 211.0
click at [472, 271] on icon at bounding box center [277, 135] width 1837 height 1837
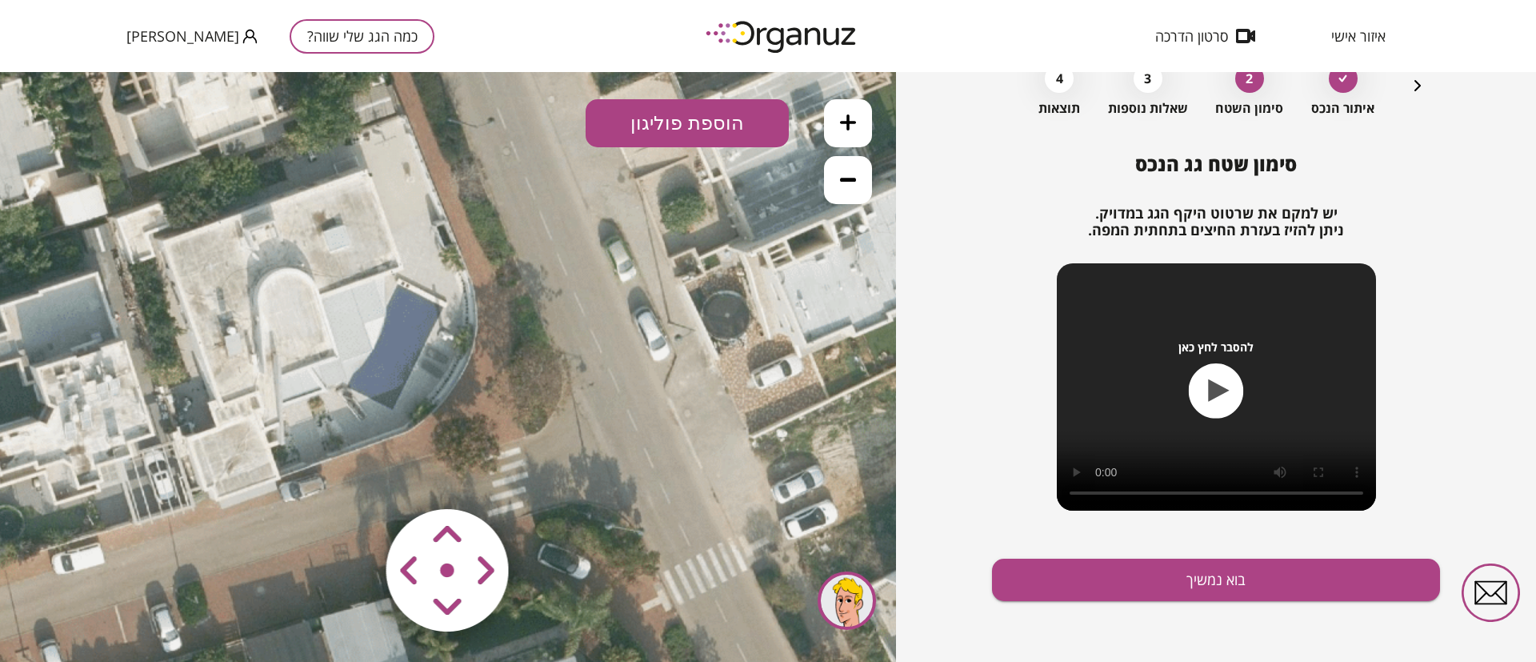
drag, startPoint x: 567, startPoint y: 294, endPoint x: 515, endPoint y: 351, distance: 76.5
click at [515, 351] on icon at bounding box center [213, 191] width 1837 height 1837
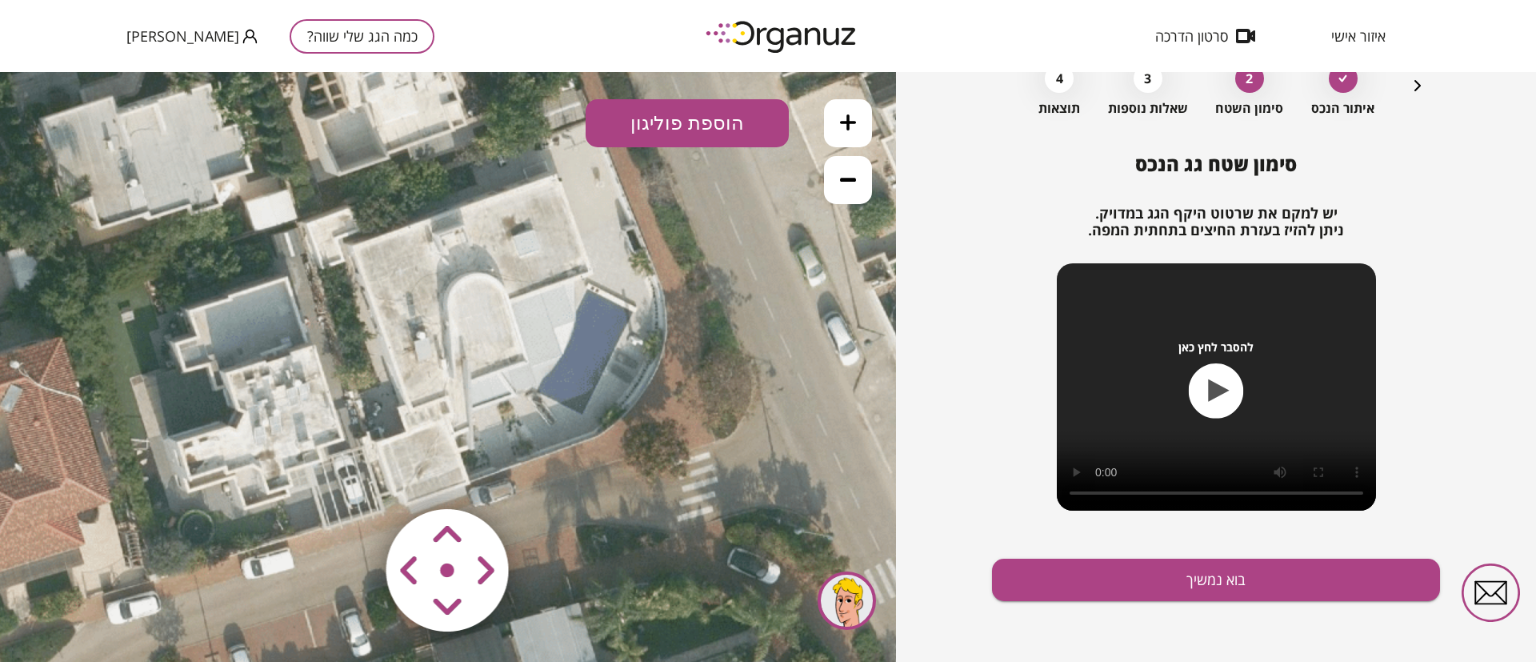
drag, startPoint x: 199, startPoint y: 345, endPoint x: 389, endPoint y: 350, distance: 189.7
click at [389, 350] on icon at bounding box center [403, 195] width 1837 height 1837
click at [858, 118] on button at bounding box center [848, 123] width 48 height 48
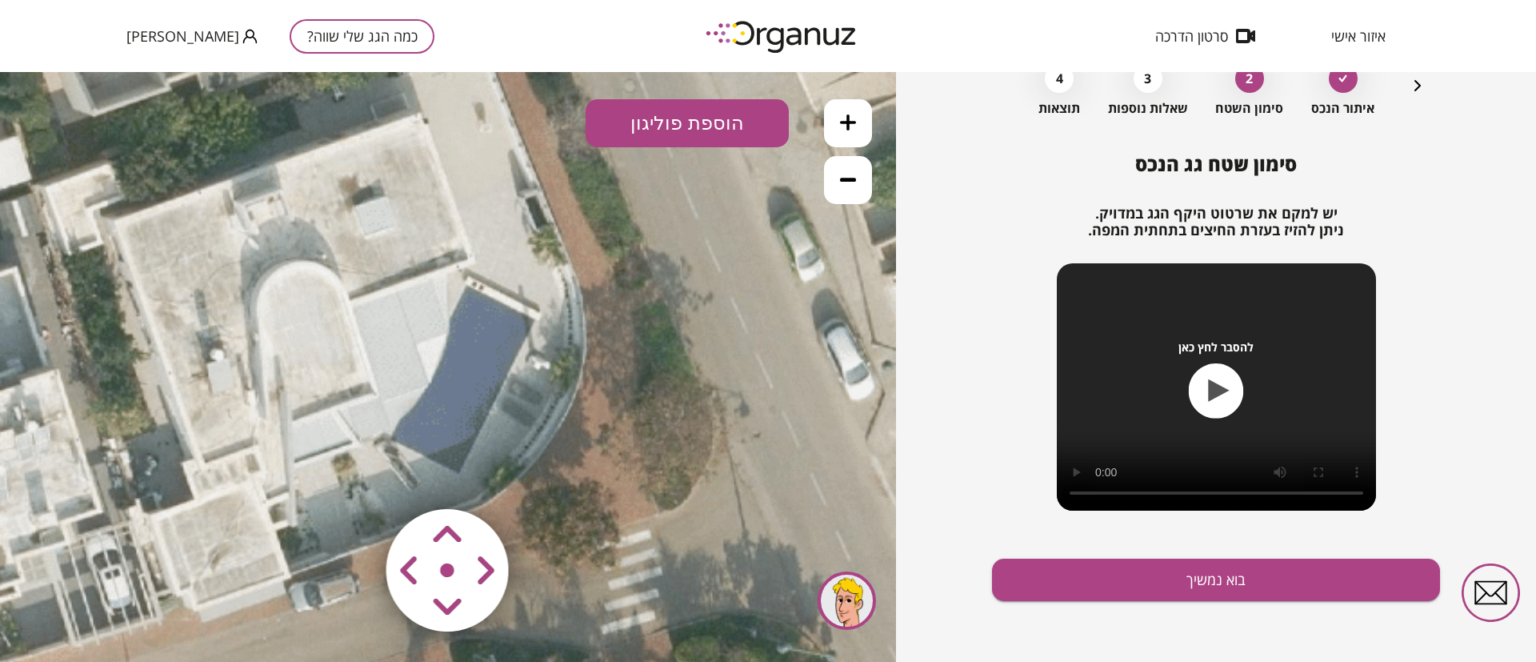
click at [448, 346] on icon at bounding box center [190, 145] width 2755 height 2755
click at [671, 120] on button "הוספת פוליגון" at bounding box center [687, 123] width 203 height 48
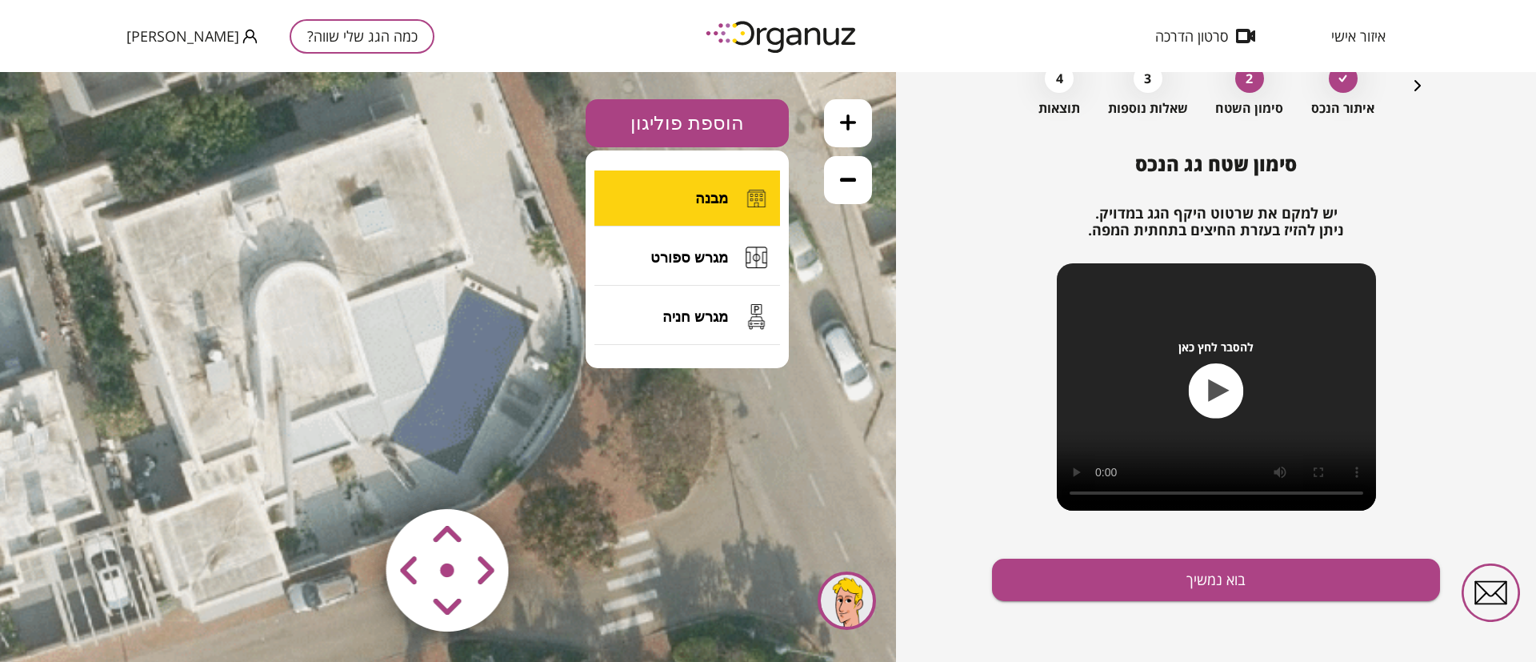
click at [688, 198] on button "מבנה" at bounding box center [688, 198] width 186 height 56
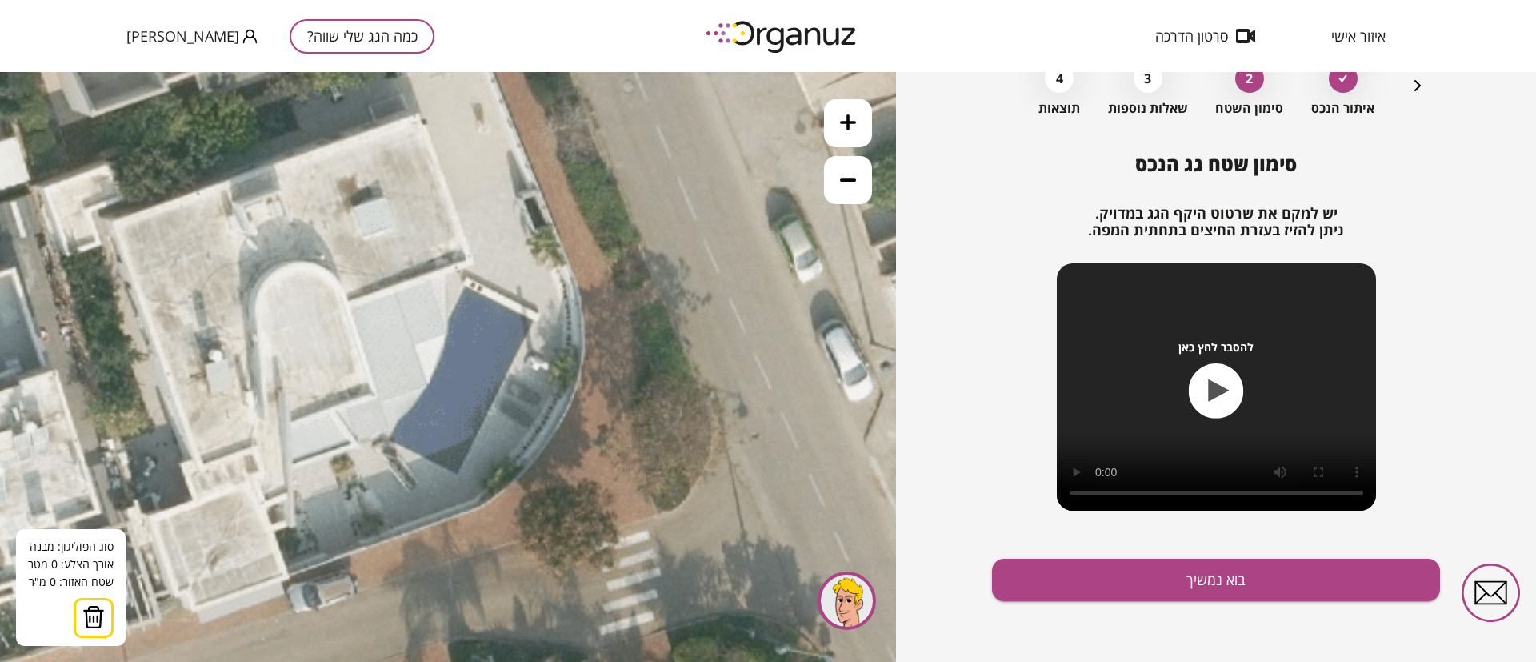
click at [349, 302] on icon at bounding box center [189, 145] width 2755 height 2755
click at [471, 260] on polygon at bounding box center [410, 281] width 122 height 42
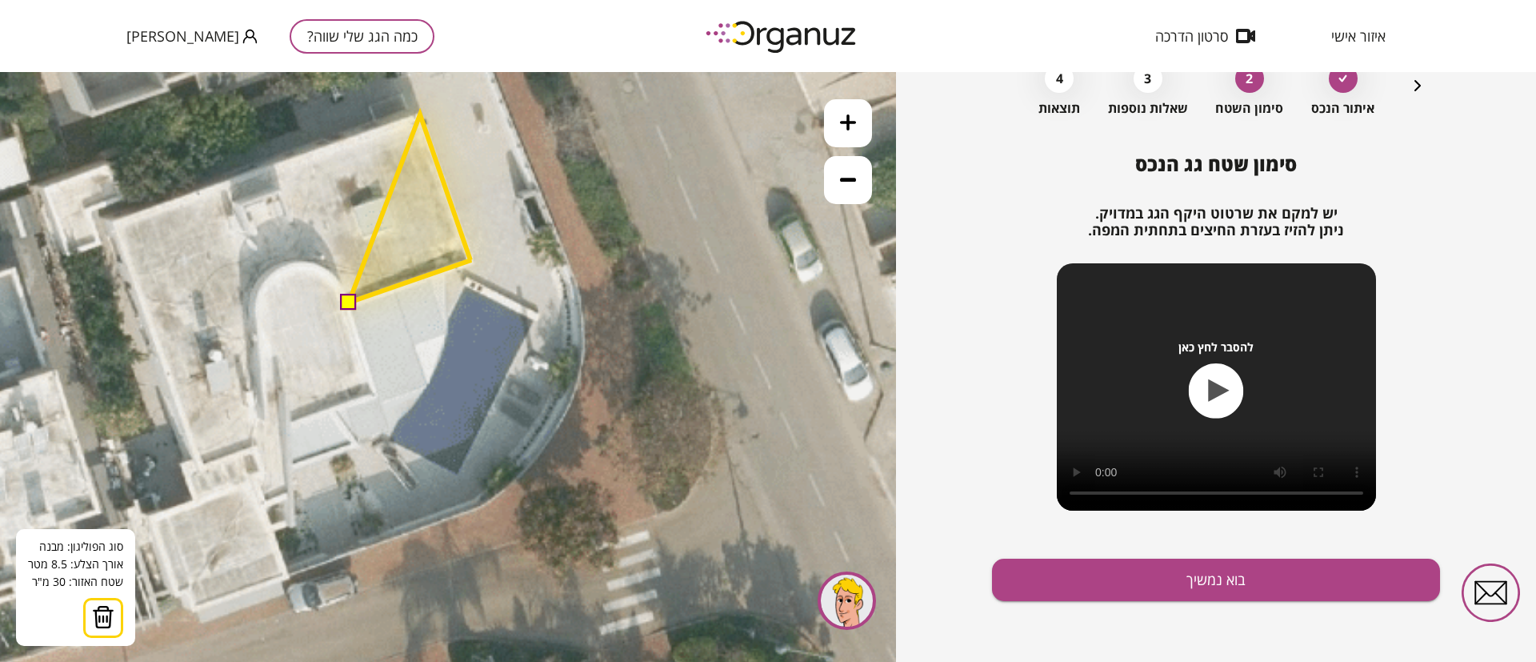
click at [419, 114] on polygon at bounding box center [410, 208] width 122 height 188
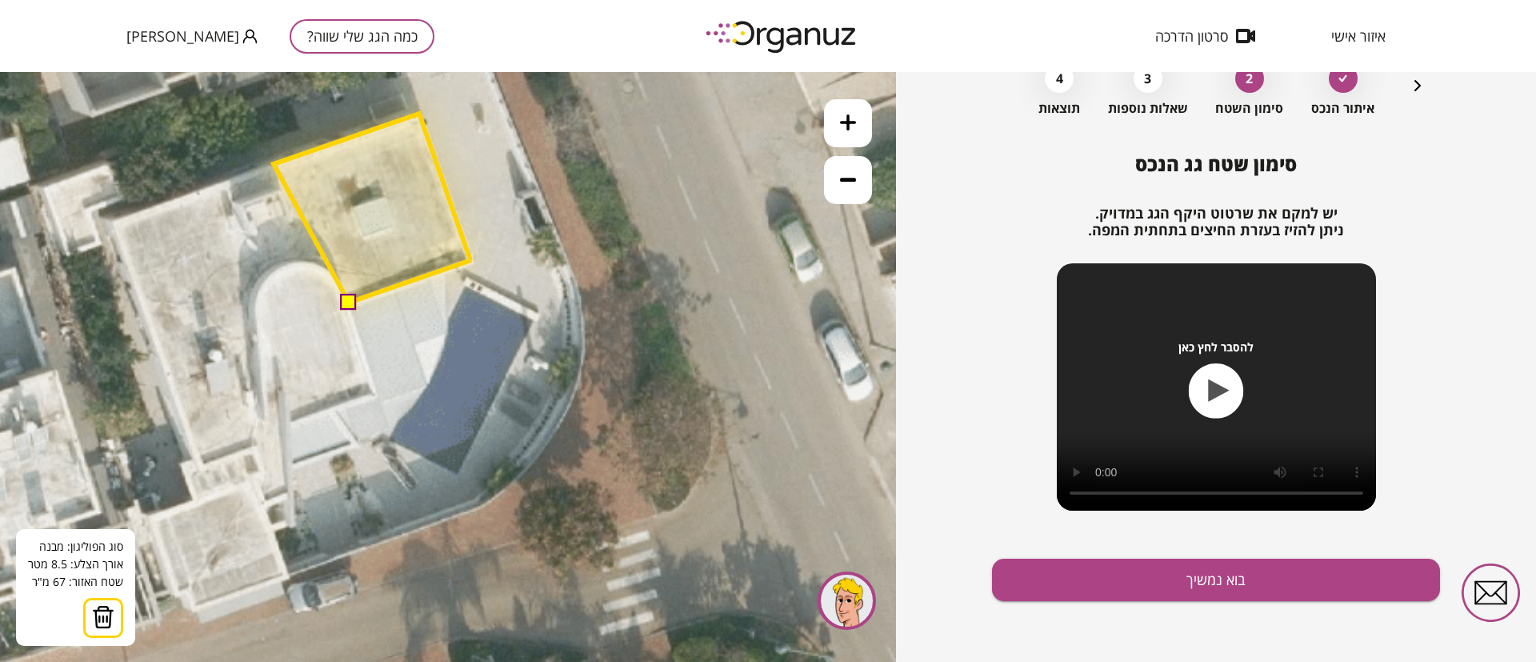
click at [274, 164] on polygon at bounding box center [373, 208] width 198 height 189
click at [282, 195] on polygon at bounding box center [373, 208] width 198 height 189
click at [231, 206] on polygon at bounding box center [351, 208] width 240 height 189
click at [228, 181] on polygon at bounding box center [349, 208] width 243 height 189
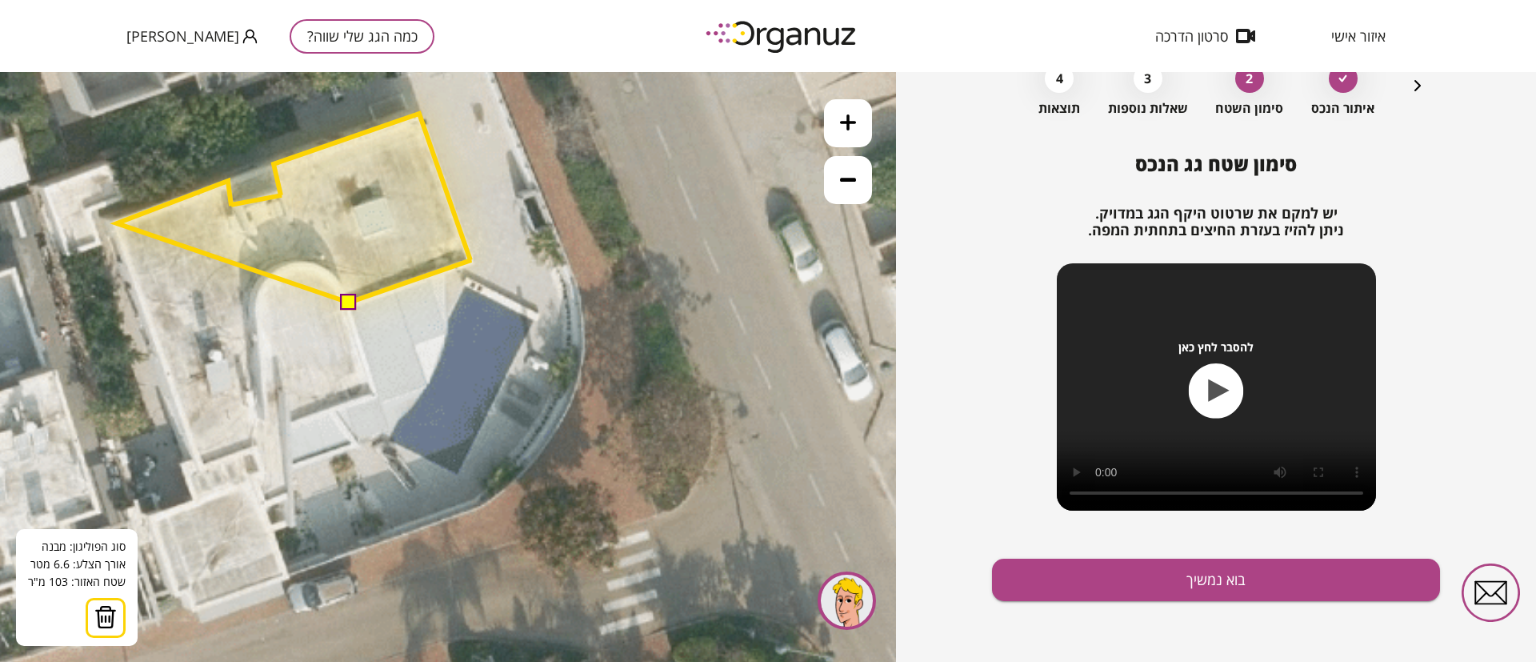
click at [117, 223] on polygon at bounding box center [294, 208] width 355 height 189
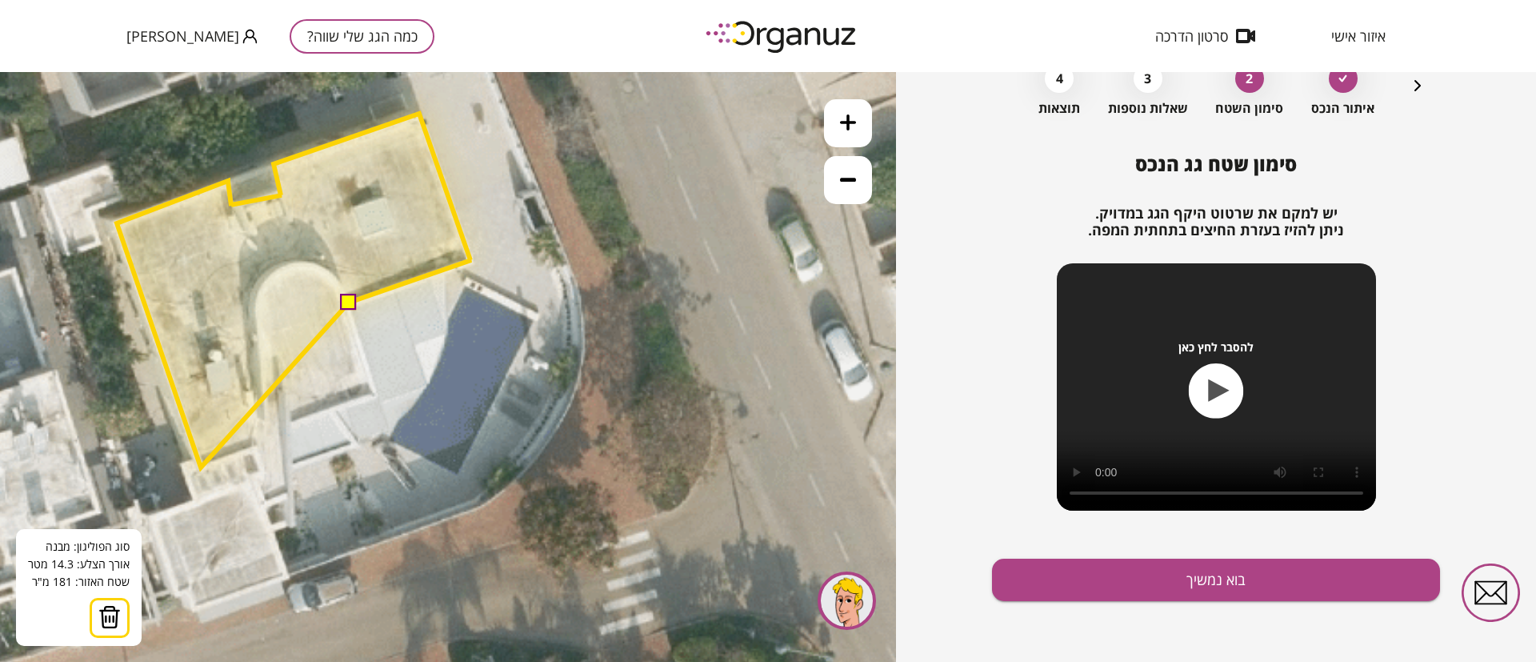
click at [201, 467] on polygon at bounding box center [294, 291] width 355 height 354
click at [263, 443] on polygon at bounding box center [294, 291] width 355 height 354
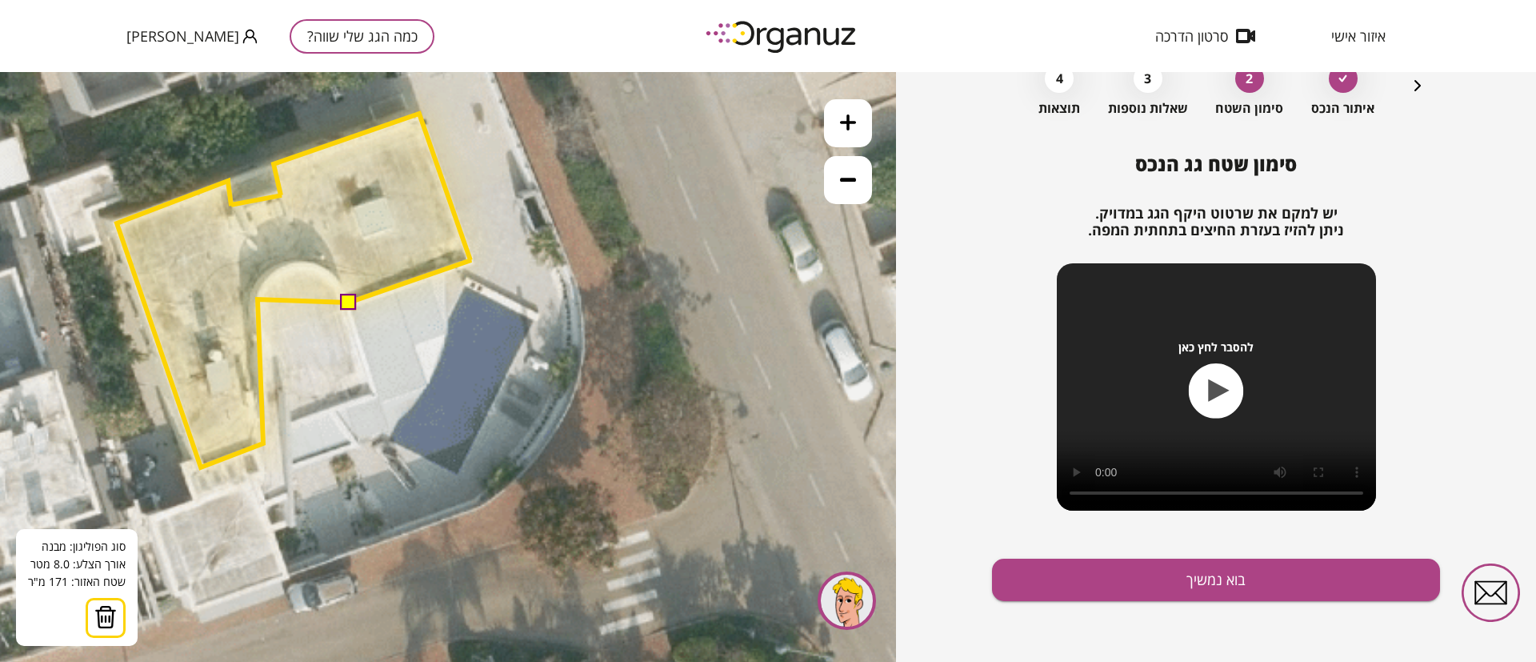
click at [258, 298] on polygon at bounding box center [294, 291] width 355 height 354
click at [280, 269] on polygon at bounding box center [294, 291] width 355 height 354
click at [305, 264] on polygon at bounding box center [294, 291] width 355 height 354
click at [331, 275] on polygon at bounding box center [294, 291] width 355 height 354
click at [348, 299] on button at bounding box center [348, 302] width 16 height 16
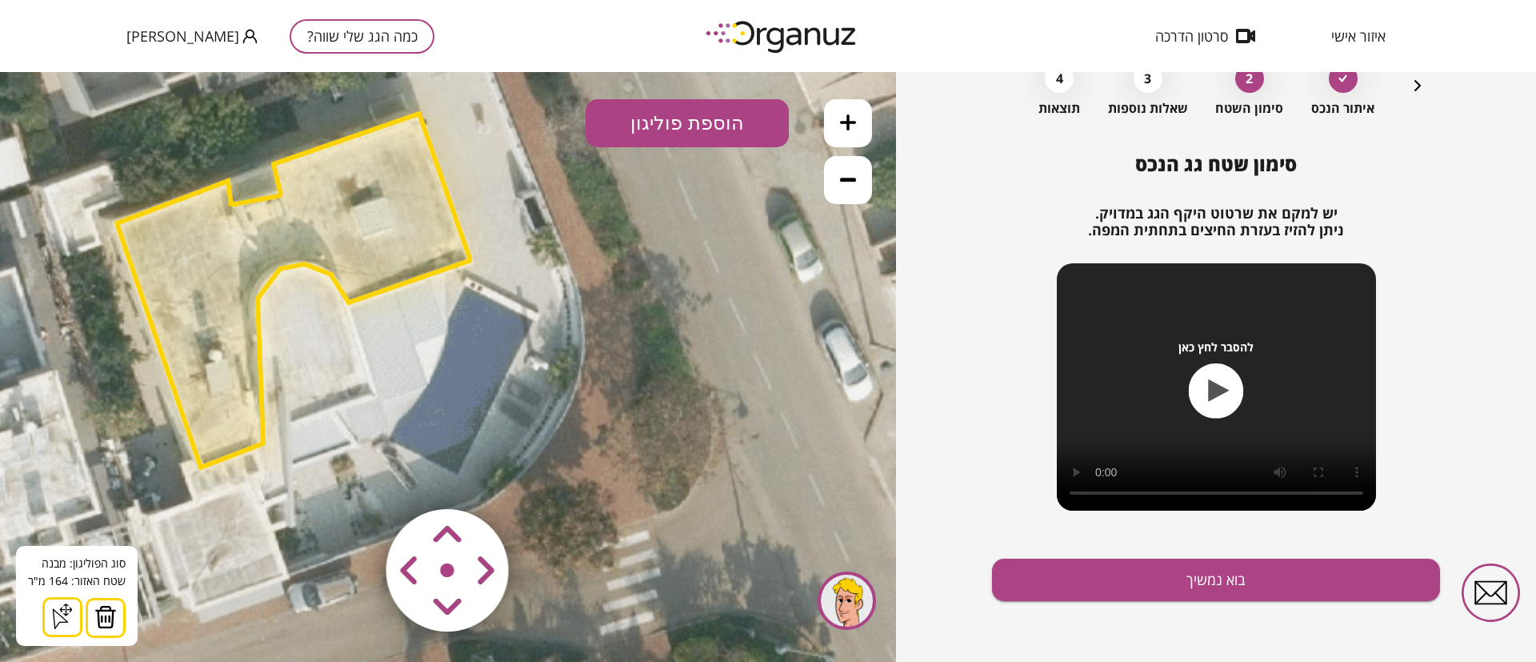
click at [681, 122] on button "הוספת פוליגון" at bounding box center [687, 123] width 203 height 48
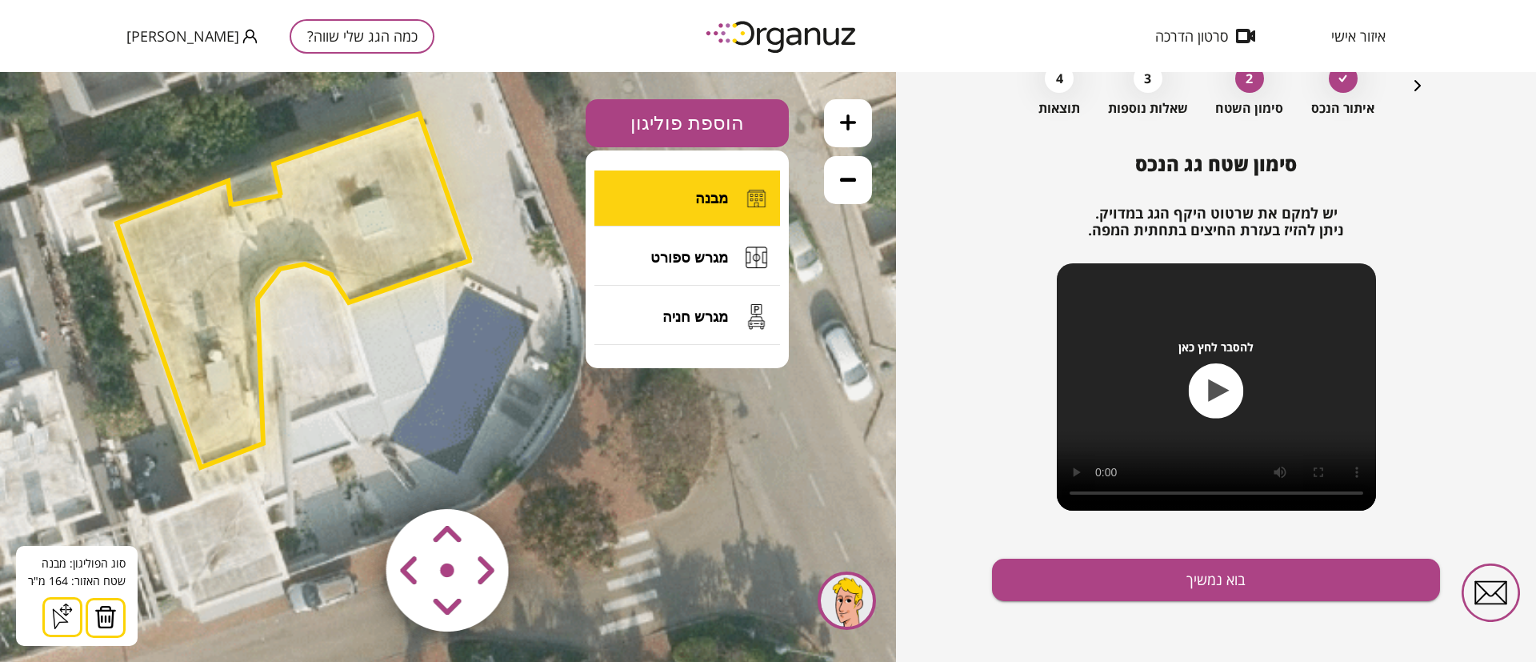
click at [705, 187] on button "מבנה" at bounding box center [688, 198] width 186 height 56
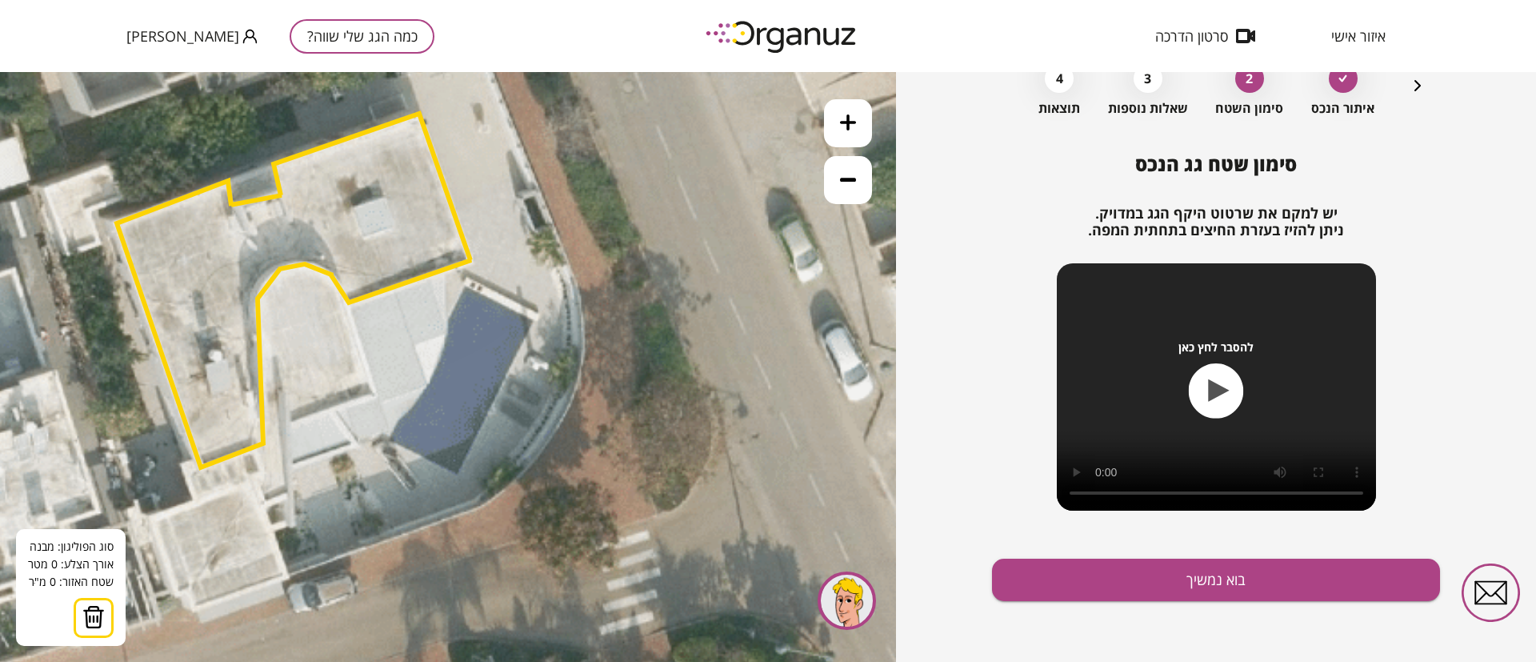
click at [286, 425] on icon at bounding box center [189, 145] width 2755 height 2755
click at [373, 392] on icon at bounding box center [189, 145] width 2755 height 2755
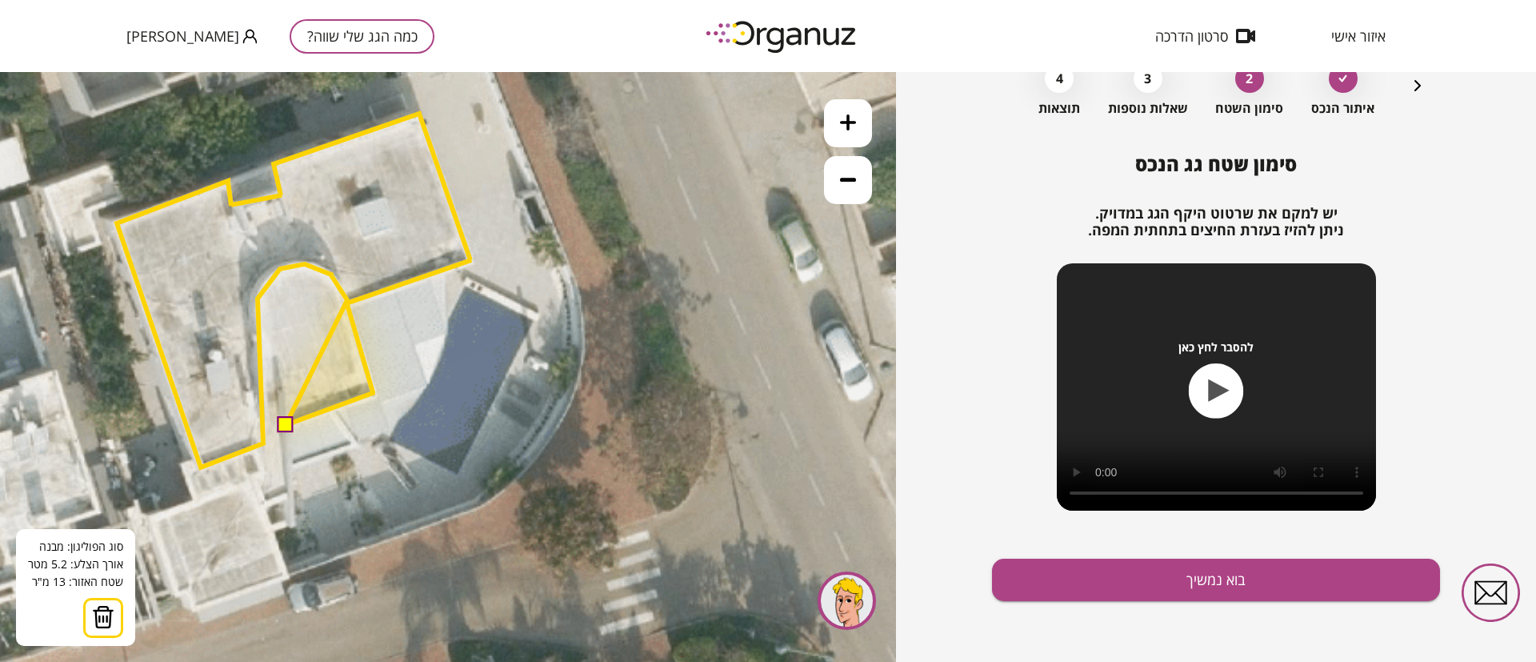
click at [346, 302] on polygon at bounding box center [329, 363] width 87 height 123
click at [319, 270] on polygon at bounding box center [329, 347] width 87 height 155
click at [294, 266] on polygon at bounding box center [329, 345] width 87 height 158
click at [265, 285] on polygon at bounding box center [319, 345] width 108 height 158
click at [258, 314] on polygon at bounding box center [315, 345] width 114 height 158
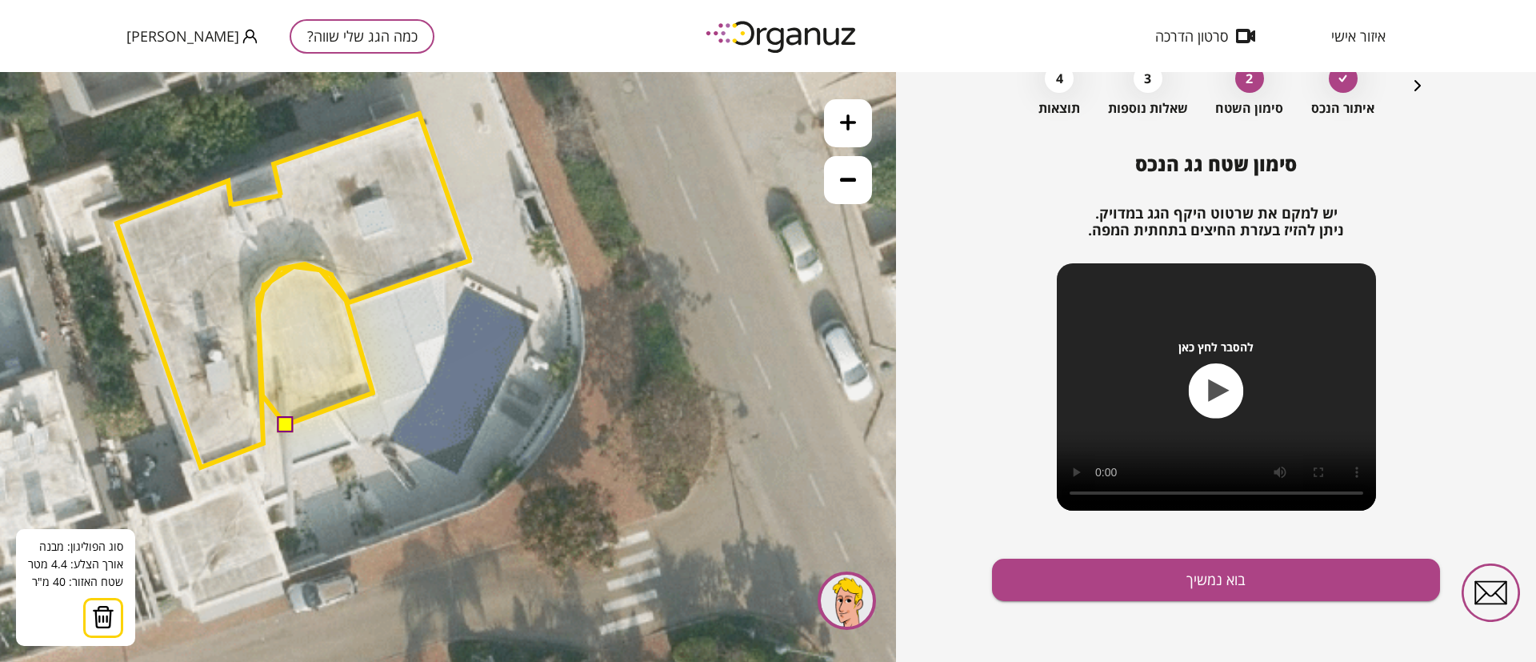
click at [262, 395] on polygon at bounding box center [315, 345] width 114 height 158
click at [282, 393] on polygon at bounding box center [315, 345] width 114 height 158
click at [284, 422] on button at bounding box center [285, 424] width 16 height 16
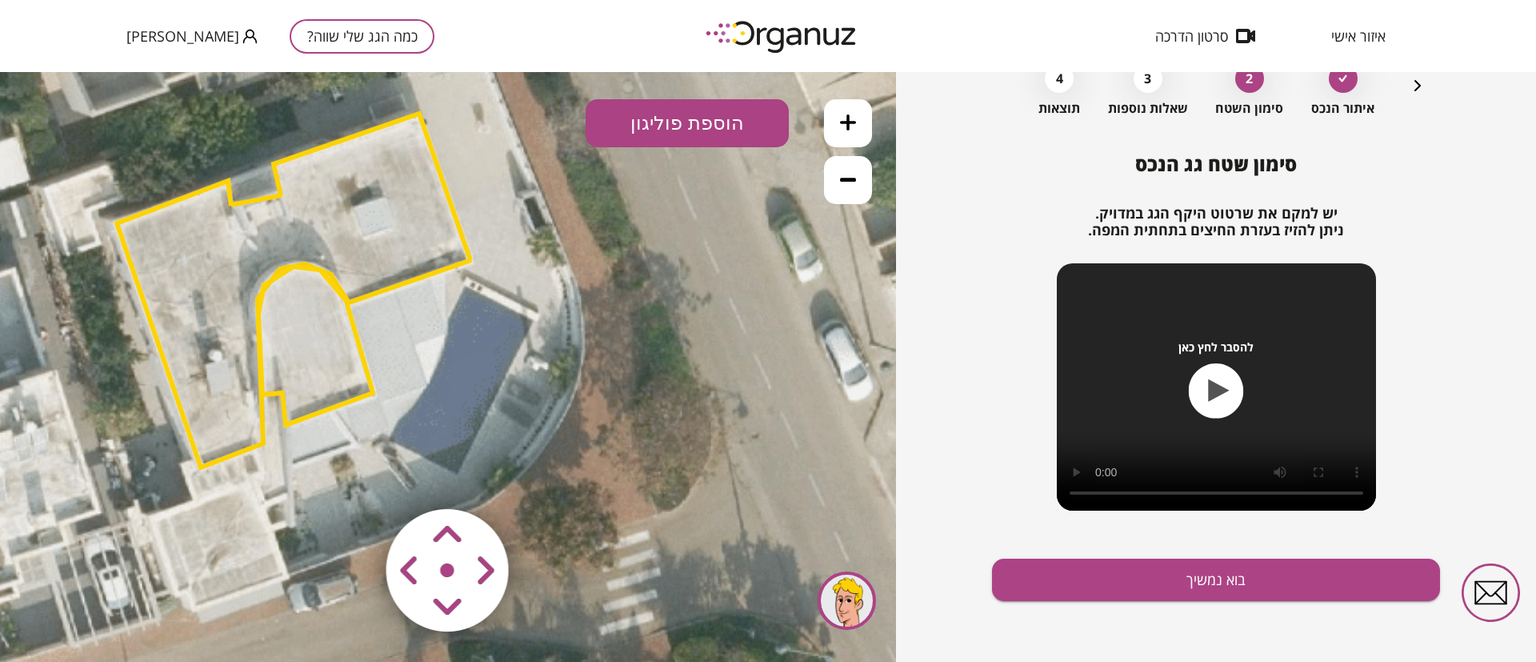
click at [379, 259] on polygon at bounding box center [294, 291] width 355 height 354
click at [285, 359] on polygon at bounding box center [315, 345] width 114 height 158
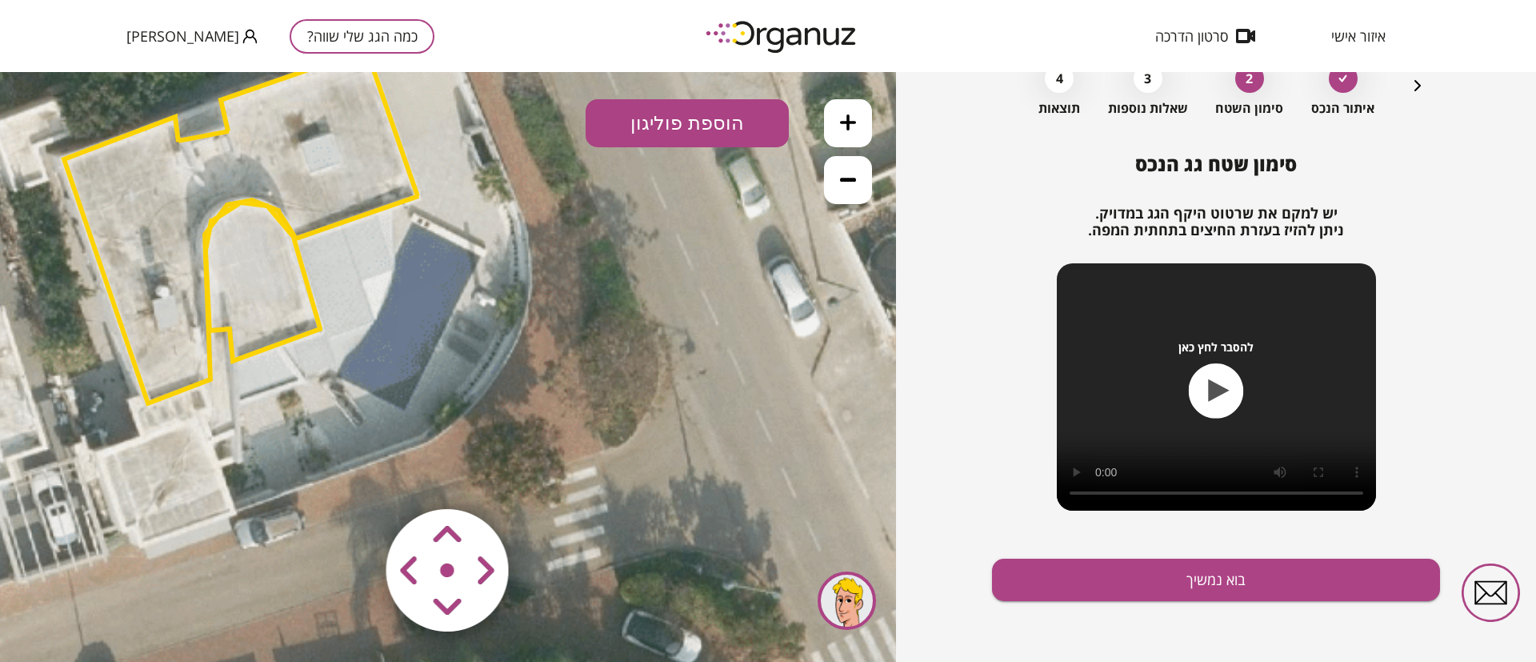
drag, startPoint x: 365, startPoint y: 379, endPoint x: 307, endPoint y: 300, distance: 97.3
click at [308, 302] on polygon at bounding box center [263, 281] width 114 height 158
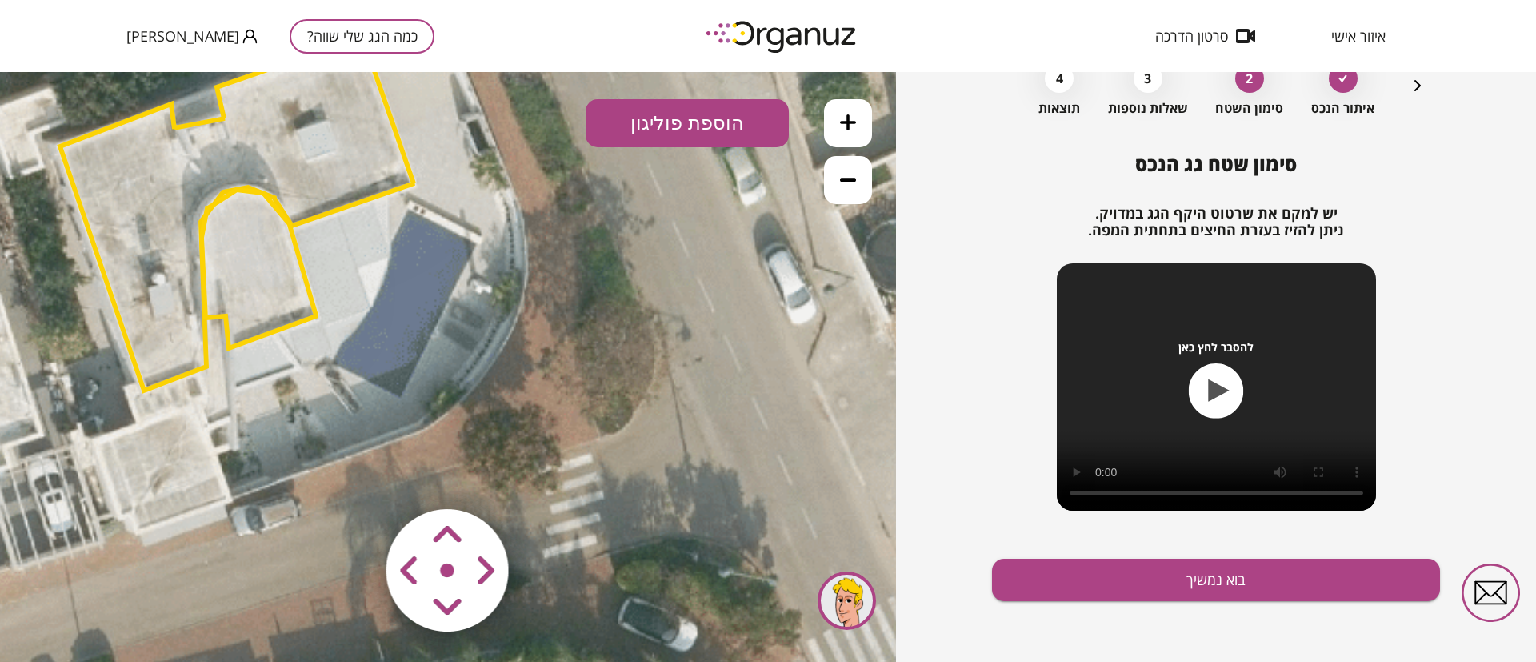
click at [269, 247] on polygon at bounding box center [259, 269] width 114 height 158
click at [241, 130] on polygon at bounding box center [237, 214] width 355 height 354
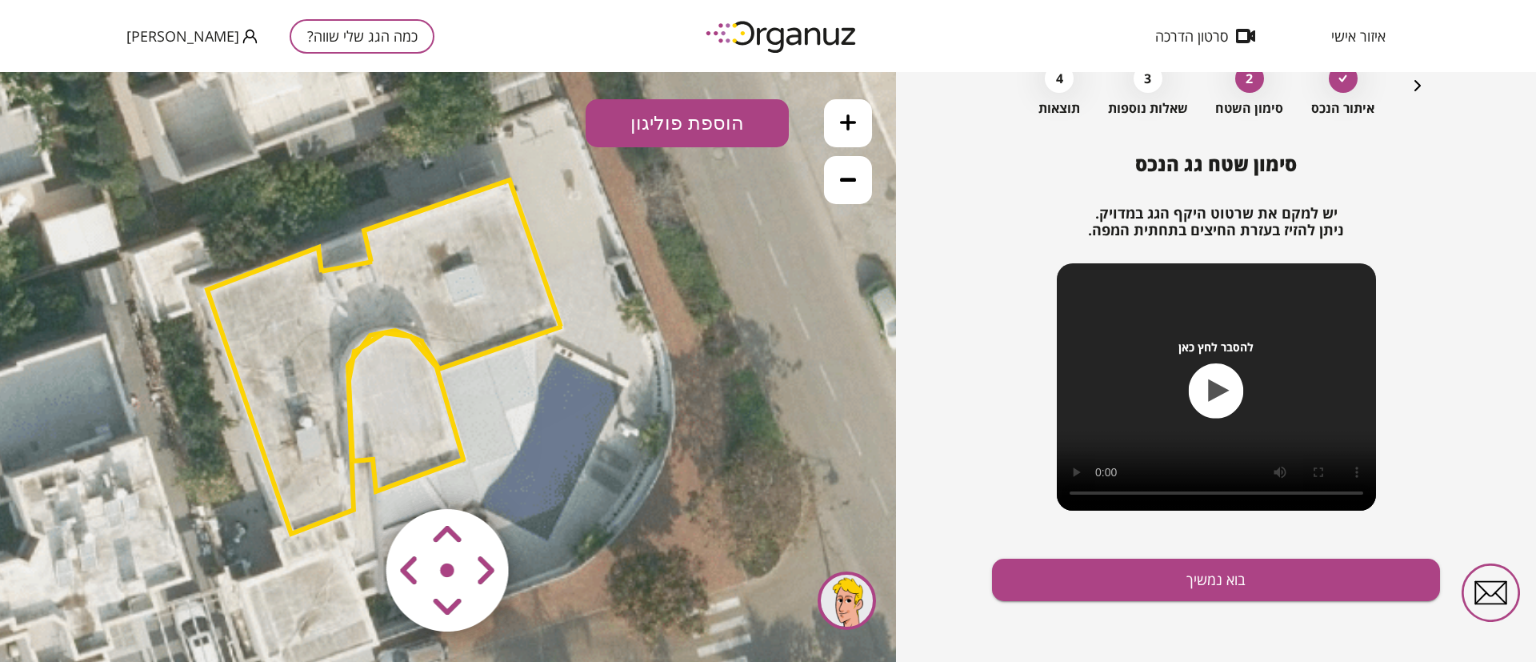
drag, startPoint x: 327, startPoint y: 326, endPoint x: 451, endPoint y: 437, distance: 166.1
click at [469, 459] on icon at bounding box center [279, 212] width 2755 height 2755
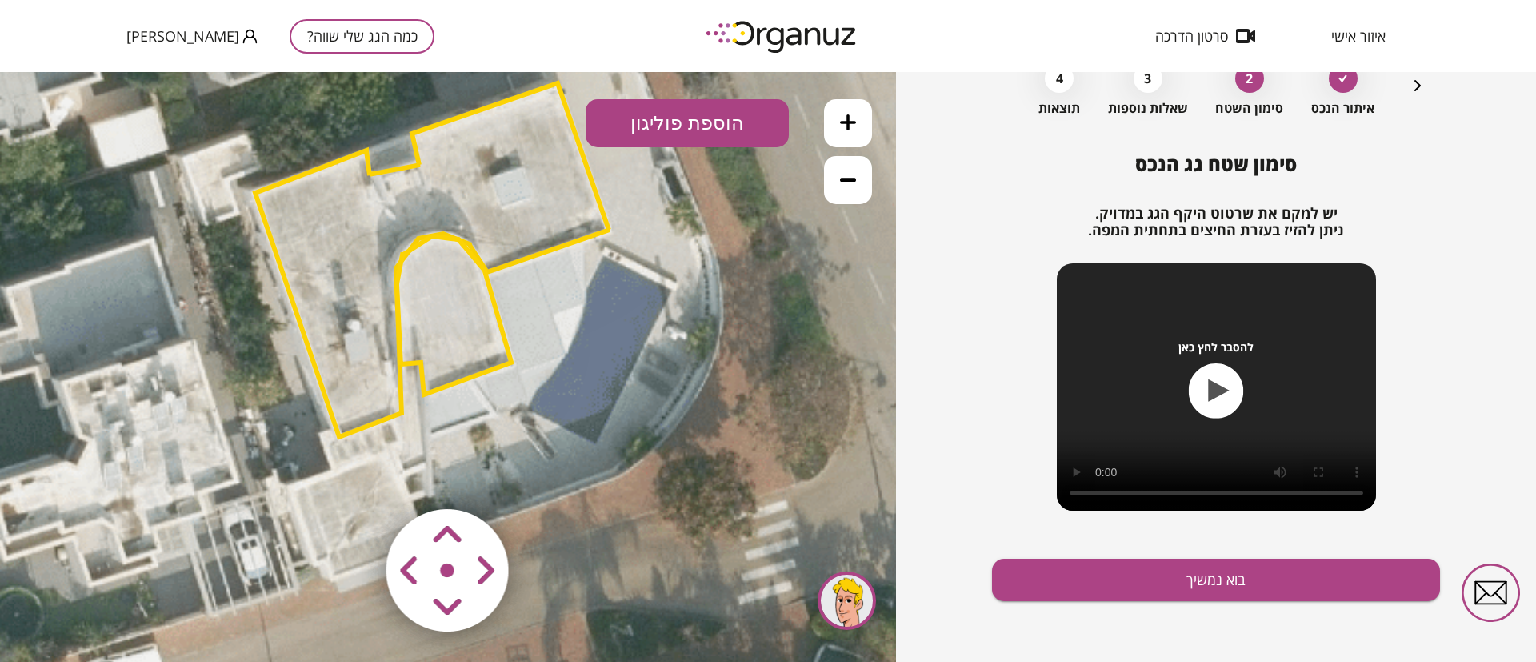
drag, startPoint x: 186, startPoint y: 342, endPoint x: 238, endPoint y: 258, distance: 99.2
click at [238, 258] on icon at bounding box center [327, 115] width 2755 height 2755
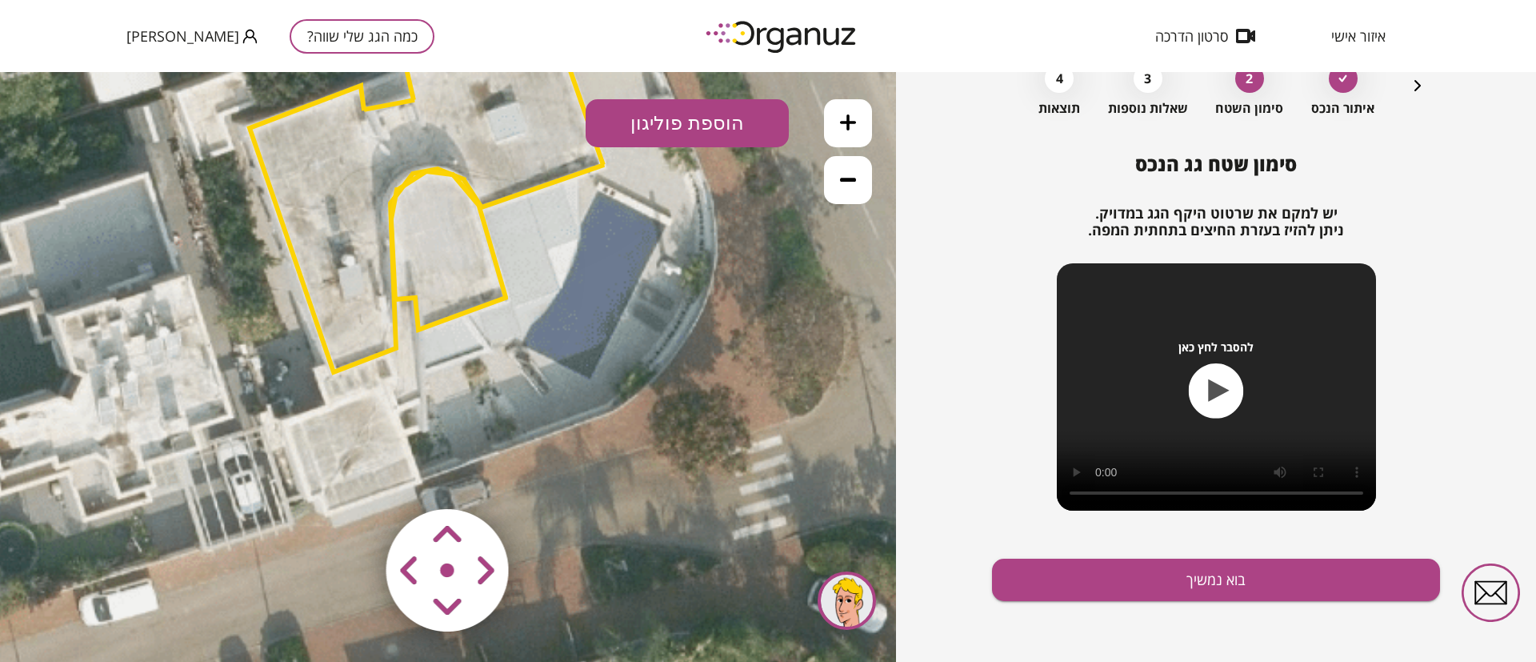
drag, startPoint x: 240, startPoint y: 375, endPoint x: 237, endPoint y: 321, distance: 53.7
click at [236, 322] on icon at bounding box center [321, 50] width 2755 height 2755
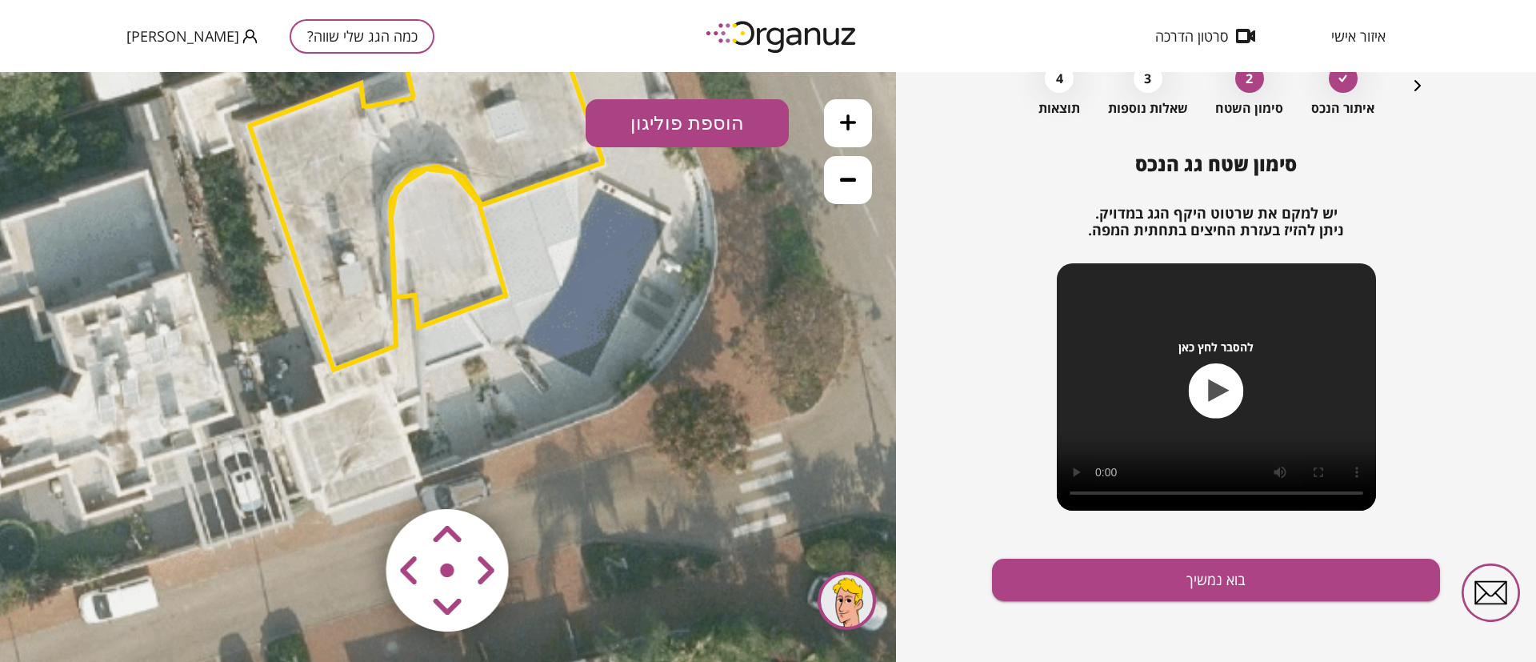
click at [360, 439] on icon at bounding box center [321, 48] width 2755 height 2755
click at [688, 114] on button "הוספת פוליגון" at bounding box center [687, 123] width 203 height 48
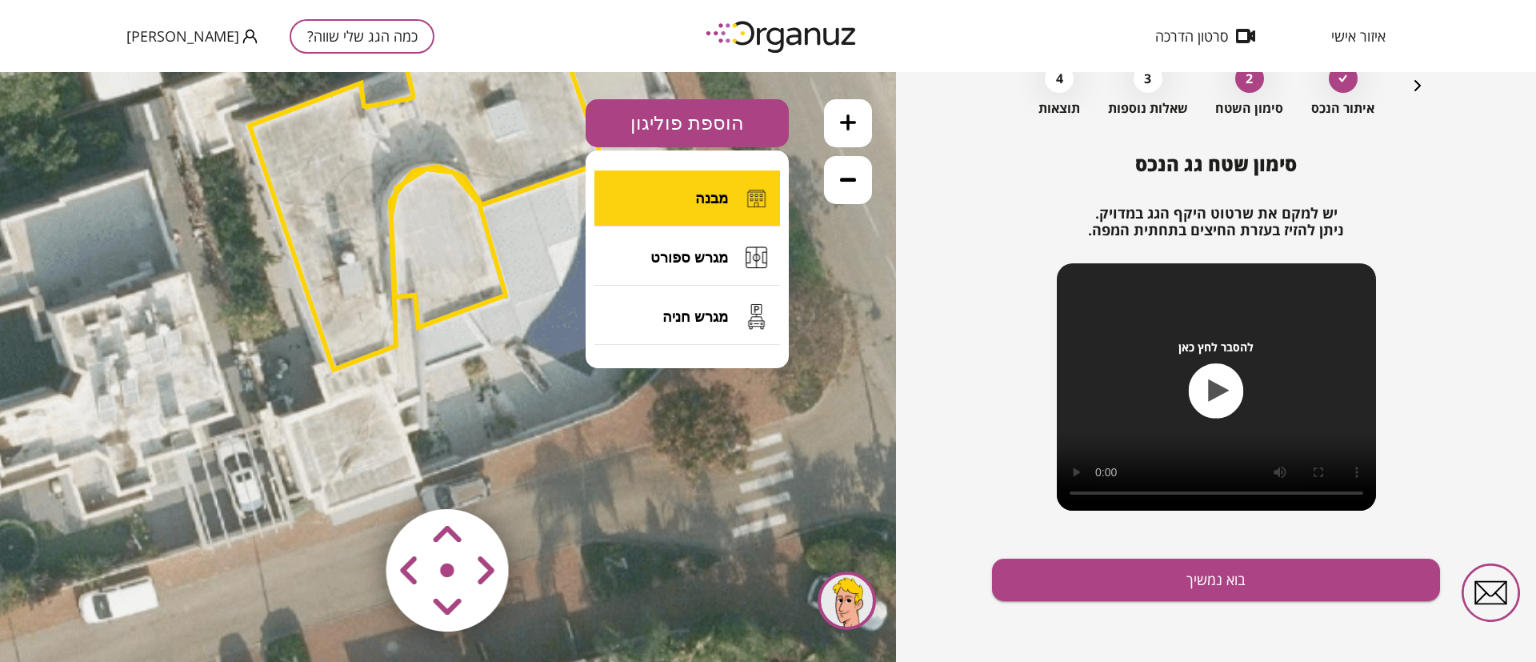
click at [705, 193] on span "מבנה" at bounding box center [711, 199] width 33 height 18
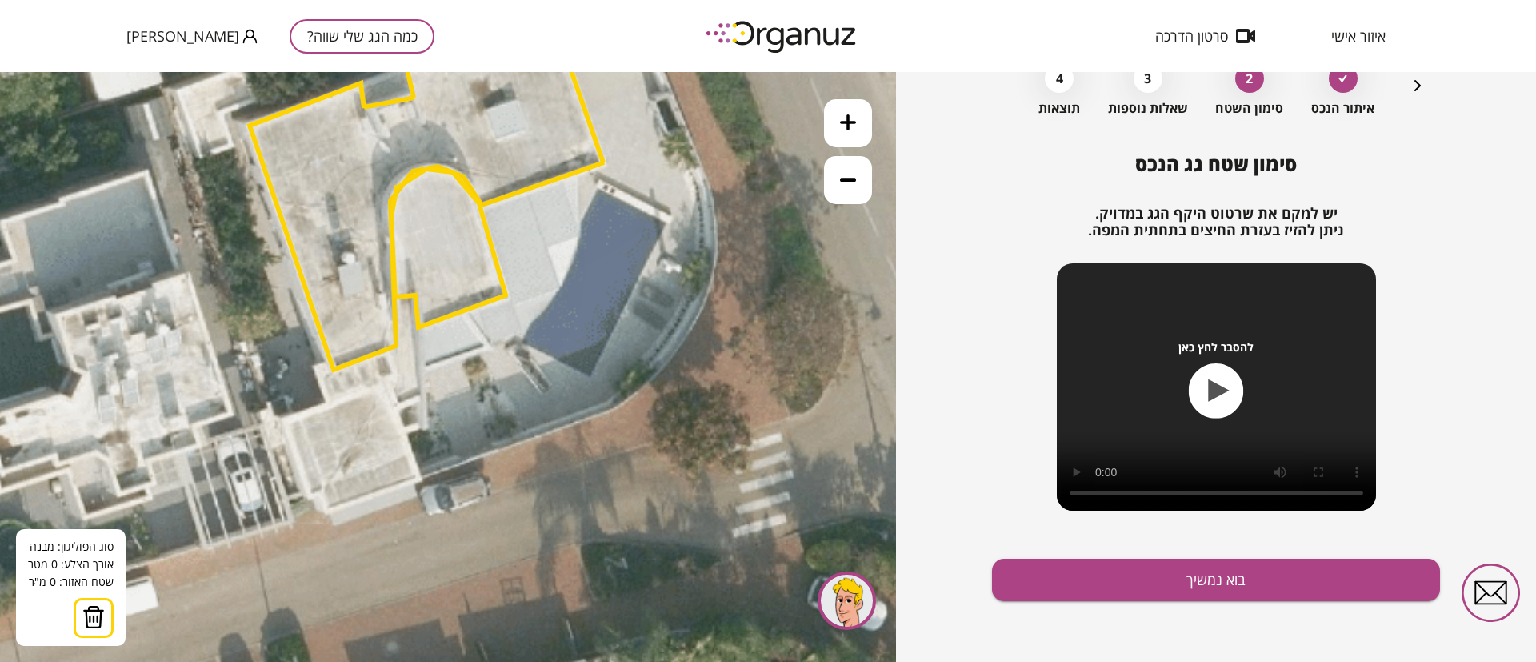
click at [384, 383] on icon at bounding box center [321, 48] width 2755 height 2755
click at [420, 478] on icon at bounding box center [321, 48] width 2755 height 2755
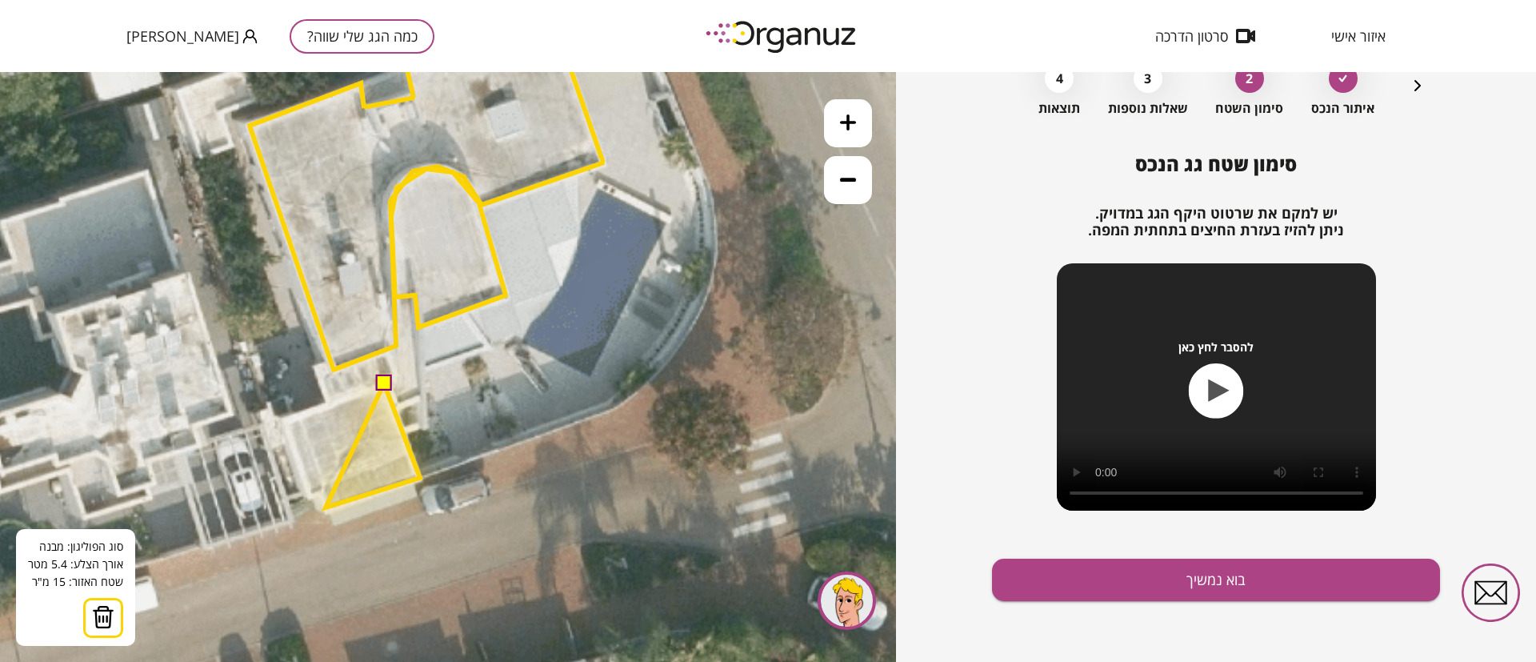
click at [326, 507] on polygon at bounding box center [373, 445] width 94 height 124
click at [322, 491] on polygon at bounding box center [371, 445] width 98 height 124
click at [309, 497] on polygon at bounding box center [364, 445] width 111 height 124
click at [284, 419] on polygon at bounding box center [352, 445] width 136 height 124
click at [391, 384] on button at bounding box center [383, 383] width 16 height 16
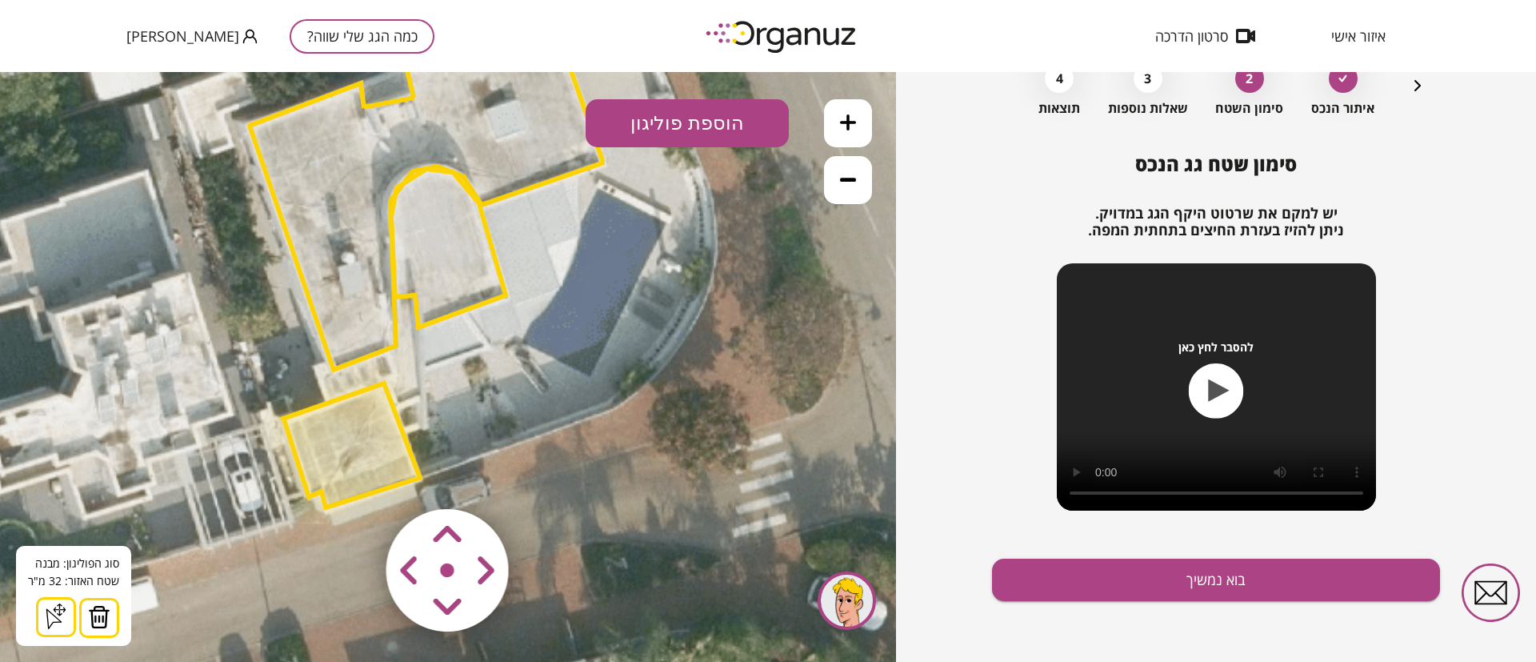
click at [359, 440] on polygon at bounding box center [351, 445] width 137 height 124
click at [852, 185] on icon at bounding box center [848, 179] width 16 height 16
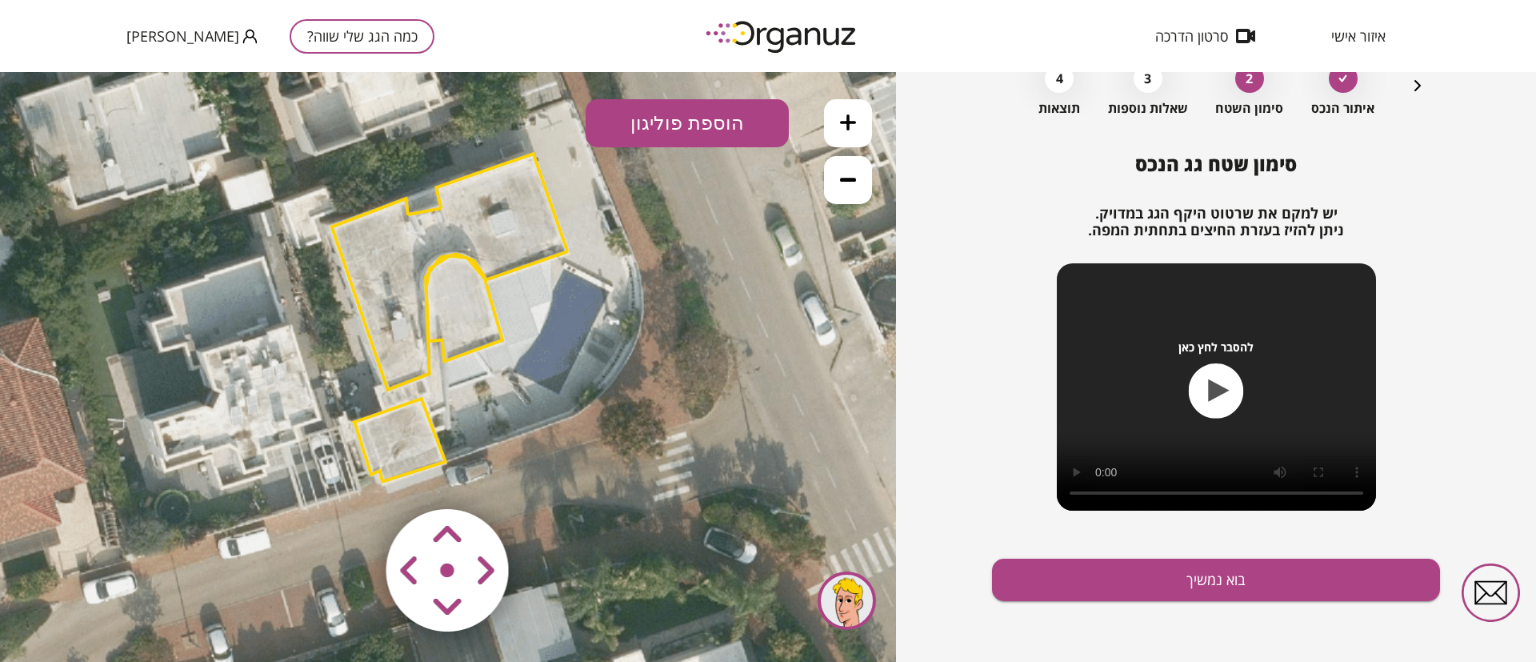
drag, startPoint x: 732, startPoint y: 294, endPoint x: 748, endPoint y: 314, distance: 25.0
click at [748, 314] on icon at bounding box center [379, 175] width 1837 height 1837
click at [671, 119] on button "הוספת פוליגון" at bounding box center [687, 123] width 203 height 48
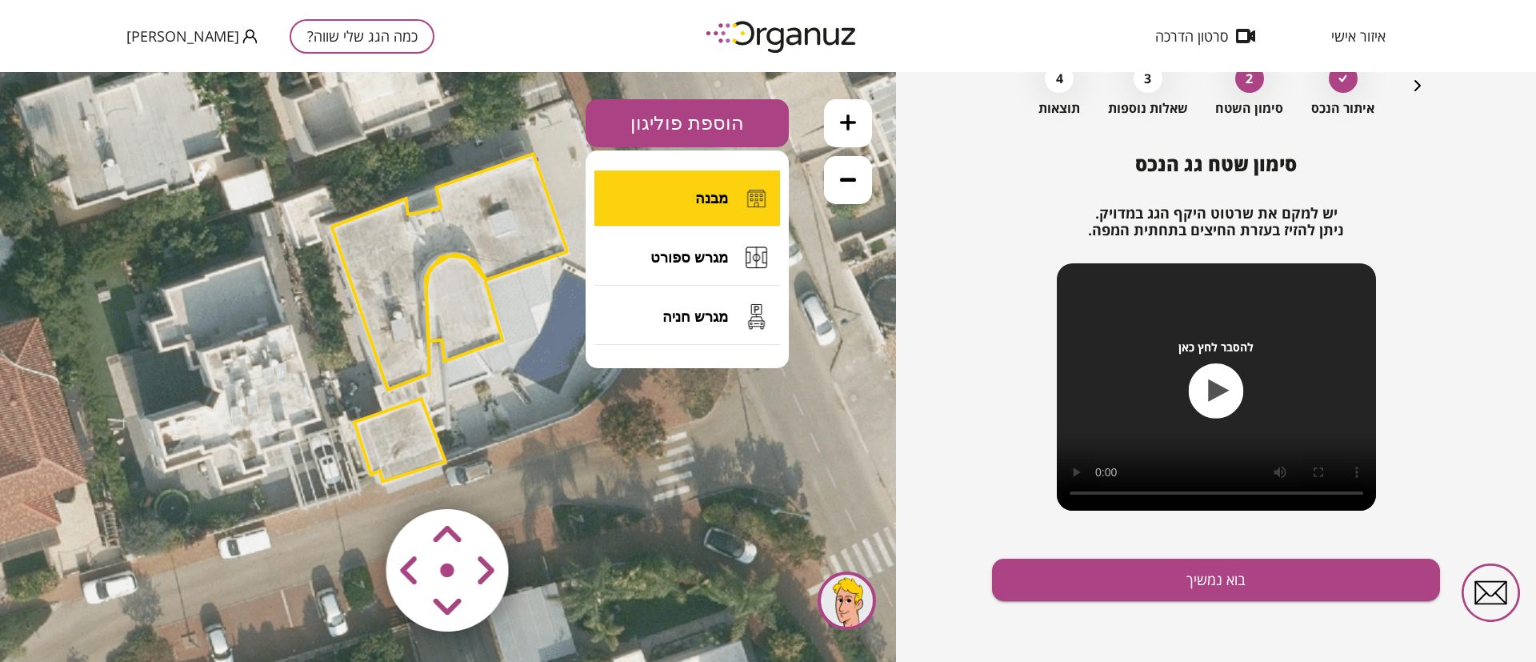
click at [703, 190] on span "מבנה" at bounding box center [711, 199] width 33 height 18
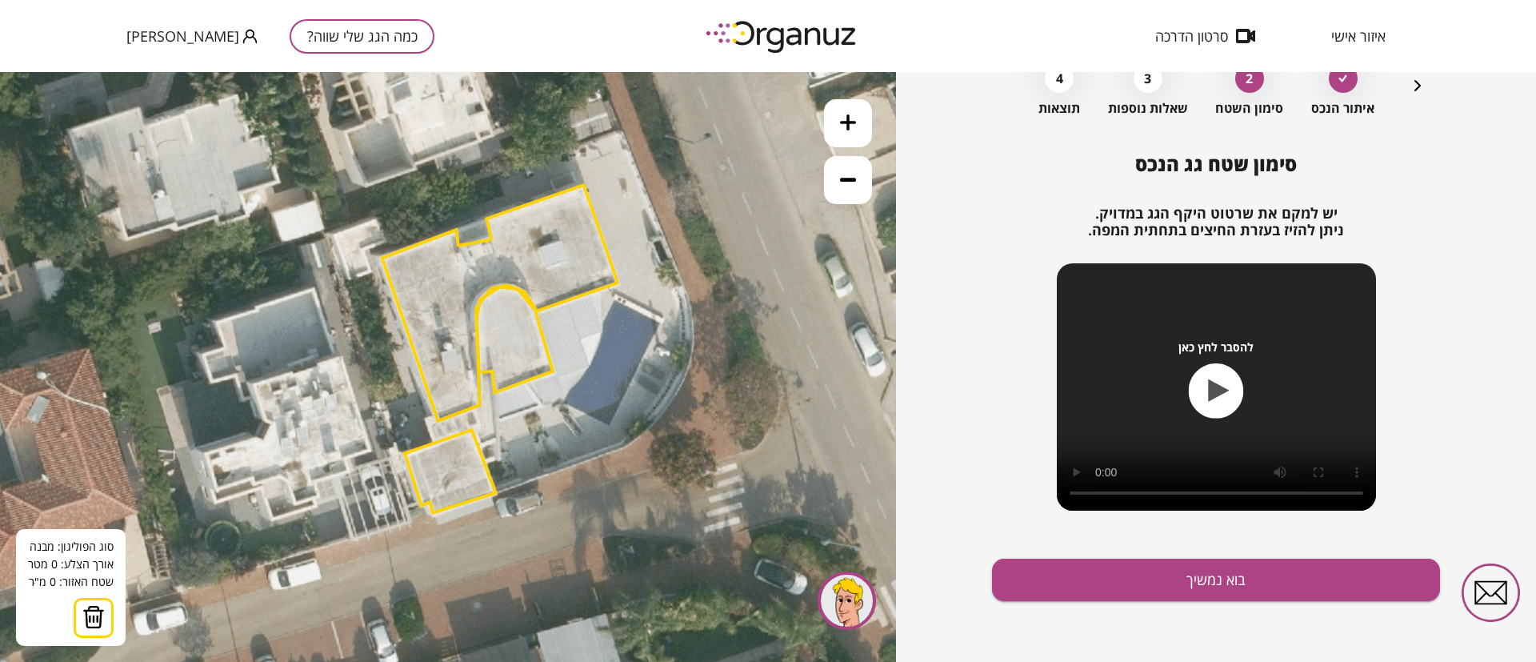
drag, startPoint x: 665, startPoint y: 326, endPoint x: 643, endPoint y: 367, distance: 47.3
click at [643, 367] on icon at bounding box center [430, 207] width 1837 height 1837
